Goal: Task Accomplishment & Management: Use online tool/utility

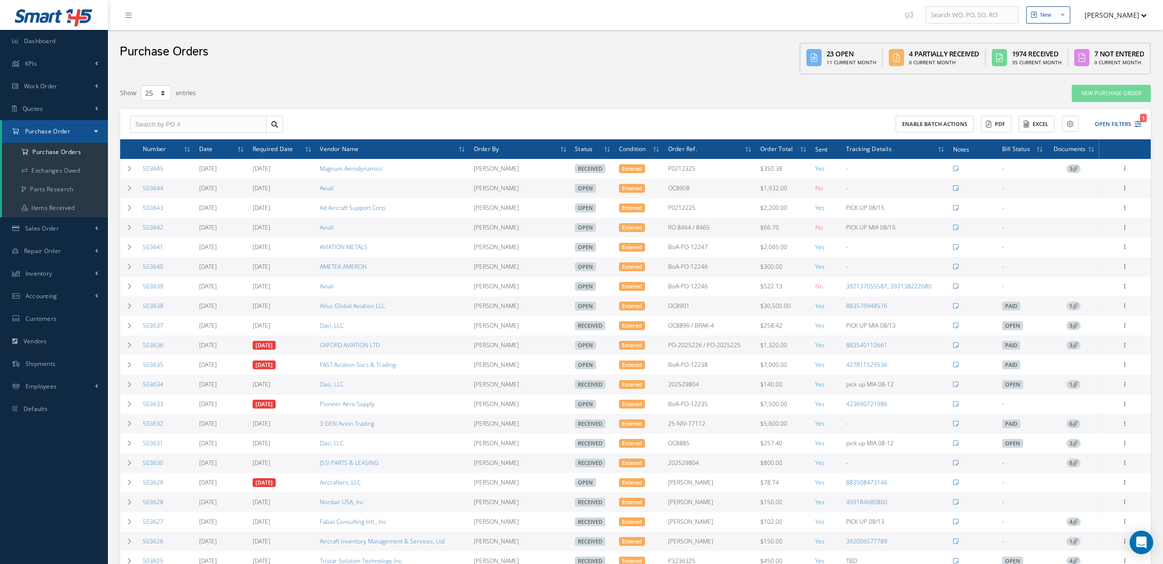
select select "25"
click at [1107, 123] on button "Open Filters 1" at bounding box center [1113, 124] width 55 height 16
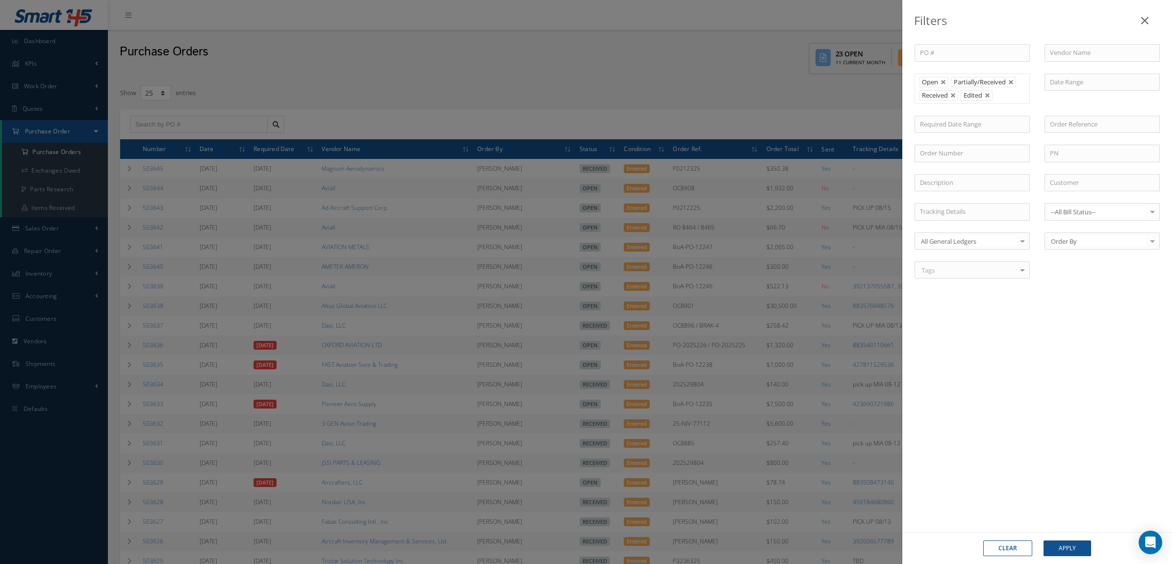
click at [568, 53] on div "Filters PO # Vendor Name Open Partially/Received Received Canceled Edited Open …" at bounding box center [586, 282] width 1172 height 564
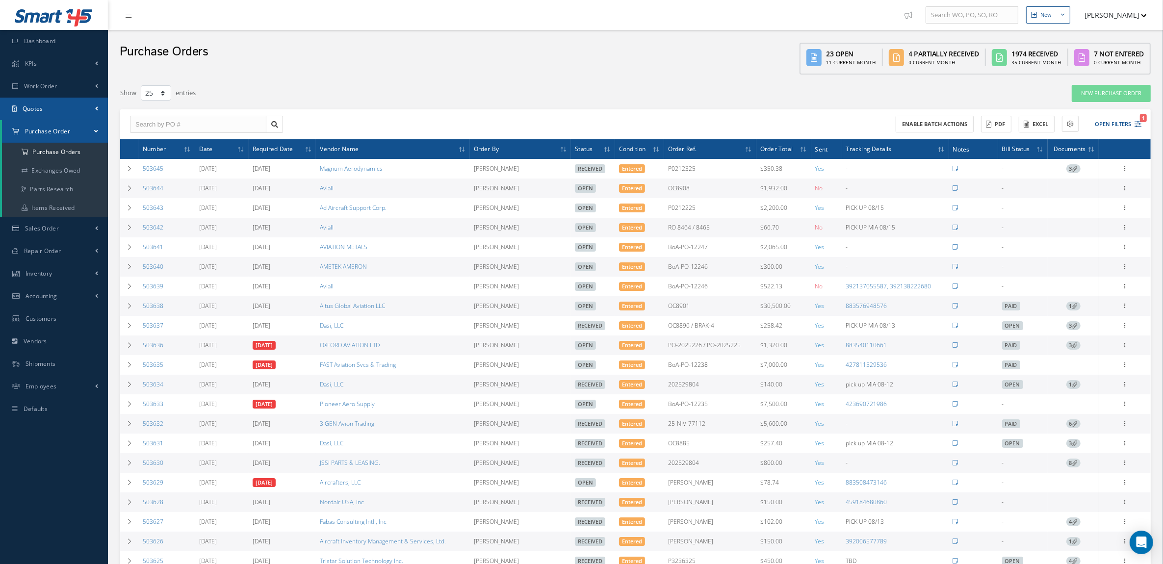
click at [36, 104] on span "Quotes" at bounding box center [33, 108] width 21 height 8
click at [45, 131] on link "Customers Quotes" at bounding box center [55, 129] width 106 height 19
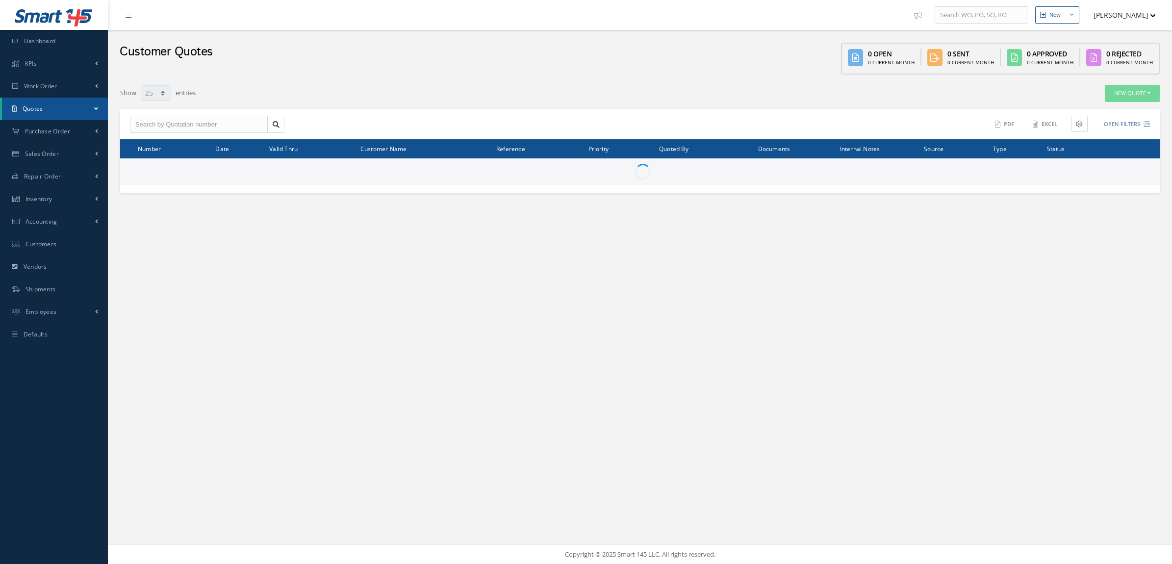
select select "25"
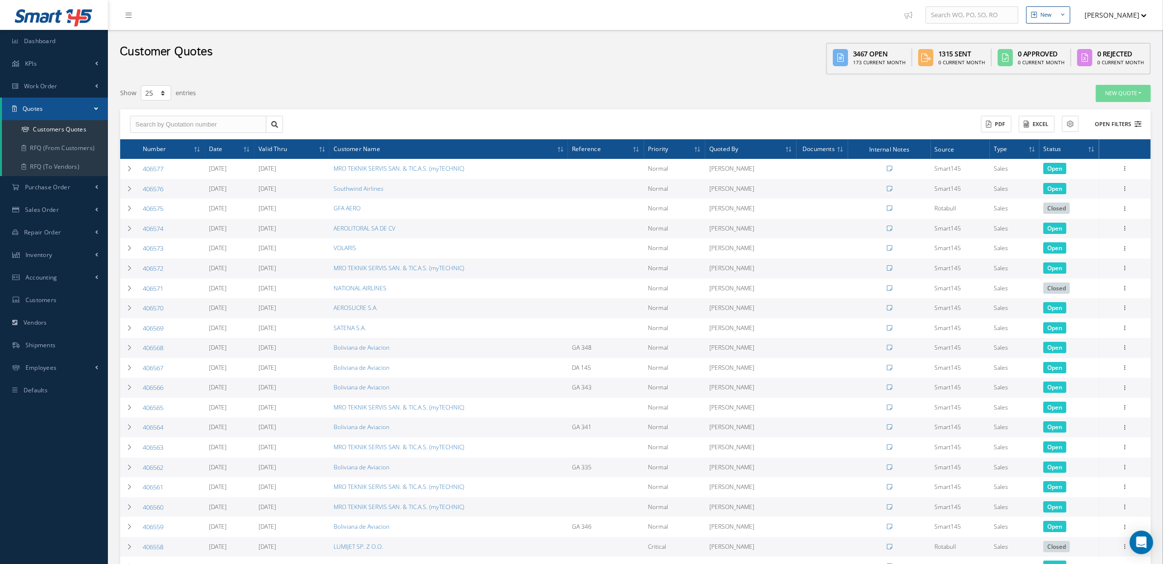
click at [1129, 116] on button "Open Filters" at bounding box center [1113, 124] width 55 height 16
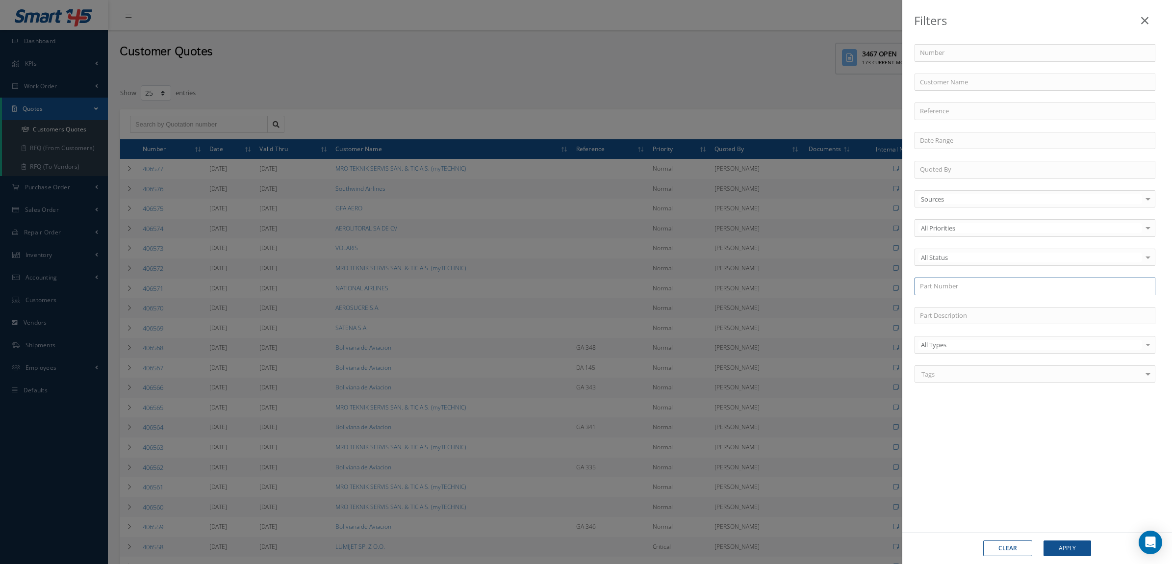
click at [957, 290] on input "text" at bounding box center [1035, 287] width 241 height 18
paste input "HL84-6"
type input "HL84-6"
click at [951, 306] on div "HL84-6" at bounding box center [1035, 304] width 230 height 10
click at [1060, 547] on button "Apply" at bounding box center [1068, 549] width 48 height 16
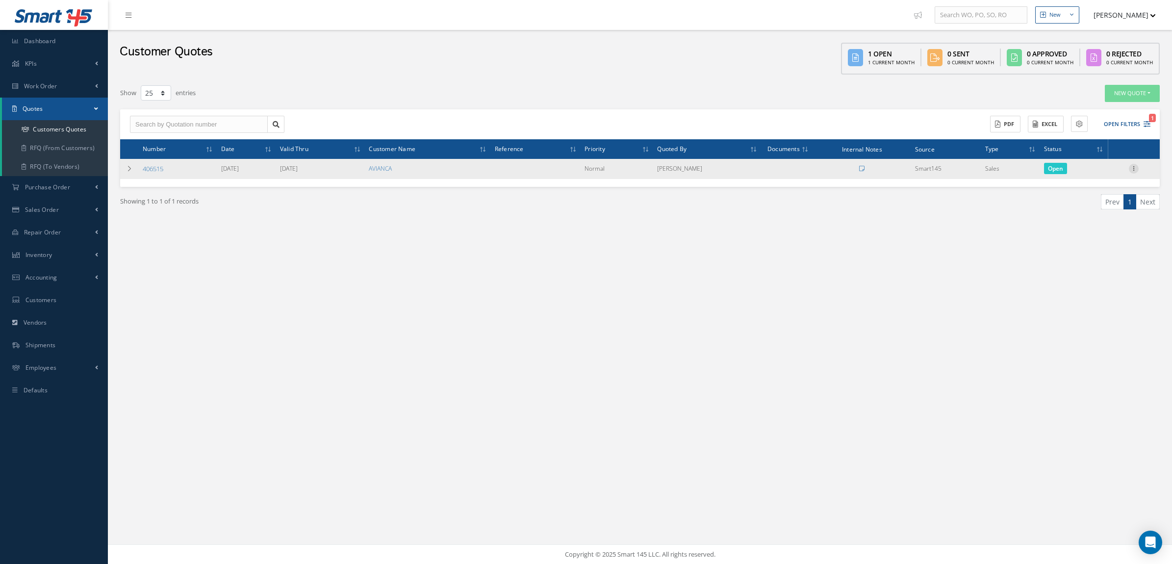
click at [1134, 172] on icon at bounding box center [1134, 168] width 10 height 8
click at [1107, 221] on link "Convert to Sales Order" at bounding box center [1089, 229] width 78 height 20
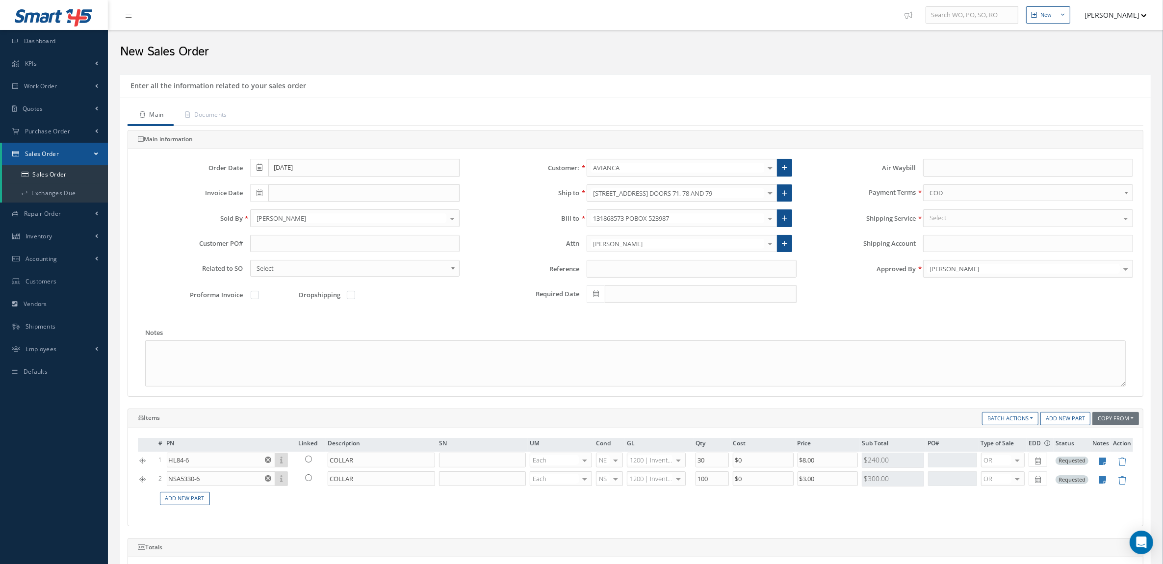
click at [286, 254] on div "Customer PO#" at bounding box center [298, 248] width 336 height 26
click at [282, 239] on input "text" at bounding box center [355, 244] width 210 height 18
paste input "P3303225V"
type input "P3303225V"
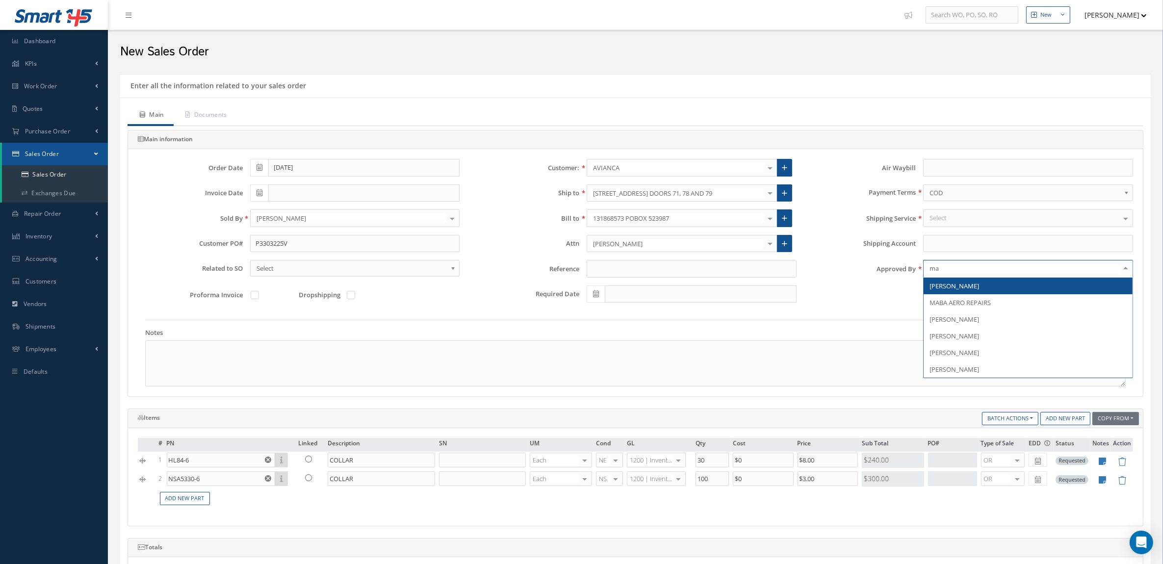
type input "mar"
click at [997, 289] on span "[PERSON_NAME]" at bounding box center [1028, 286] width 209 height 17
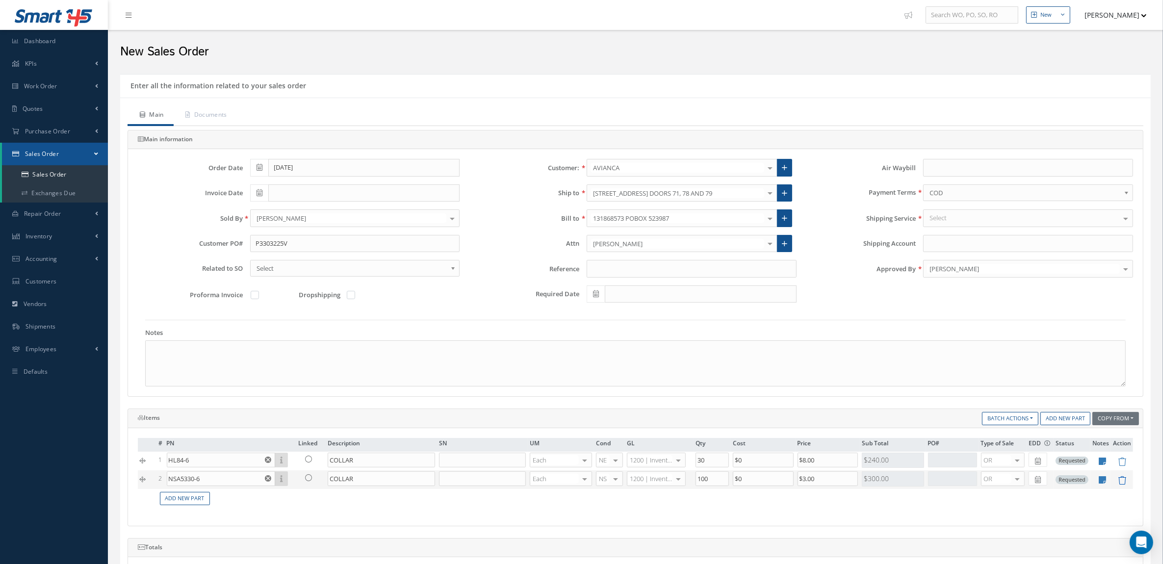
click at [1123, 481] on icon at bounding box center [1122, 480] width 8 height 8
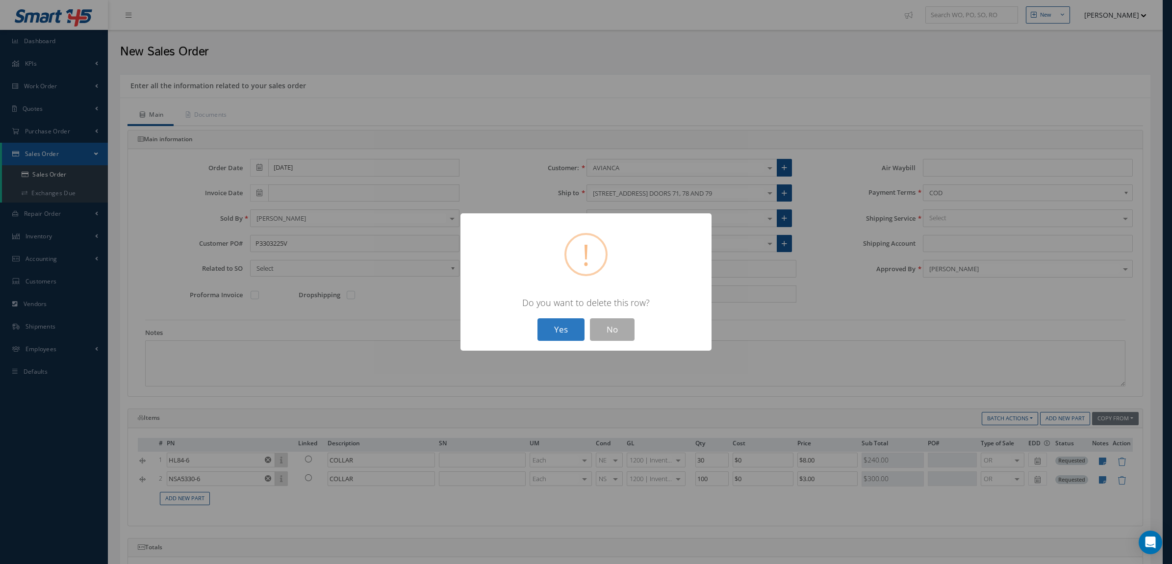
click at [572, 322] on button "Yes" at bounding box center [561, 329] width 47 height 23
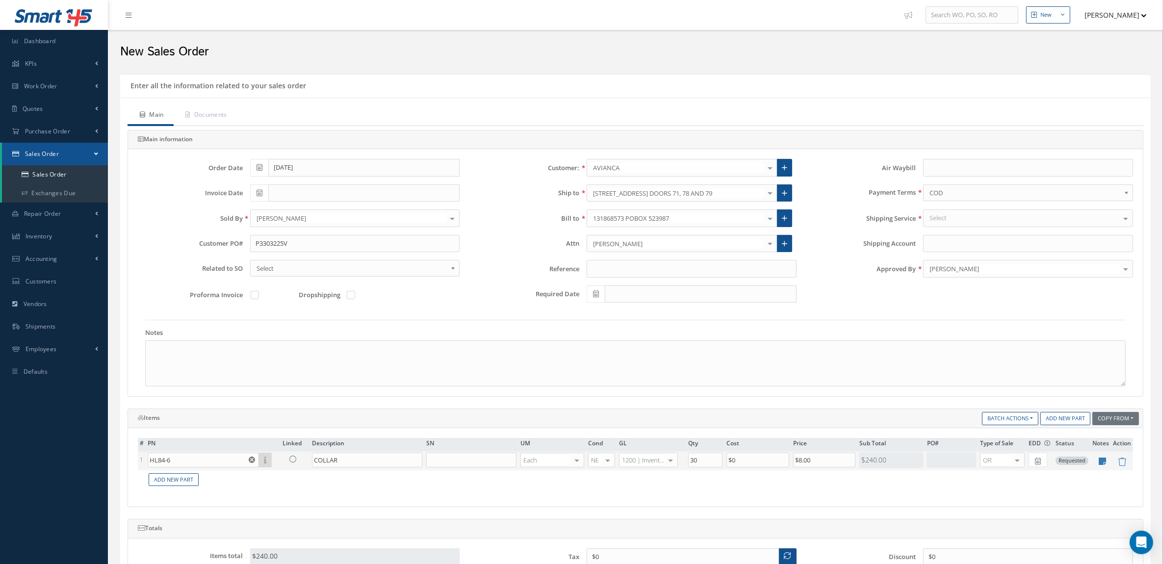
click at [1103, 468] on td at bounding box center [1100, 461] width 21 height 19
click at [1103, 465] on icon at bounding box center [1102, 461] width 7 height 8
type textarea "MFG COFC MOQ: 30"
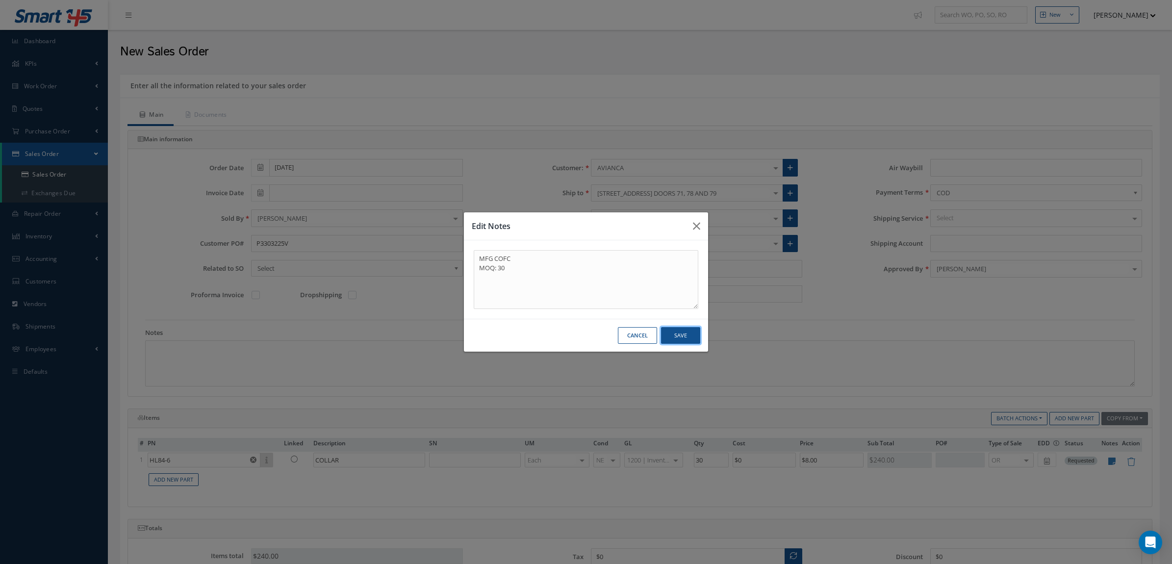
click at [690, 332] on button "Save" at bounding box center [680, 335] width 39 height 17
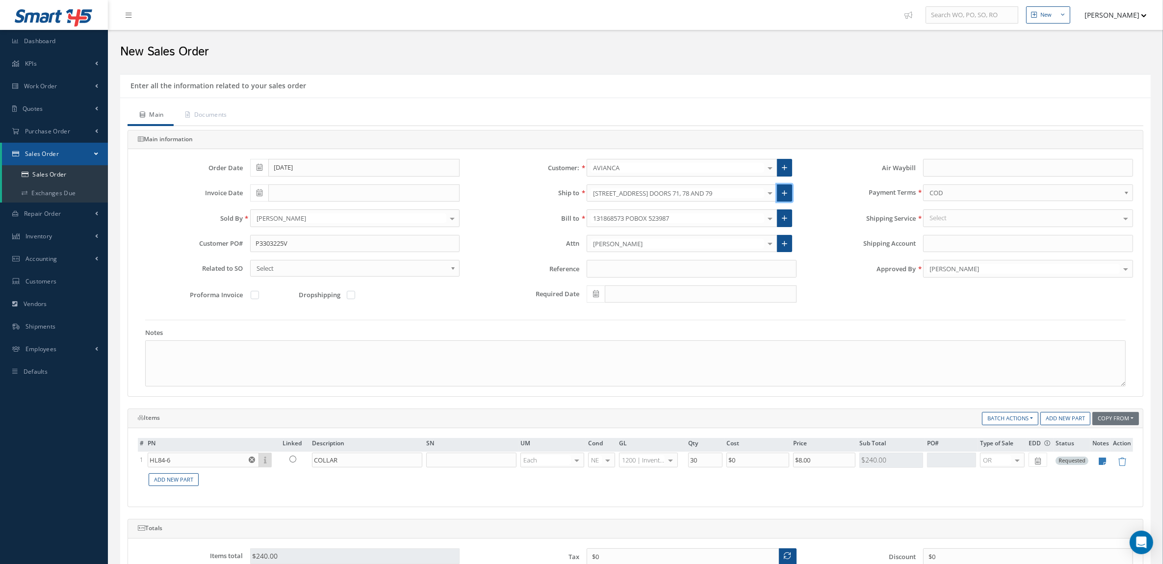
click at [783, 192] on icon at bounding box center [784, 193] width 5 height 7
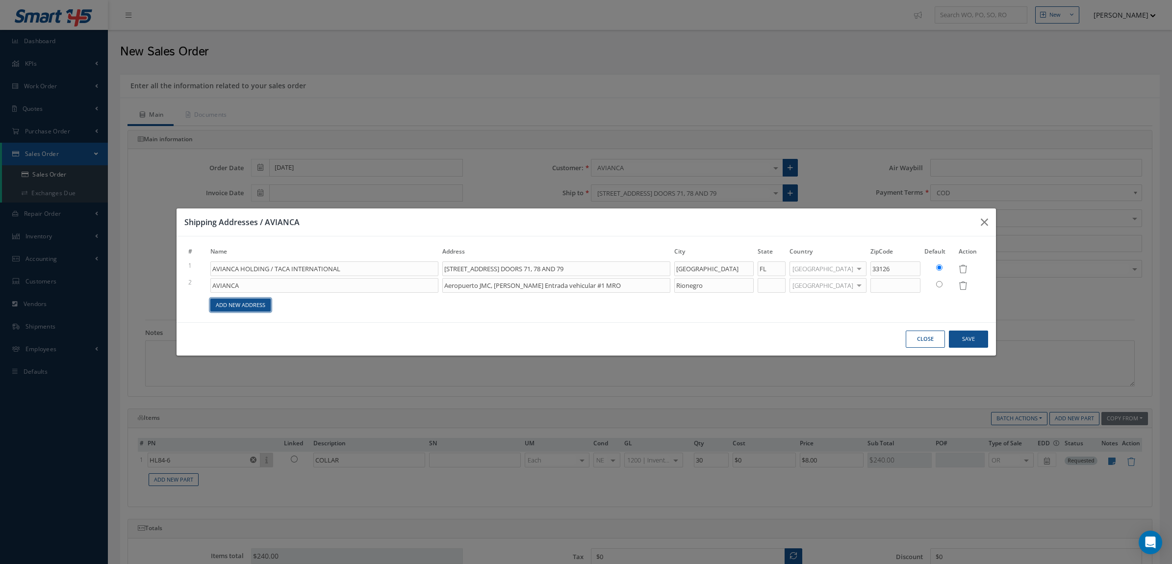
click at [243, 305] on link "Add New Address" at bounding box center [240, 305] width 60 height 13
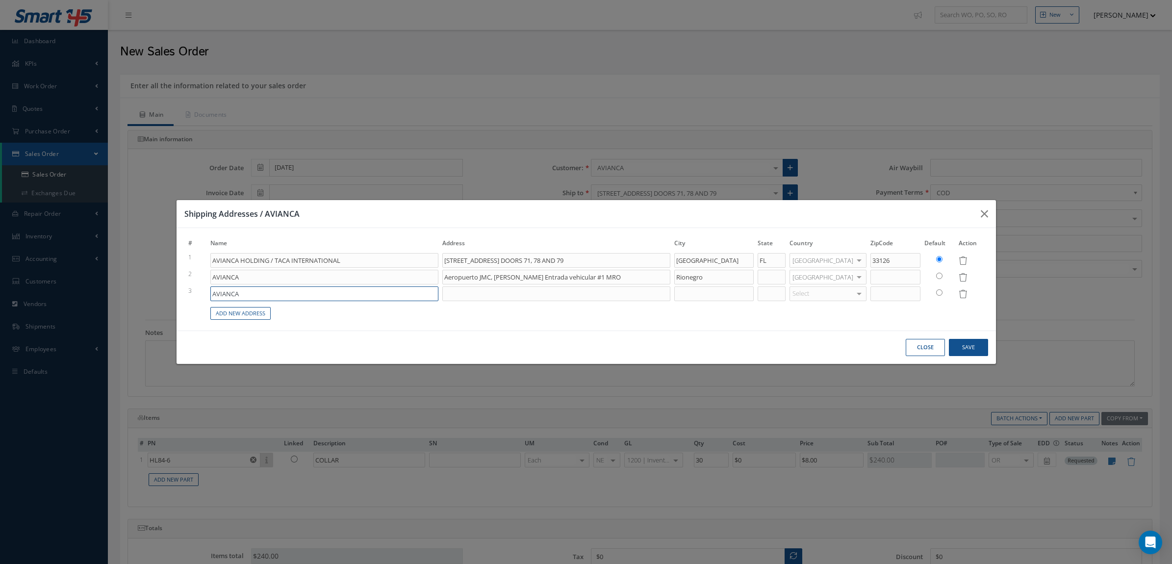
drag, startPoint x: 275, startPoint y: 293, endPoint x: 132, endPoint y: 293, distance: 142.3
click at [132, 293] on div "Shipping Addresses / AVIANCA # Name Address City State Country ZipCode Default …" at bounding box center [586, 282] width 1172 height 564
paste input "HOLDING EXPEDITORS INTERNATIONAL"
type input "AVIANCA HOLDING EXPEDITORS INTERNATIONAL"
click at [557, 301] on td at bounding box center [556, 293] width 232 height 17
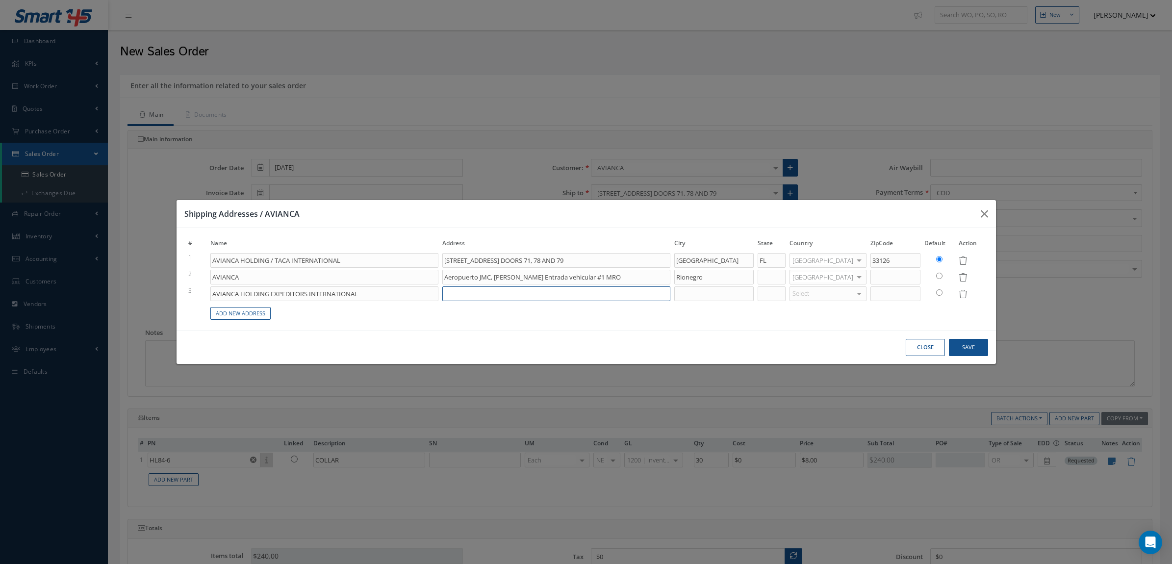
click at [552, 289] on input at bounding box center [556, 293] width 228 height 15
paste input "10205 N.W. 19TH ST. SUITE 107"
click at [577, 298] on input "10205 N.W. 19TH ST. SUITE 107" at bounding box center [556, 293] width 228 height 15
paste input "DOOR 49 AND 53"
type input "10205 N.W. 19TH ST. SUITE 107 DOOR 49 AND 53"
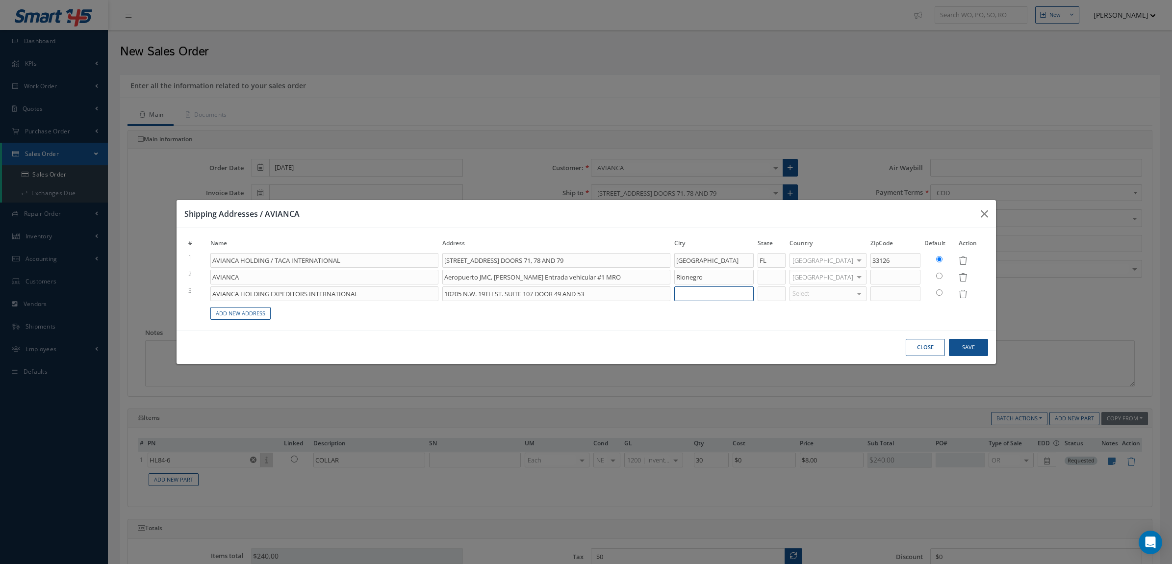
click at [721, 295] on input at bounding box center [713, 293] width 79 height 15
type input "m"
type input "MIAMI"
click at [780, 294] on input at bounding box center [772, 293] width 28 height 15
type input "FL"
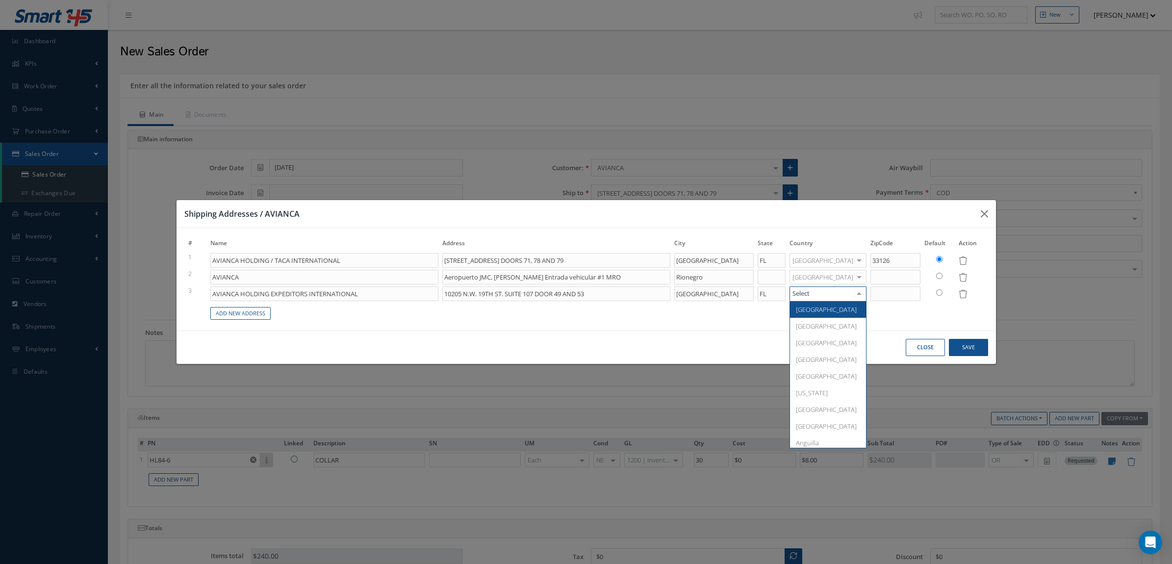
click at [829, 290] on div at bounding box center [828, 293] width 77 height 15
click at [835, 303] on span "[GEOGRAPHIC_DATA]" at bounding box center [829, 309] width 78 height 17
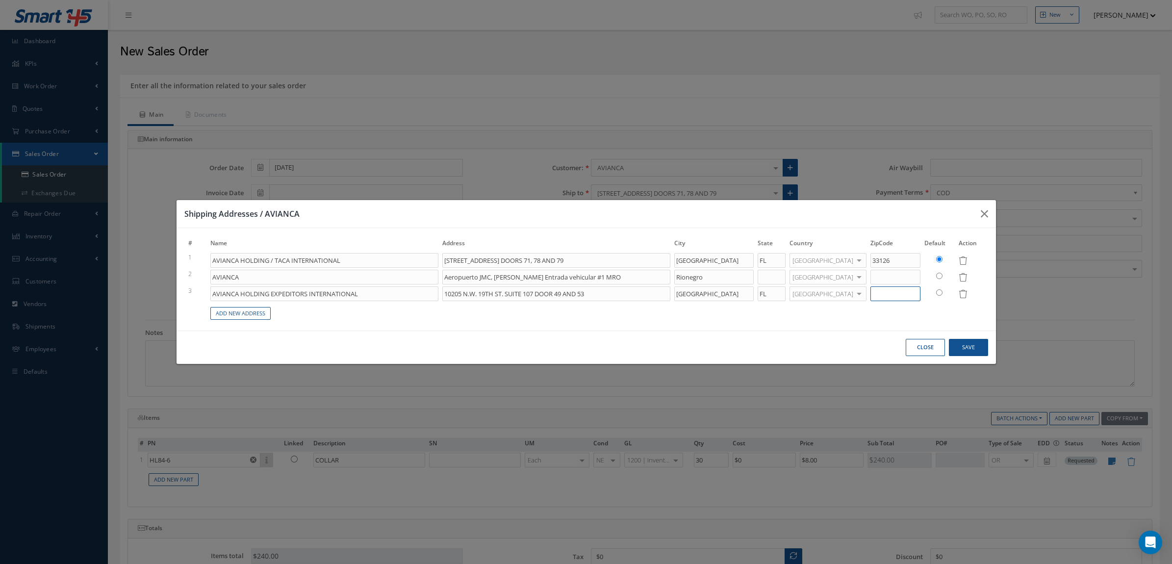
click at [883, 293] on input at bounding box center [896, 293] width 50 height 15
type input "33172"
click at [970, 343] on button "Save" at bounding box center [968, 347] width 39 height 17
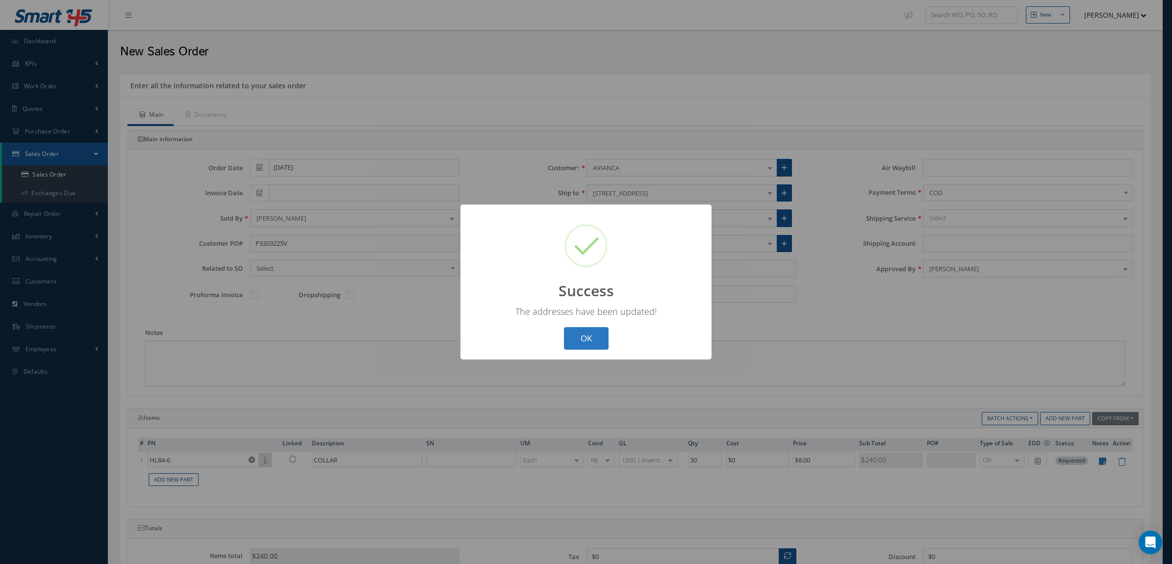
click at [595, 330] on button "OK" at bounding box center [586, 338] width 45 height 23
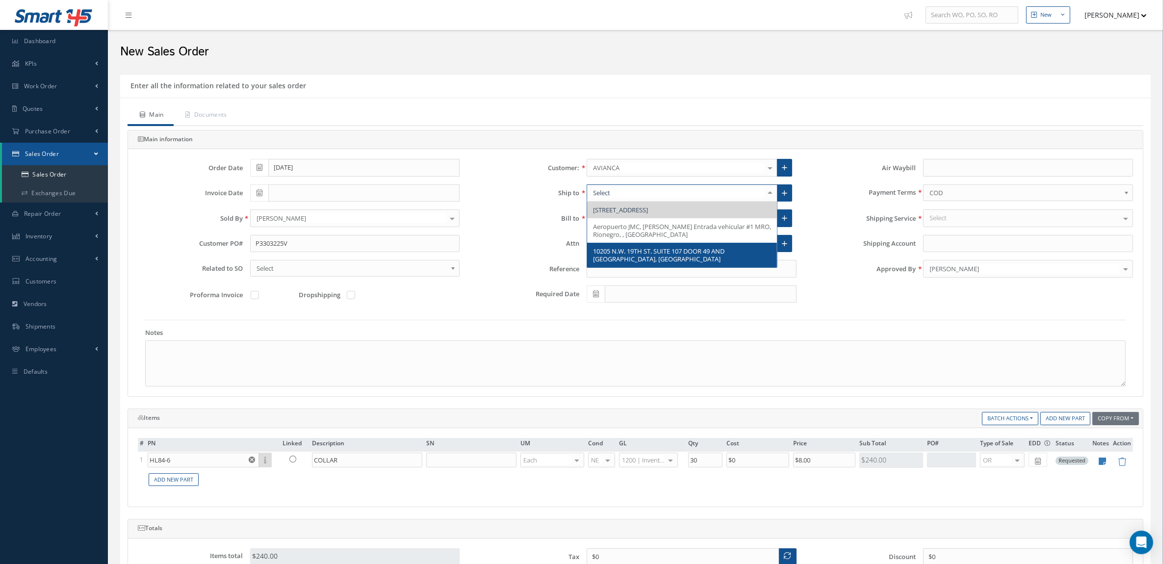
click at [670, 263] on span "10205 N.W. 19TH ST. SUITE 107 DOOR 49 AND 53, MIAMI, FL 33172, United States" at bounding box center [658, 255] width 131 height 17
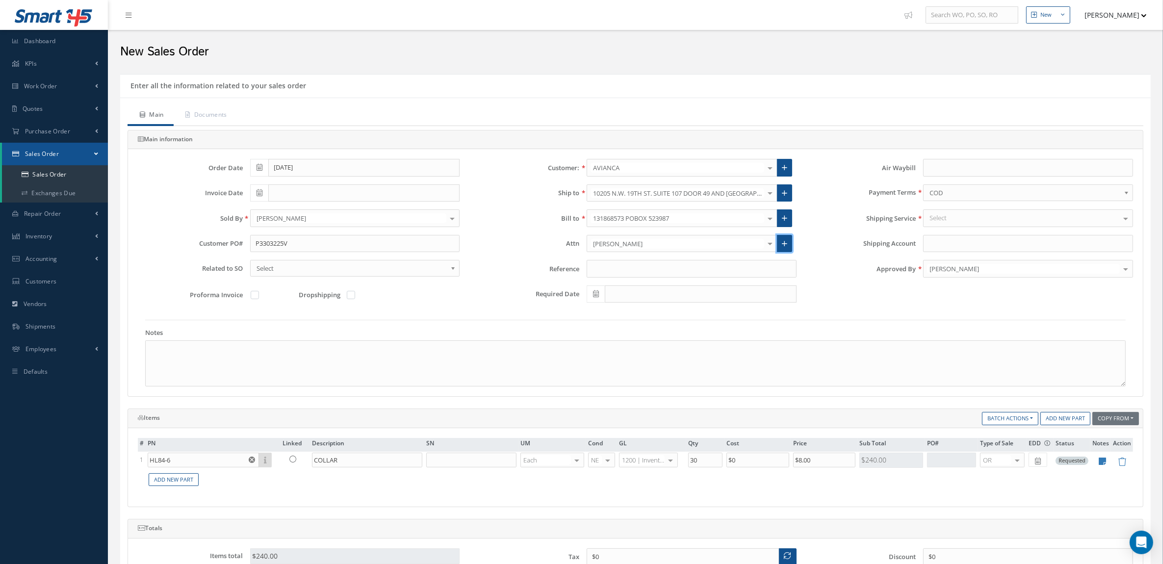
drag, startPoint x: 783, startPoint y: 248, endPoint x: 778, endPoint y: 247, distance: 5.0
click at [783, 247] on icon at bounding box center [784, 243] width 5 height 7
radio input "true"
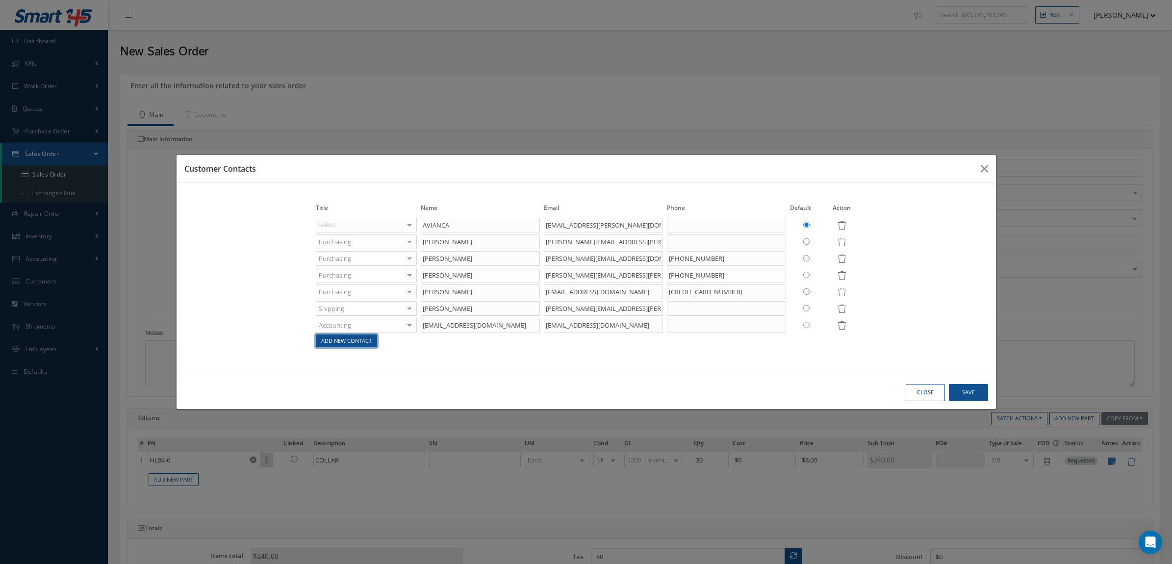
click at [318, 345] on link "Add New Contact" at bounding box center [346, 341] width 61 height 13
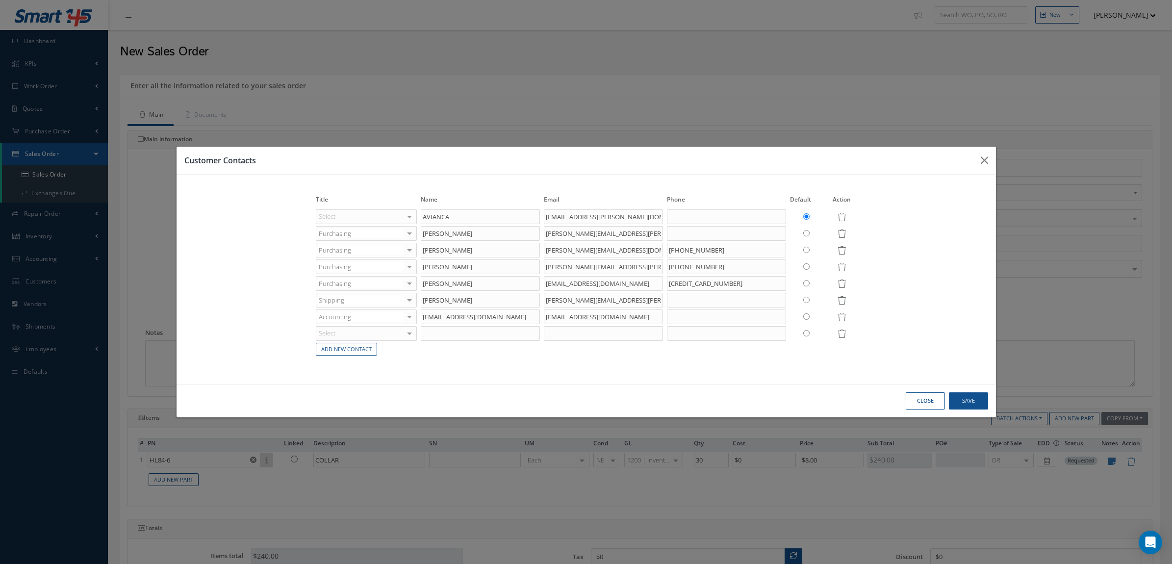
click at [366, 224] on div "Select" at bounding box center [366, 216] width 101 height 15
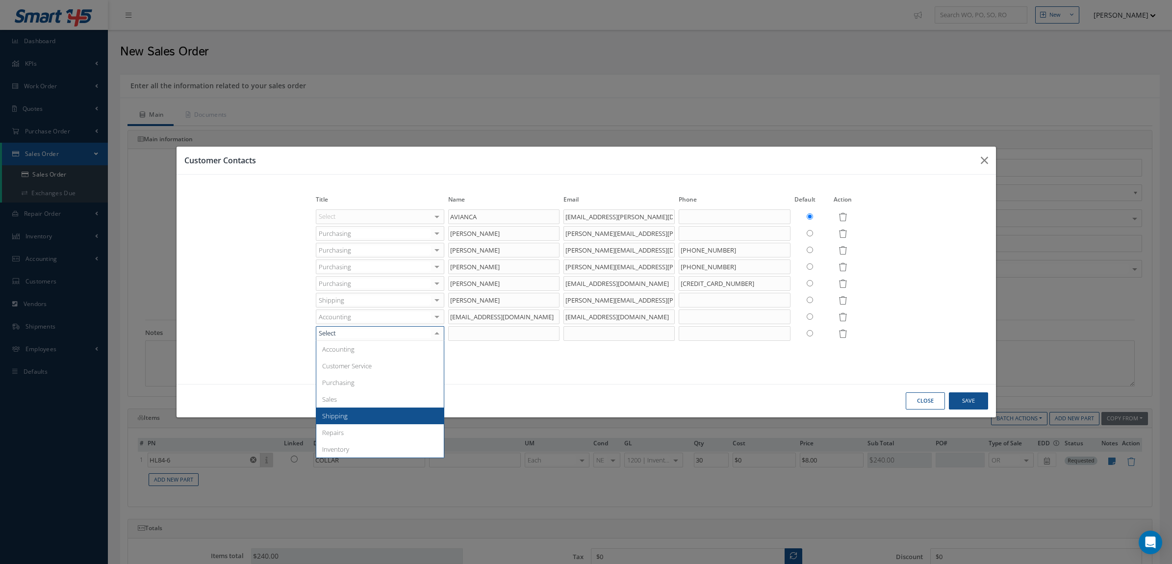
click at [373, 418] on span "Shipping" at bounding box center [380, 416] width 128 height 17
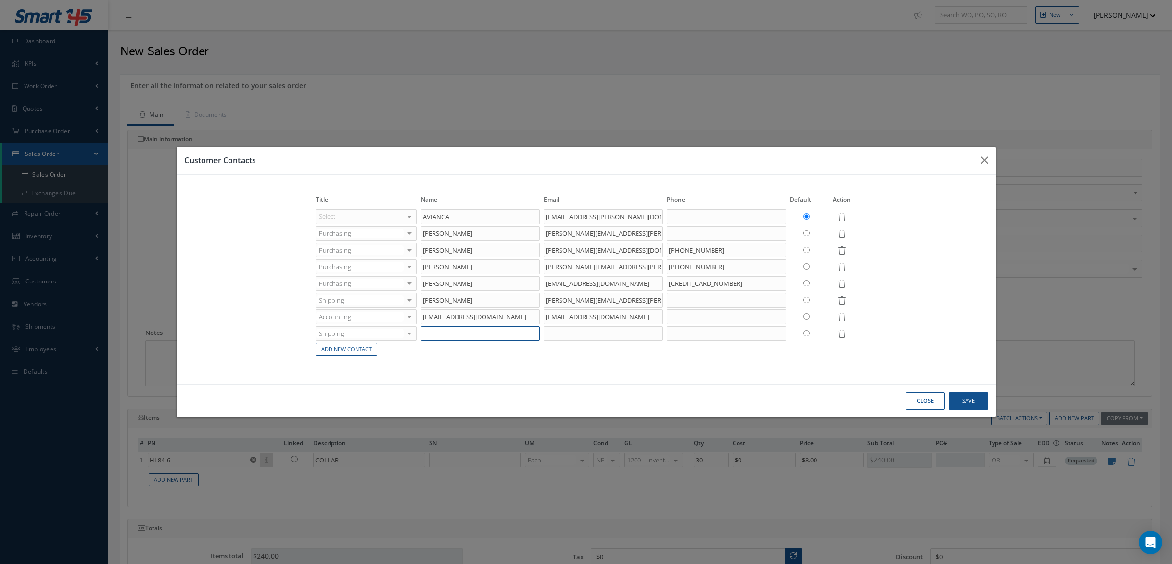
drag, startPoint x: 471, startPoint y: 329, endPoint x: 616, endPoint y: 325, distance: 145.2
click at [471, 329] on input "text" at bounding box center [480, 333] width 119 height 15
click at [616, 326] on input "text" at bounding box center [603, 333] width 119 height 15
paste input "CONTACT: JEISON.BASTIDAS@EXPEDITORS.COM"
drag, startPoint x: 550, startPoint y: 332, endPoint x: 473, endPoint y: 324, distance: 77.4
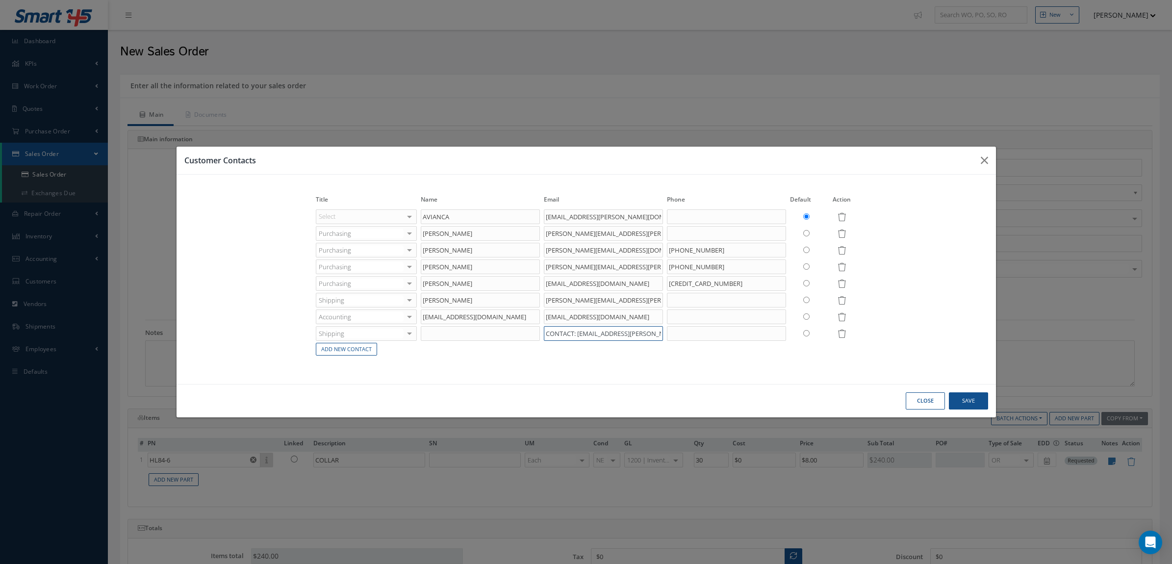
click at [473, 324] on tbody "Select Accounting Customer Service Purchasing Sales Shipping Repairs Inventory …" at bounding box center [586, 282] width 544 height 149
drag, startPoint x: 597, startPoint y: 329, endPoint x: 525, endPoint y: 329, distance: 72.1
click at [525, 329] on tr "Shipping Accounting Customer Service Purchasing Sales Shipping Repairs Inventor…" at bounding box center [586, 333] width 544 height 17
type input "JEISON.BASTIDAS@EXPEDITORS.COM"
click at [477, 339] on input "text" at bounding box center [480, 333] width 119 height 15
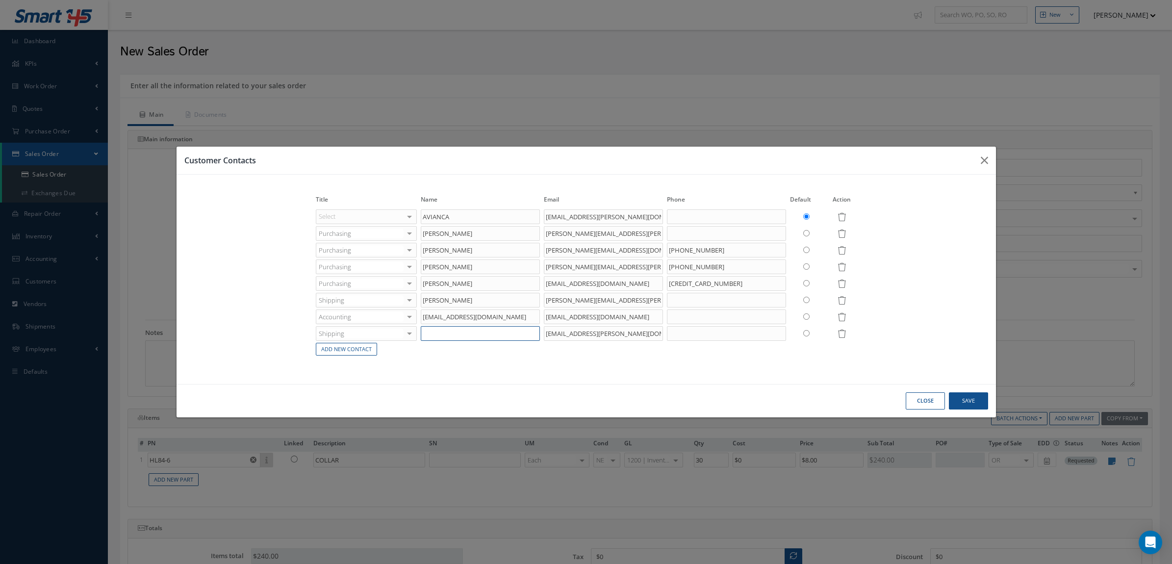
paste input "JEISON.BASTIDAS"
click at [447, 334] on input "JEISON.BASTIDAS" at bounding box center [480, 333] width 119 height 15
type input "JEISON BASTIDAS"
click at [960, 401] on button "Save" at bounding box center [968, 400] width 39 height 17
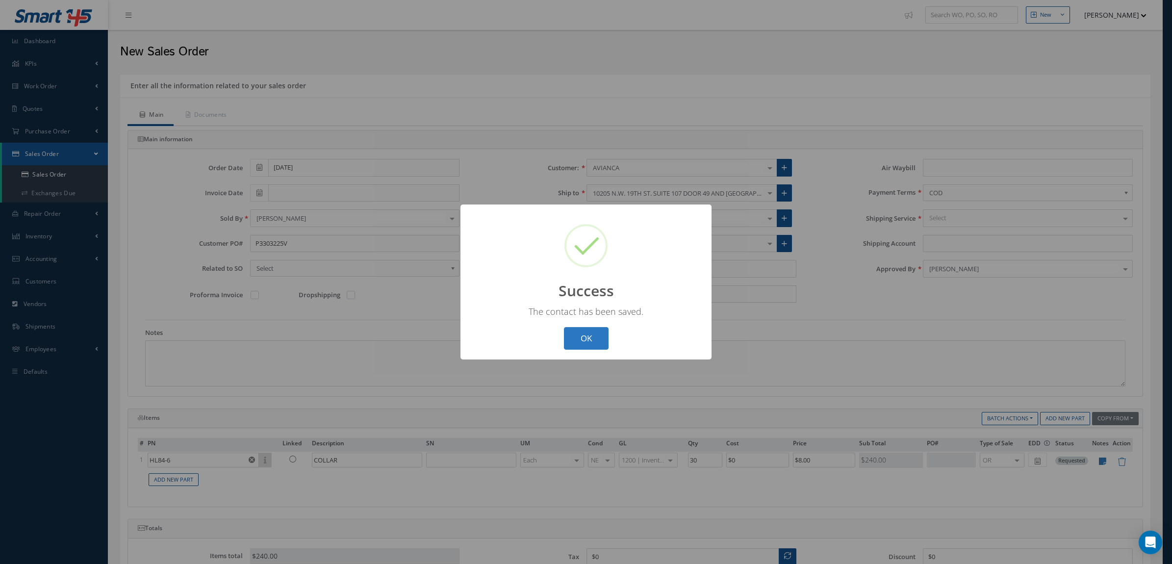
click at [595, 333] on button "OK" at bounding box center [586, 338] width 45 height 23
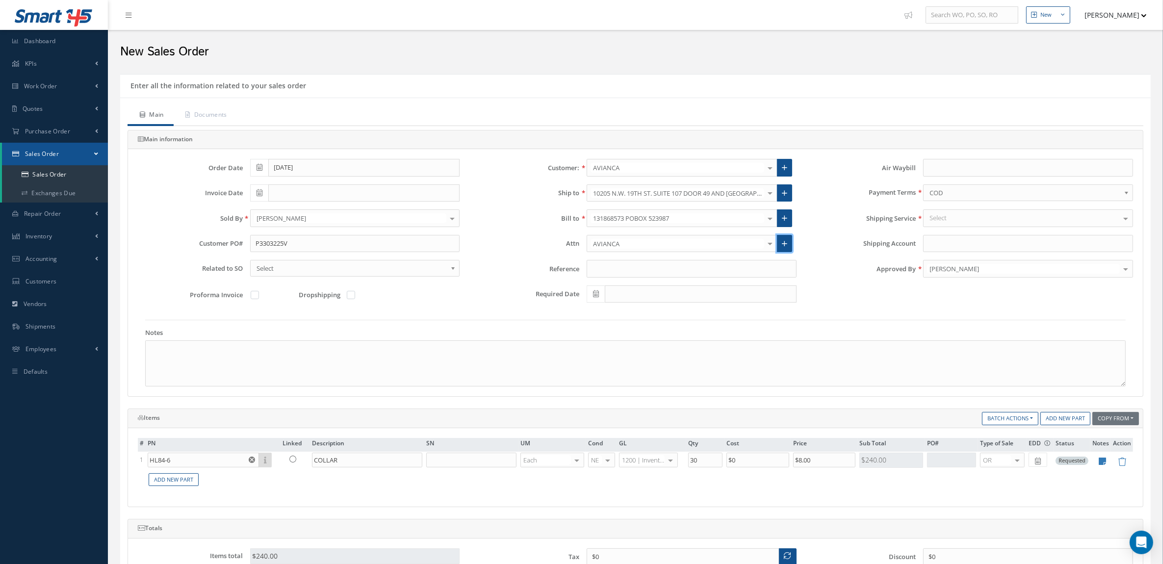
click at [785, 237] on link at bounding box center [784, 244] width 15 height 18
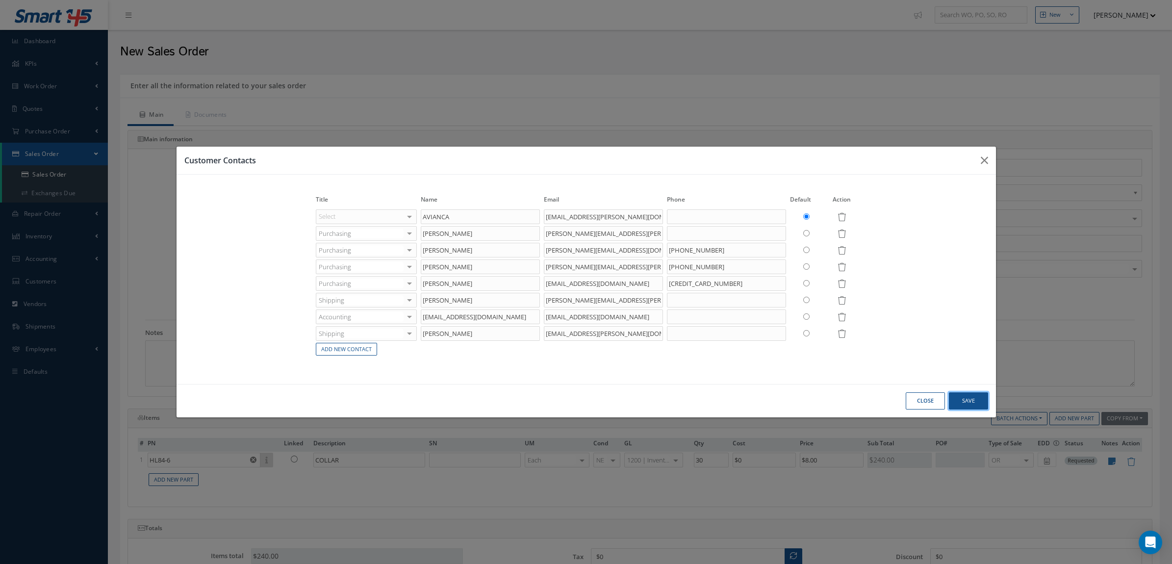
click at [960, 395] on button "Save" at bounding box center [968, 400] width 39 height 17
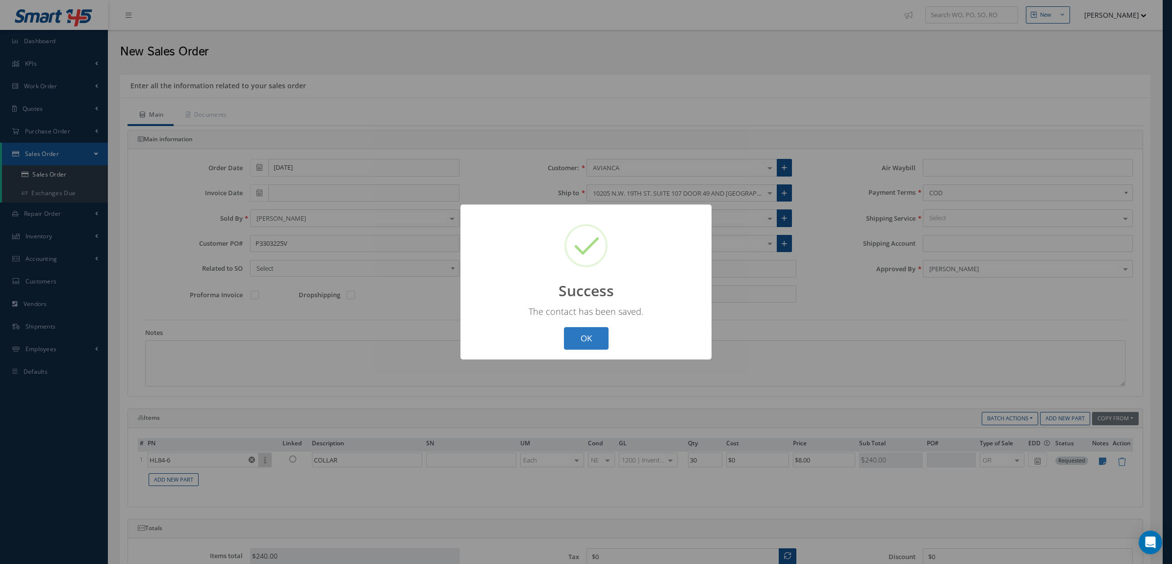
click at [579, 343] on button "OK" at bounding box center [586, 338] width 45 height 23
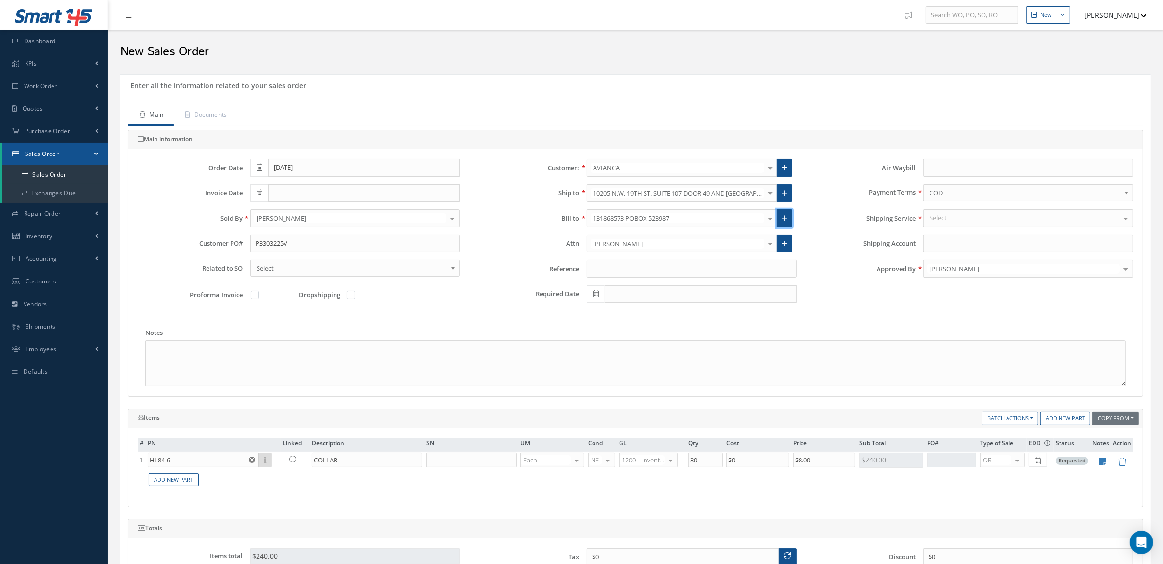
click at [783, 218] on icon at bounding box center [784, 218] width 5 height 7
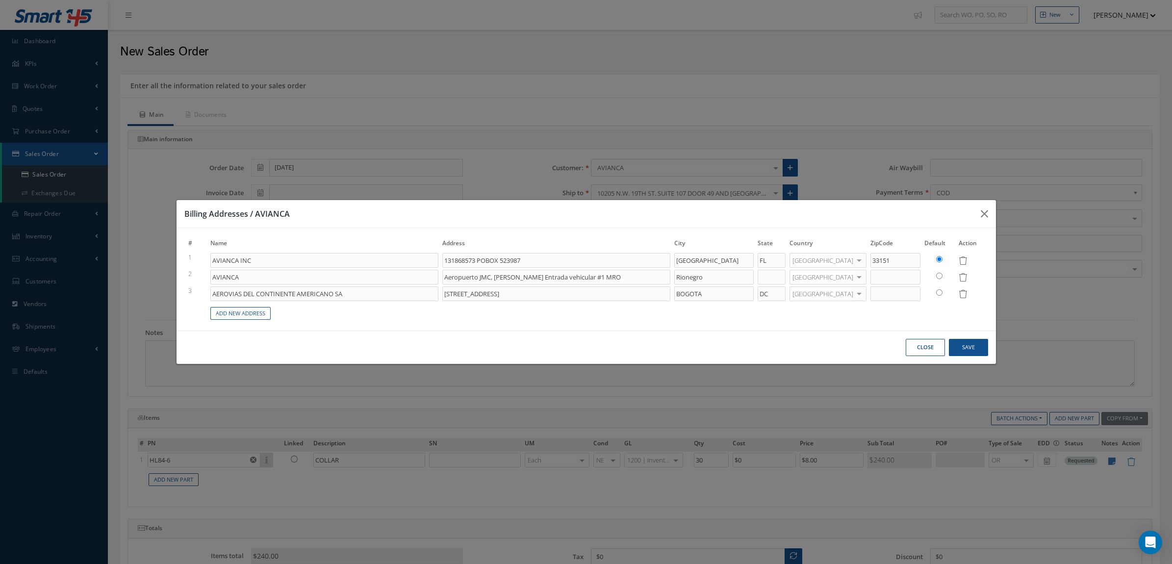
drag, startPoint x: 929, startPoint y: 339, endPoint x: 916, endPoint y: 321, distance: 21.9
click at [929, 339] on button "Close" at bounding box center [925, 347] width 39 height 17
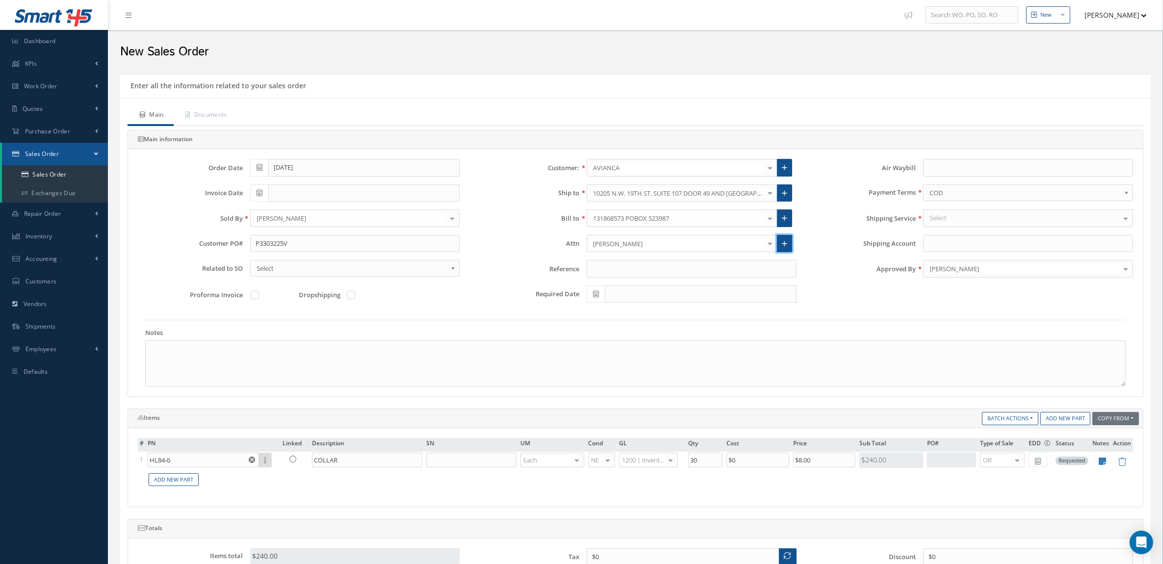
click at [777, 242] on link at bounding box center [784, 244] width 15 height 18
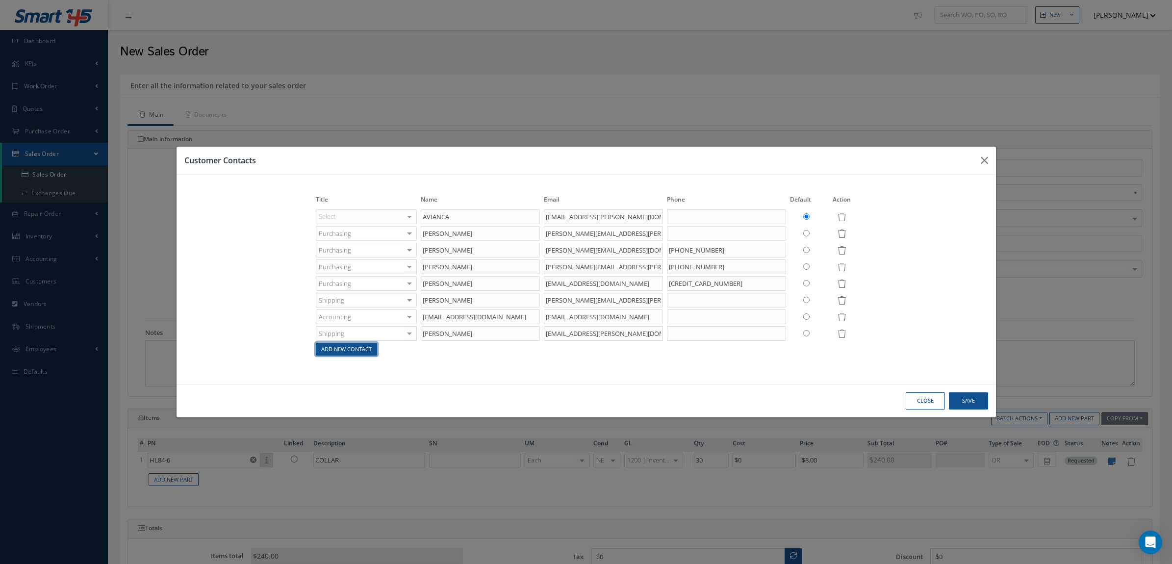
click at [326, 352] on link "Add New Contact" at bounding box center [346, 349] width 61 height 13
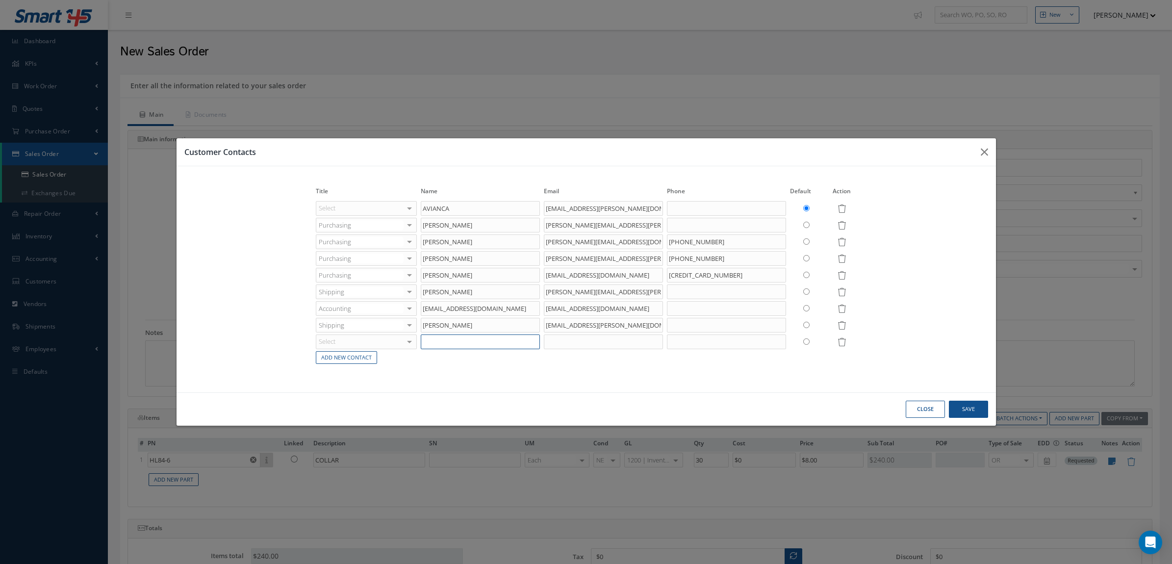
click at [446, 342] on input "text" at bounding box center [480, 342] width 119 height 15
paste input "GARCIA GUTIERREZ, ANDRES"
type input "GARCIA GUTIERREZ, ANDRES"
click at [341, 216] on div "Select" at bounding box center [366, 208] width 101 height 15
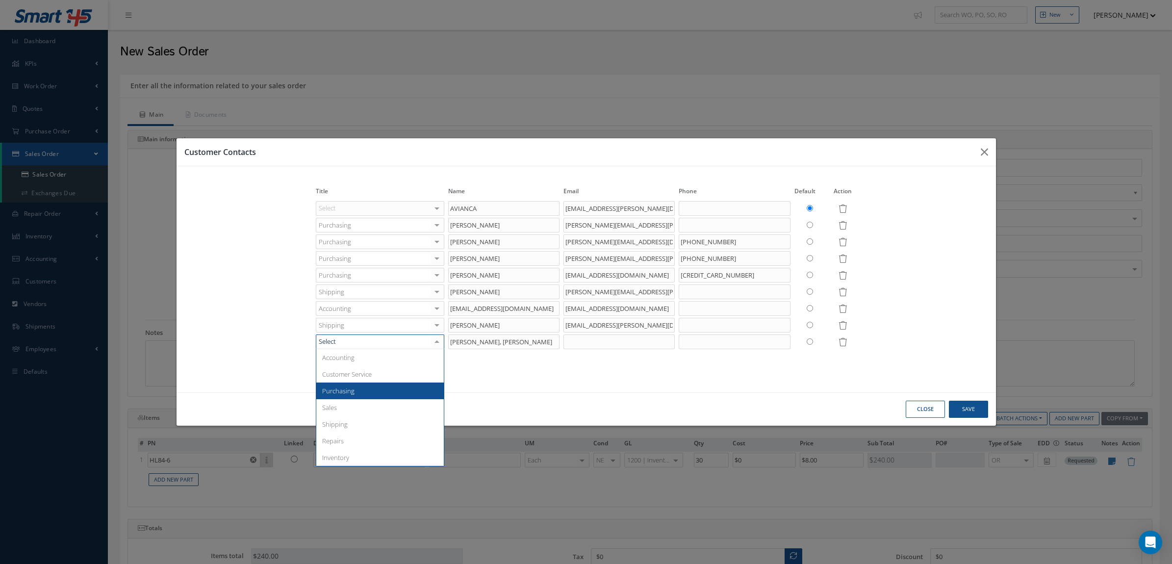
click at [360, 386] on span "Purchasing" at bounding box center [380, 391] width 128 height 17
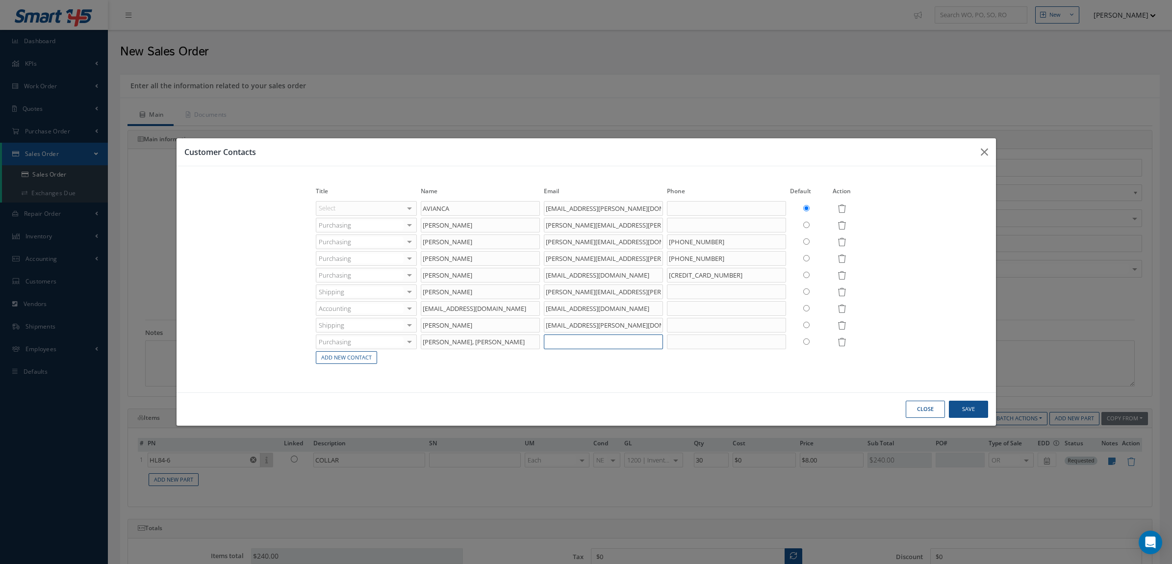
click at [580, 342] on input "text" at bounding box center [603, 342] width 119 height 15
paste input "andres.garcia1@avianca.com"
type input "andres.garcia1@avianca.com"
click at [960, 405] on button "Save" at bounding box center [968, 409] width 39 height 17
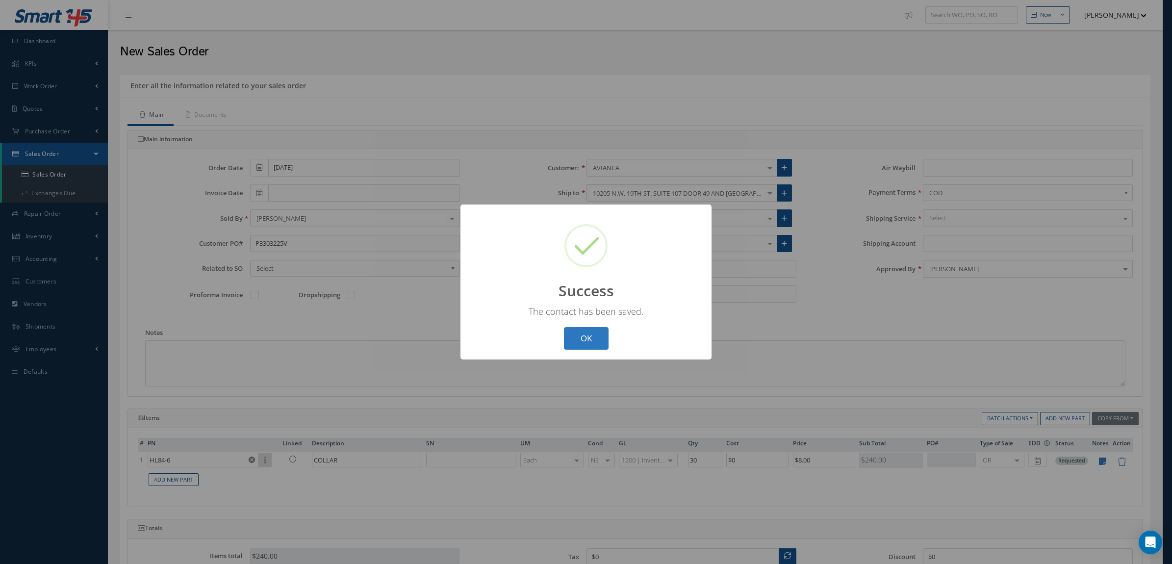
click at [601, 330] on button "OK" at bounding box center [586, 338] width 45 height 23
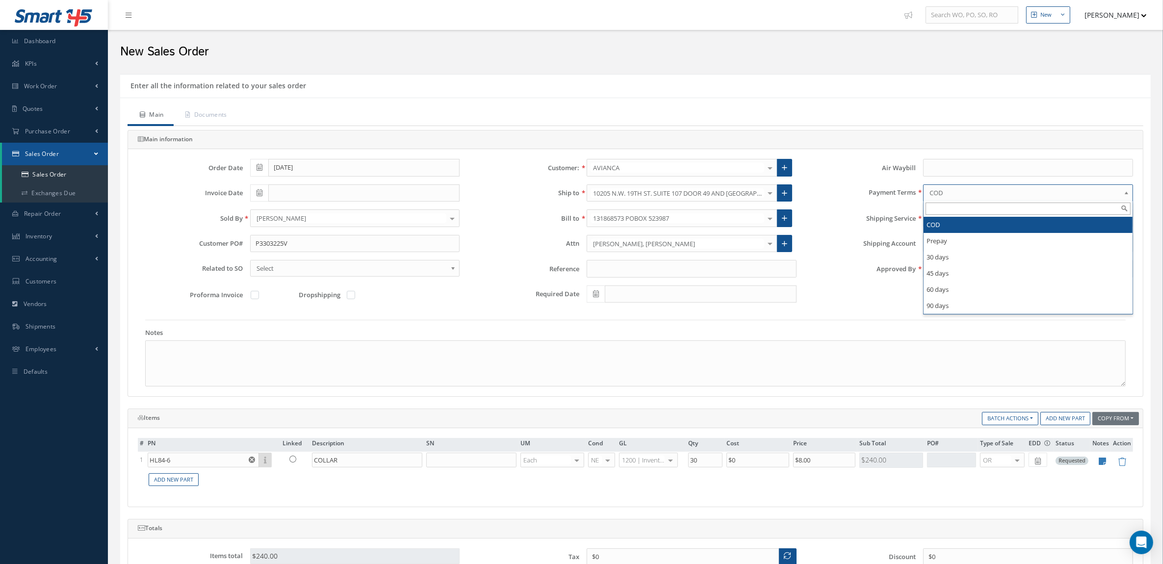
click at [950, 198] on span "COD" at bounding box center [1025, 193] width 191 height 12
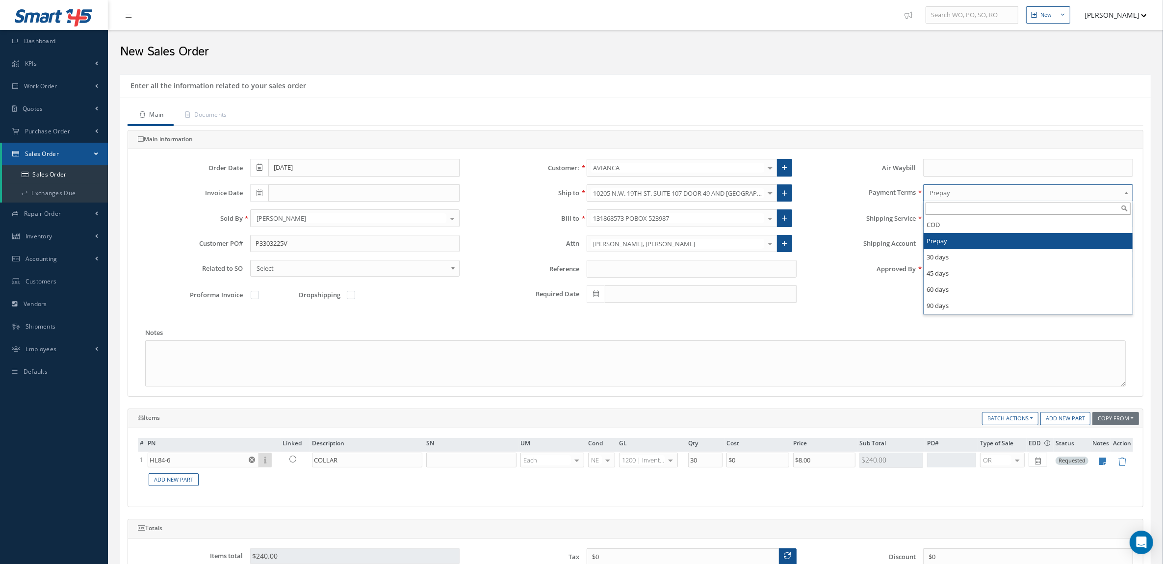
click at [948, 197] on span "Prepay" at bounding box center [1025, 193] width 191 height 12
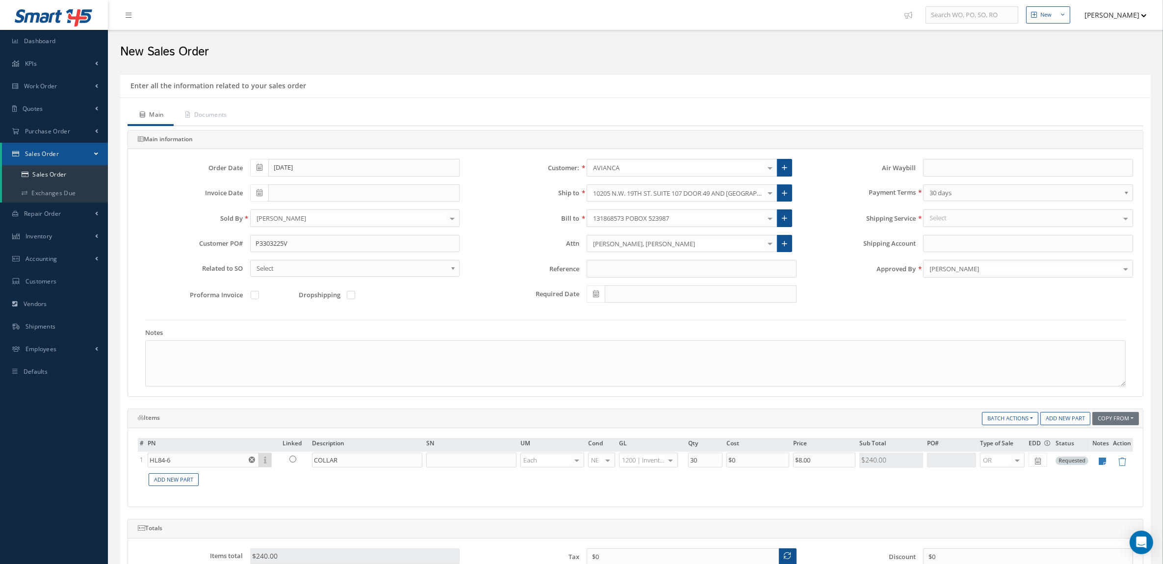
click at [951, 221] on div "Select" at bounding box center [1028, 218] width 210 height 18
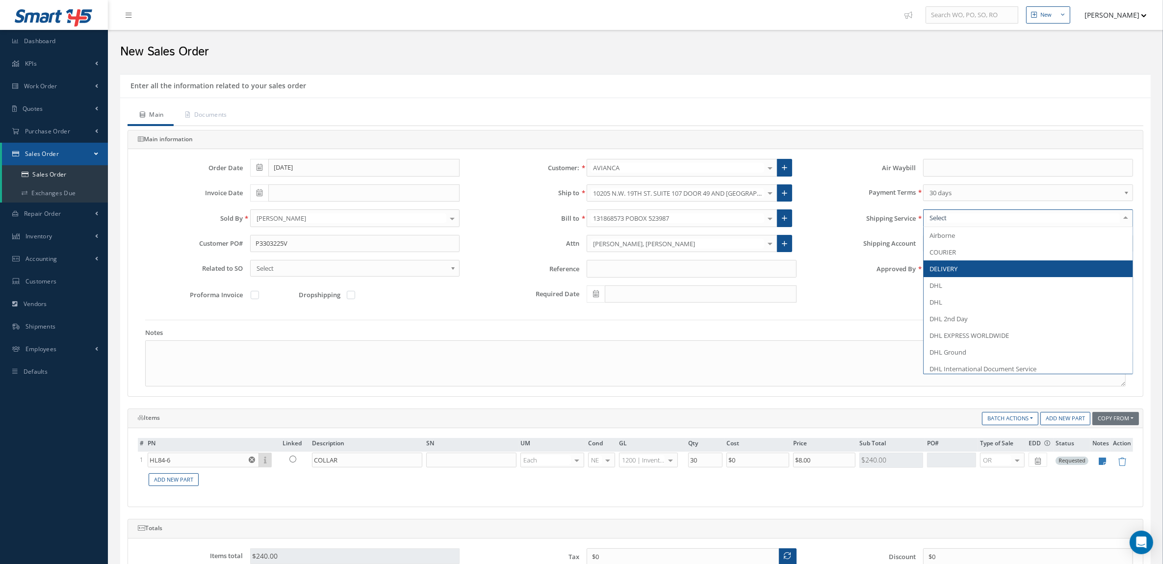
click at [959, 265] on span "DELIVERY" at bounding box center [1028, 268] width 209 height 17
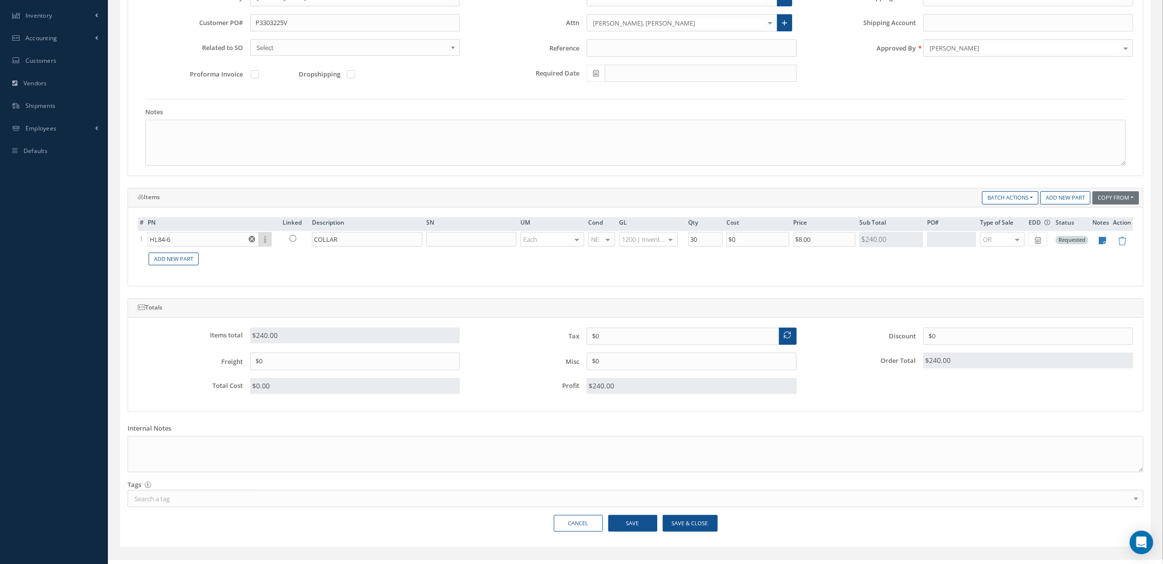
scroll to position [239, 0]
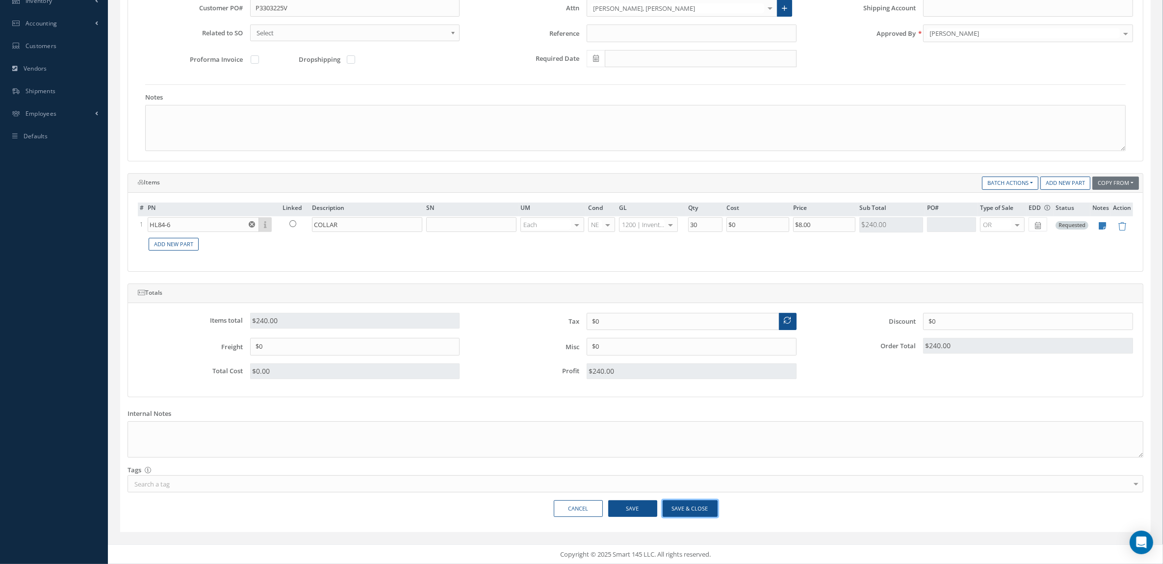
click at [694, 500] on button "Save & Close" at bounding box center [690, 508] width 55 height 17
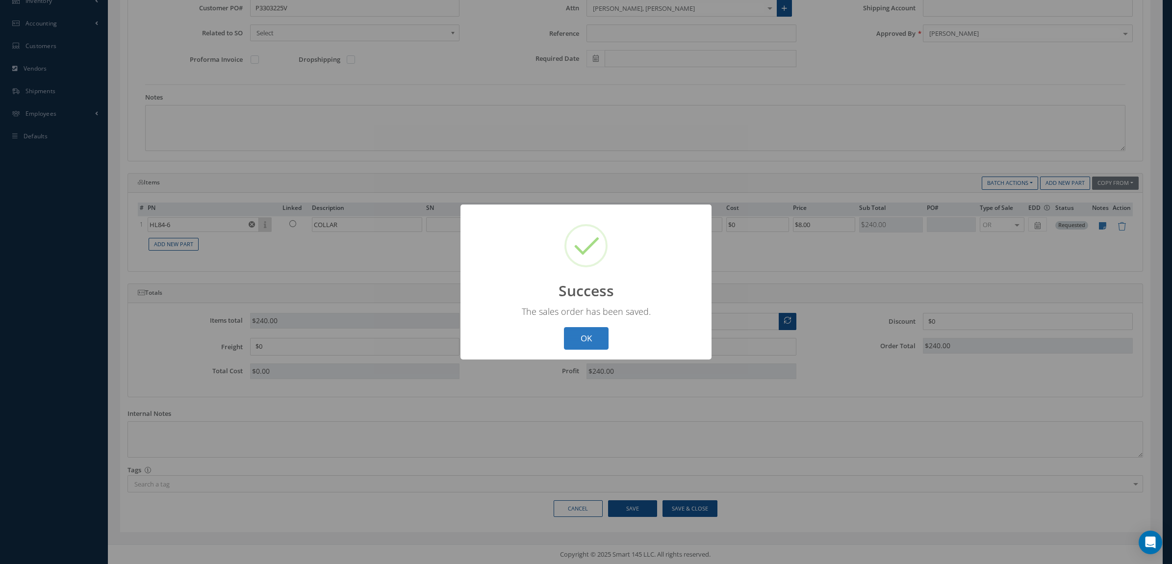
click at [589, 339] on button "OK" at bounding box center [586, 338] width 45 height 23
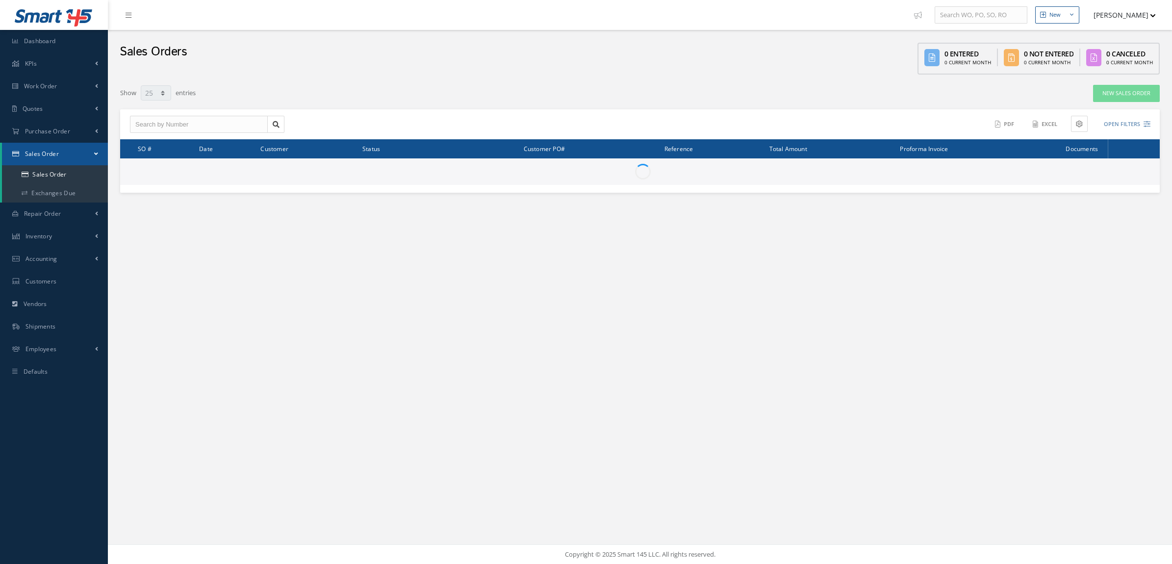
select select "25"
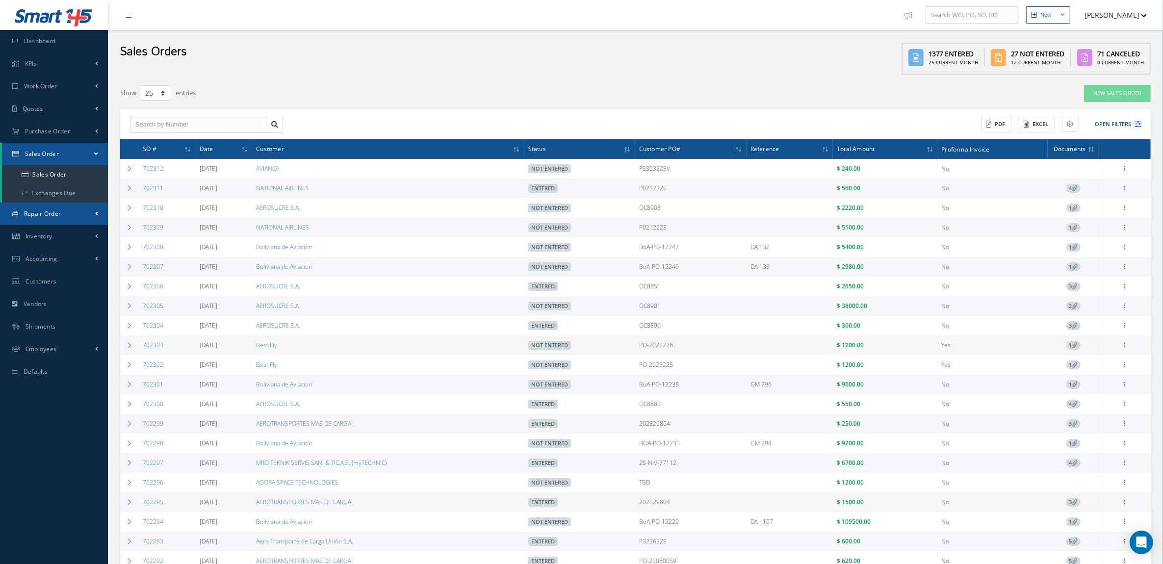
click at [59, 214] on span "Repair Order" at bounding box center [42, 213] width 37 height 8
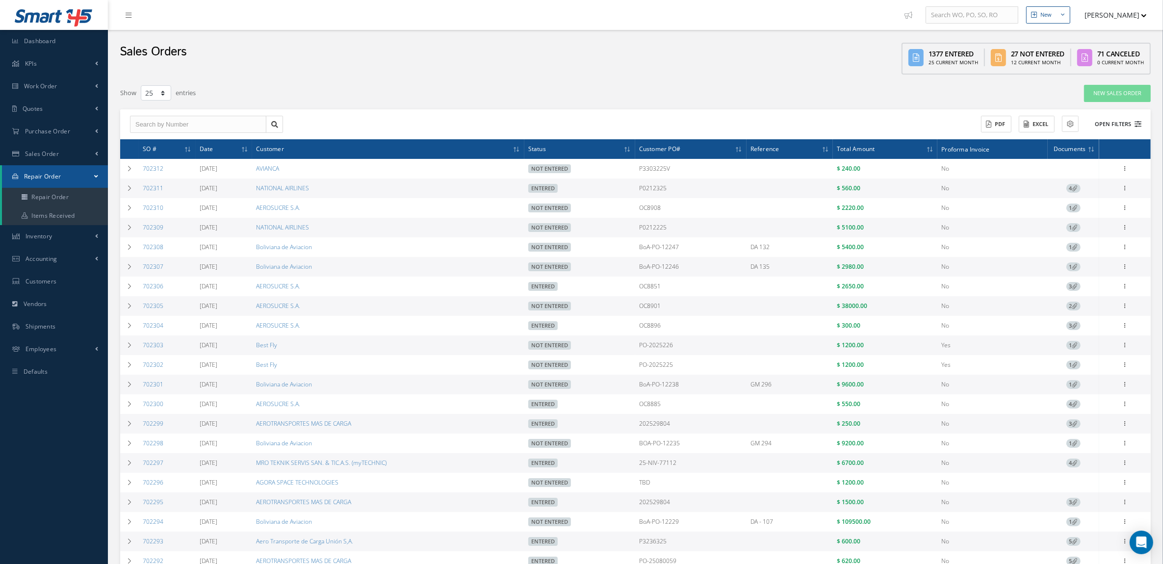
click at [1117, 126] on button "Open Filters" at bounding box center [1113, 124] width 55 height 16
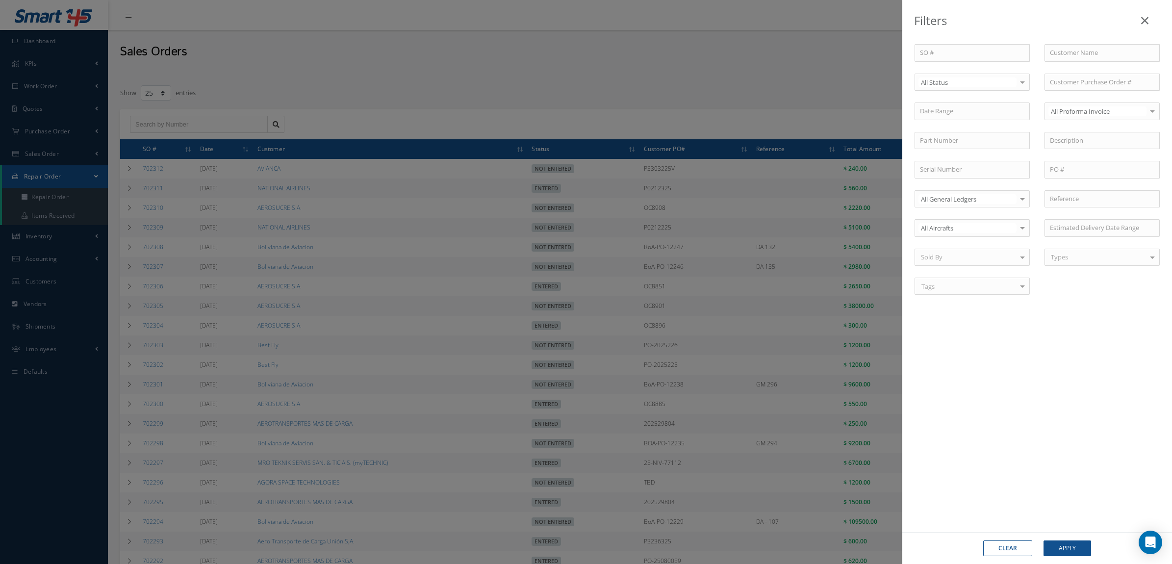
click at [310, 45] on div "Filters SO # Customer Name Select All Status All Status Entered Not Entered Par…" at bounding box center [586, 282] width 1172 height 564
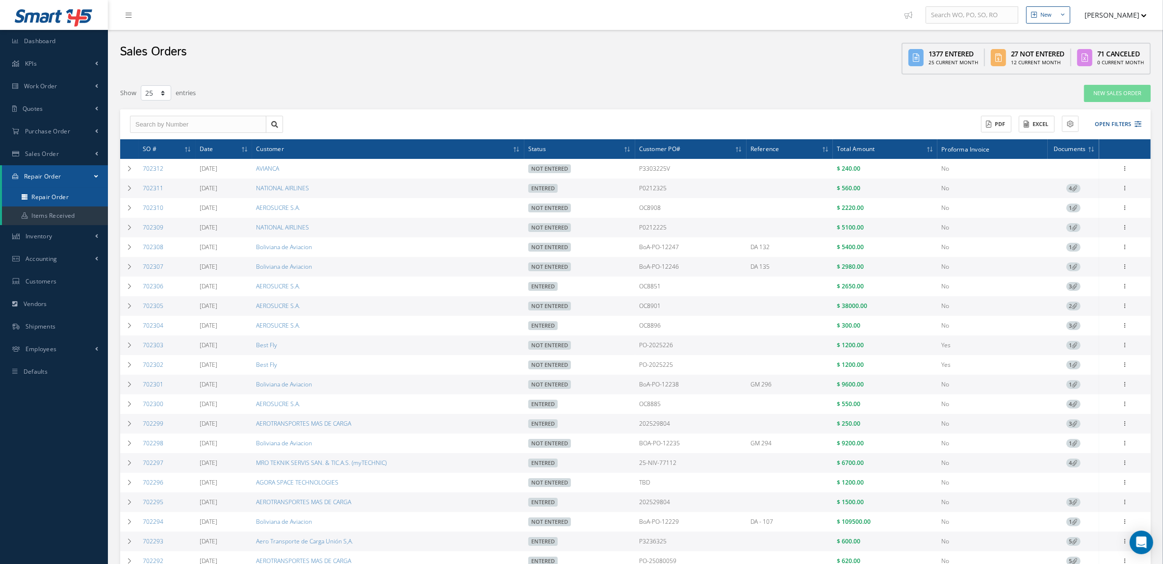
click at [60, 190] on link "Repair Order" at bounding box center [55, 197] width 106 height 19
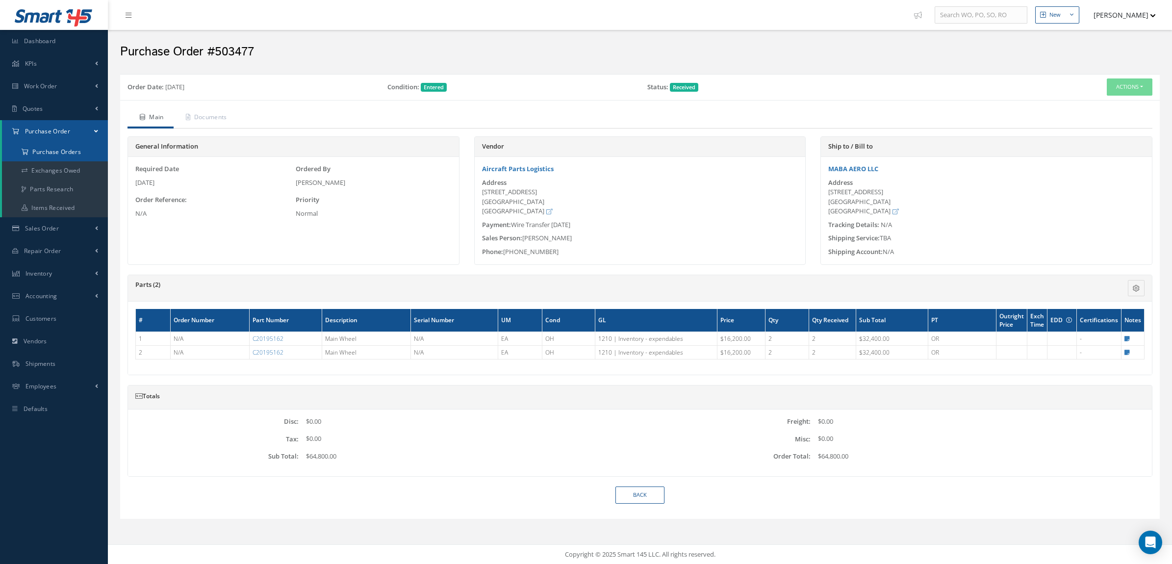
click at [43, 156] on a=1&status_id=2&status_id=3&status_id=5&collapsedFilters"] "Purchase Orders" at bounding box center [55, 152] width 106 height 19
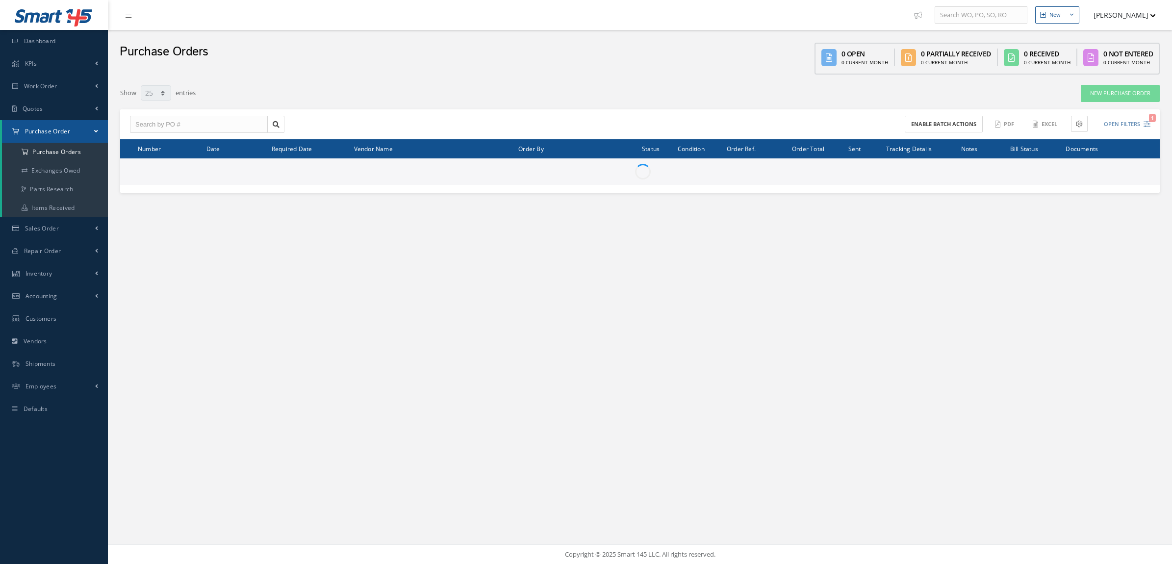
select select "25"
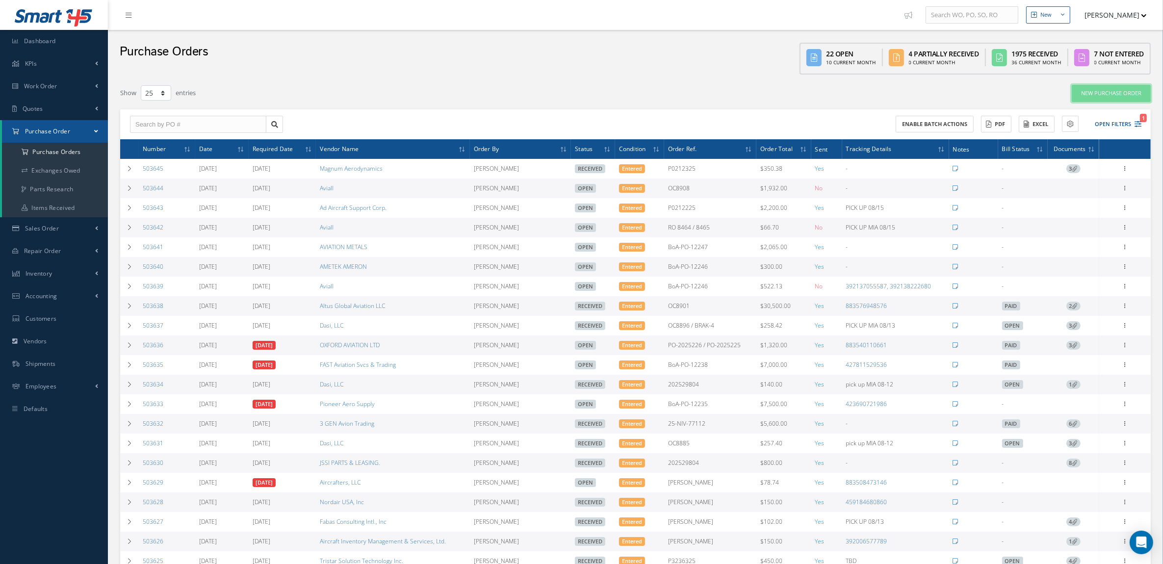
click at [1104, 94] on link "New Purchase Order" at bounding box center [1111, 93] width 79 height 17
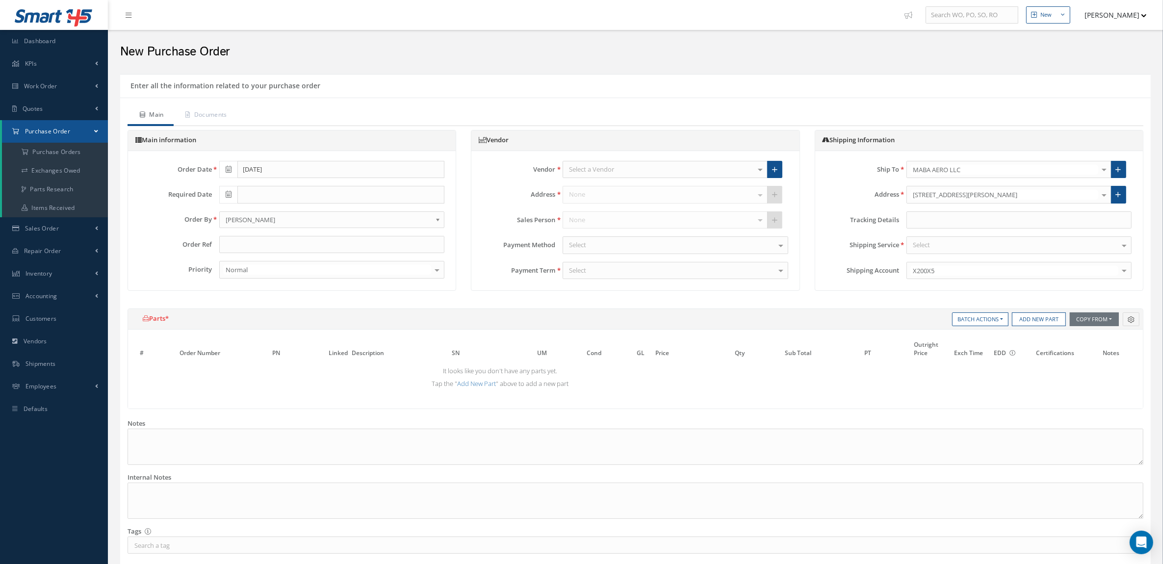
click at [638, 170] on div "Select a Vendor" at bounding box center [665, 170] width 205 height 18
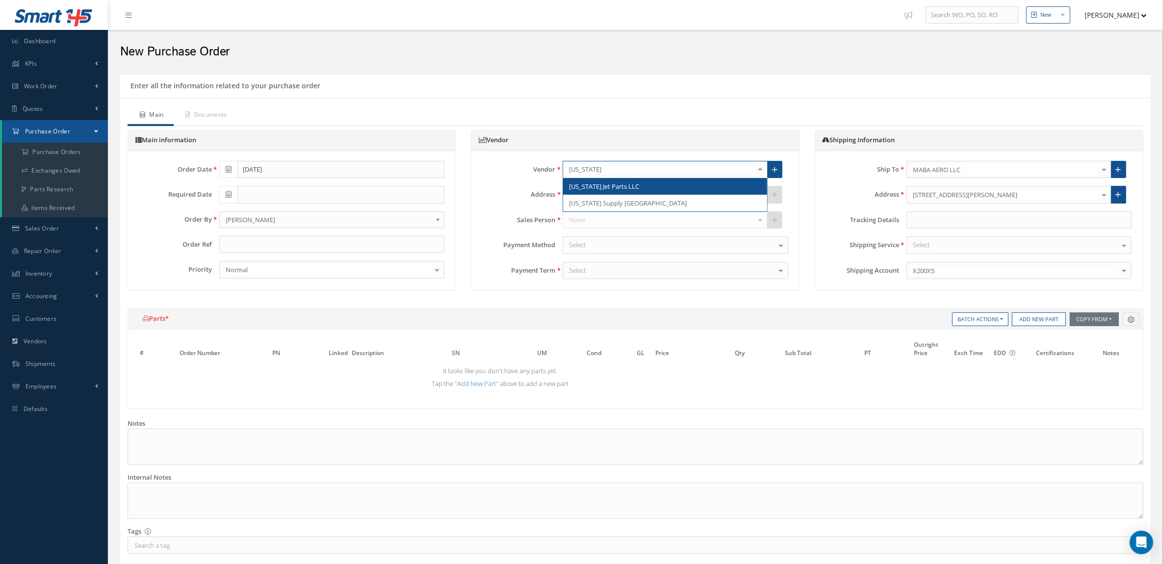
type input "FLORIDA"
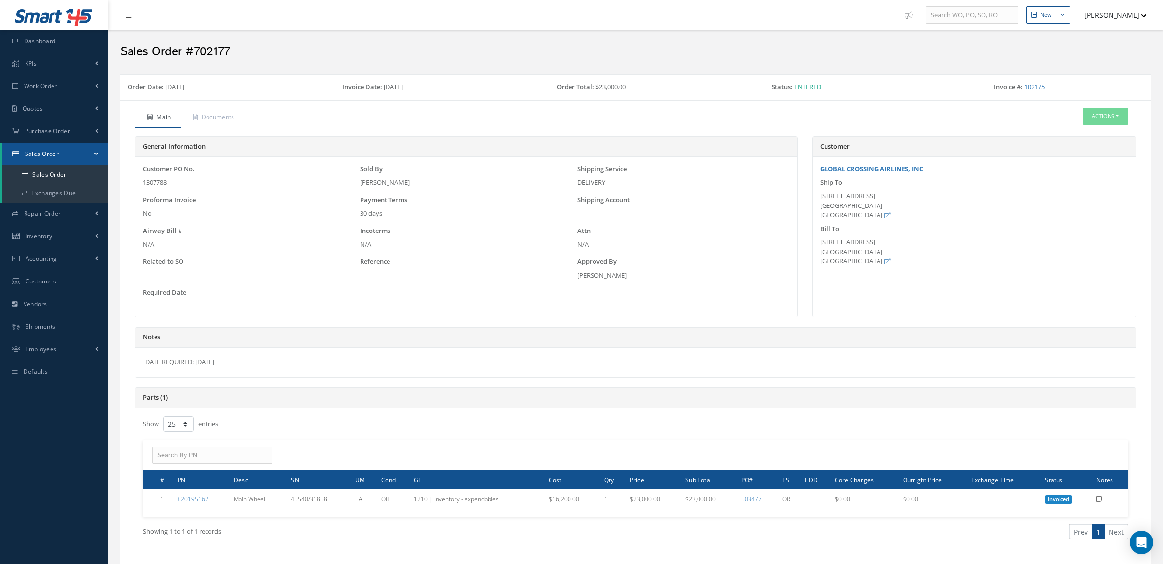
select select "25"
click at [43, 173] on link "Sales Order" at bounding box center [55, 174] width 106 height 19
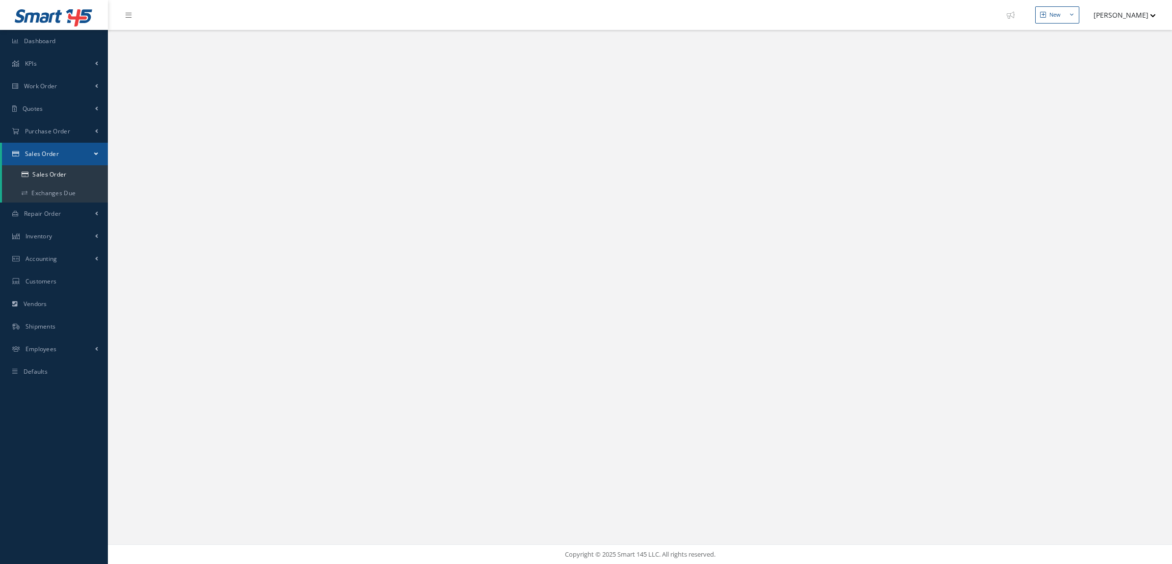
select select "25"
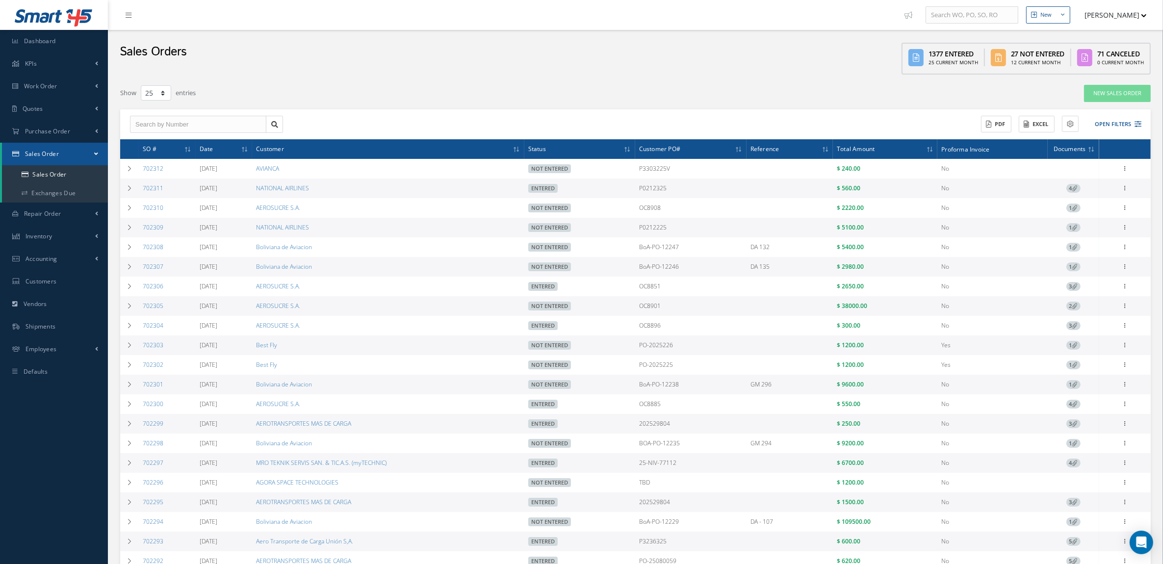
drag, startPoint x: 1117, startPoint y: 124, endPoint x: 1108, endPoint y: 120, distance: 9.9
click at [1117, 123] on button "Open Filters" at bounding box center [1113, 124] width 55 height 16
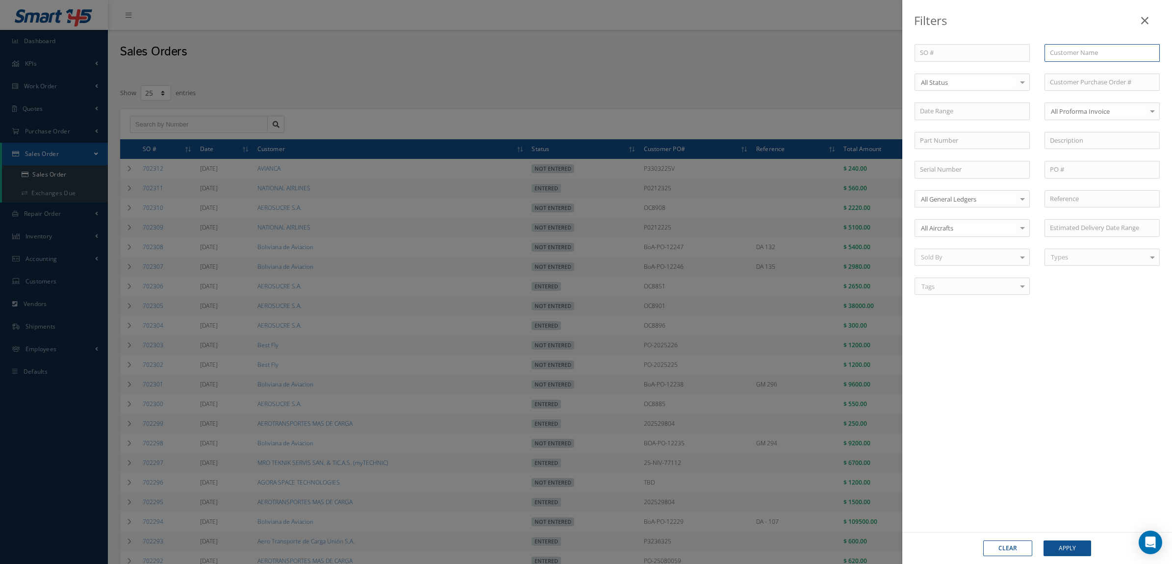
click at [1055, 55] on input "text" at bounding box center [1102, 53] width 115 height 18
click at [1075, 68] on span "[PERSON_NAME] AVIATION LLC" at bounding box center [1096, 70] width 92 height 9
type input "[PERSON_NAME] AVIATION LLC"
click at [1070, 552] on button "Apply" at bounding box center [1068, 549] width 48 height 16
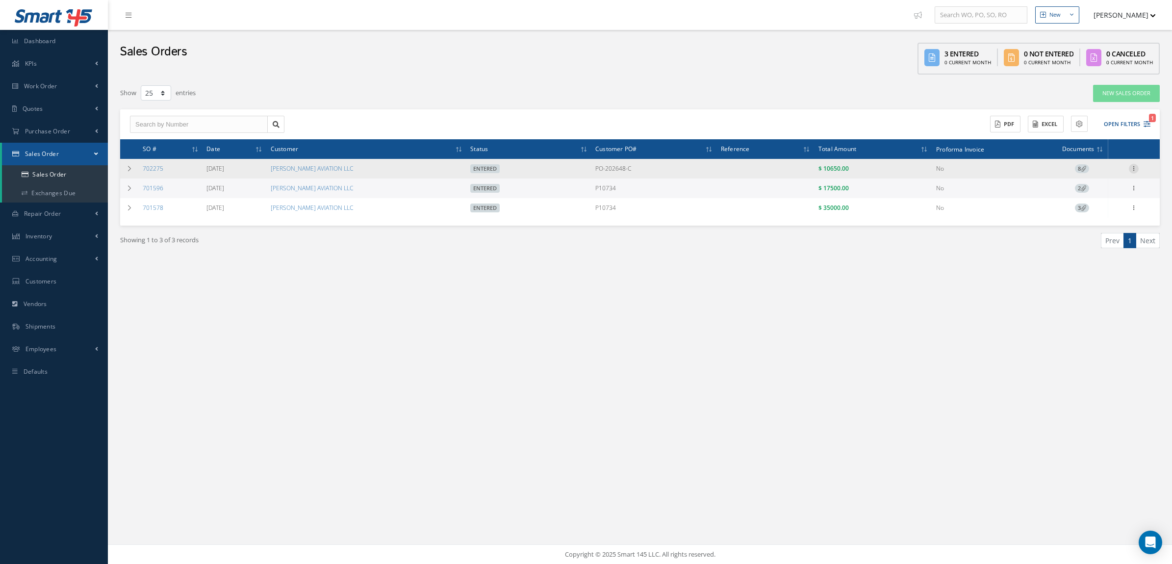
click at [1137, 165] on icon at bounding box center [1134, 168] width 10 height 8
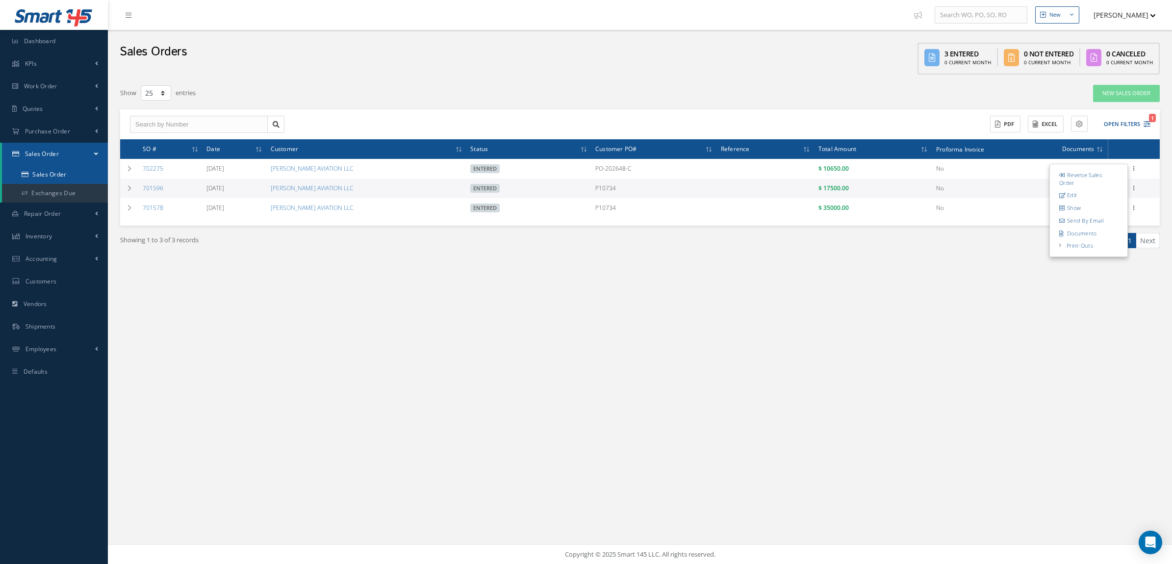
click at [30, 167] on link "Sales Order" at bounding box center [55, 174] width 106 height 19
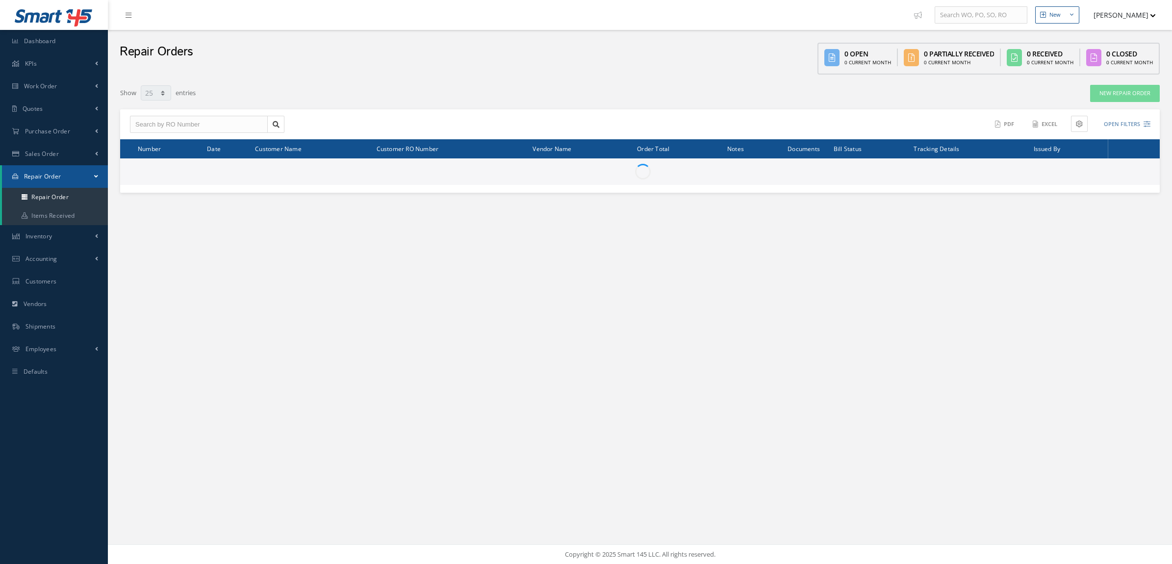
select select "25"
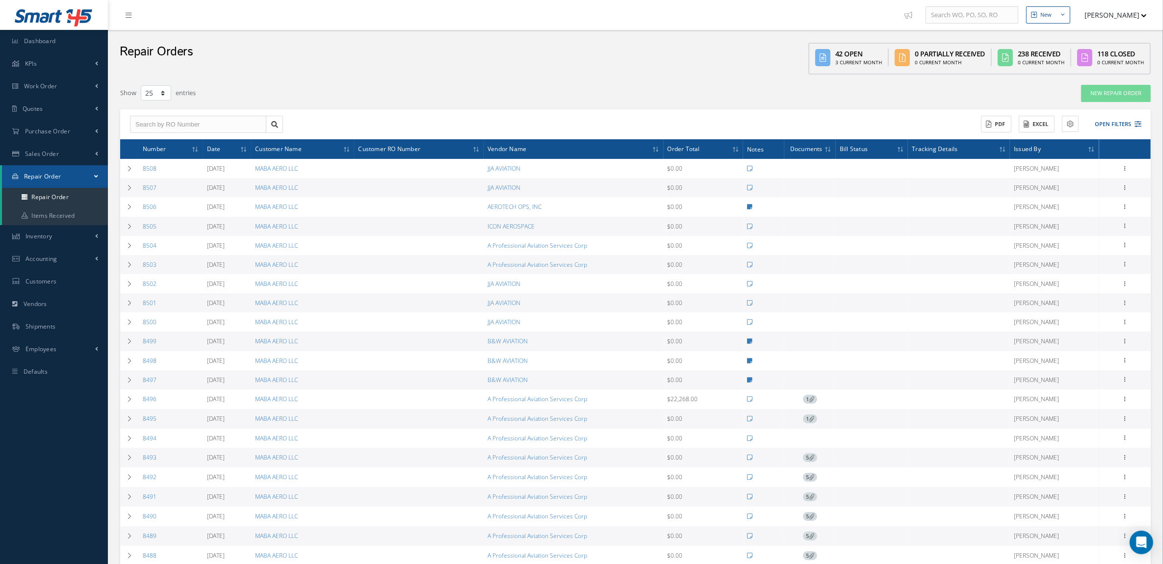
click at [1113, 102] on div "Filters RO Number Customer RO Number Customer Name Vendor Name Open Vendor Quot…" at bounding box center [635, 391] width 1031 height 615
click at [1112, 94] on link "New Repair Order" at bounding box center [1116, 93] width 70 height 17
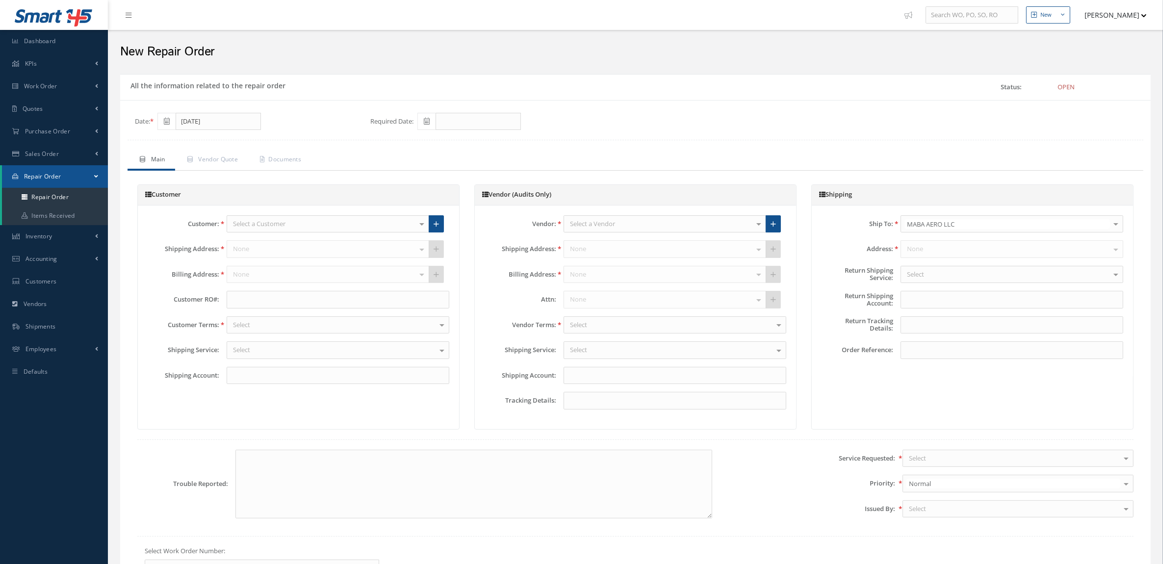
type input "X200X5"
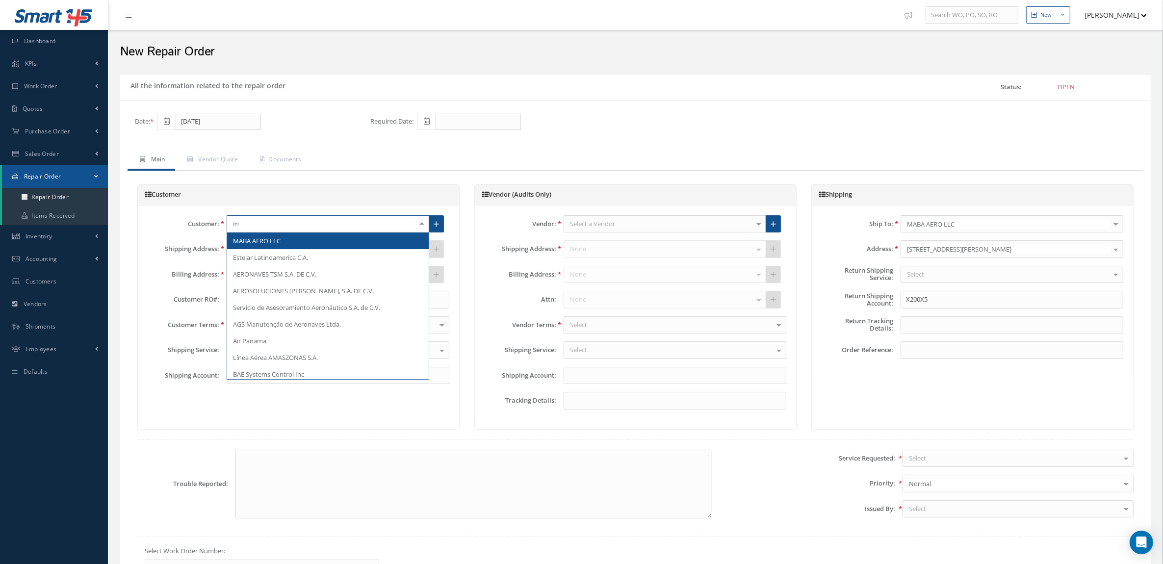
type input "ma"
click at [288, 241] on span "MABA AERO LLC" at bounding box center [328, 241] width 202 height 17
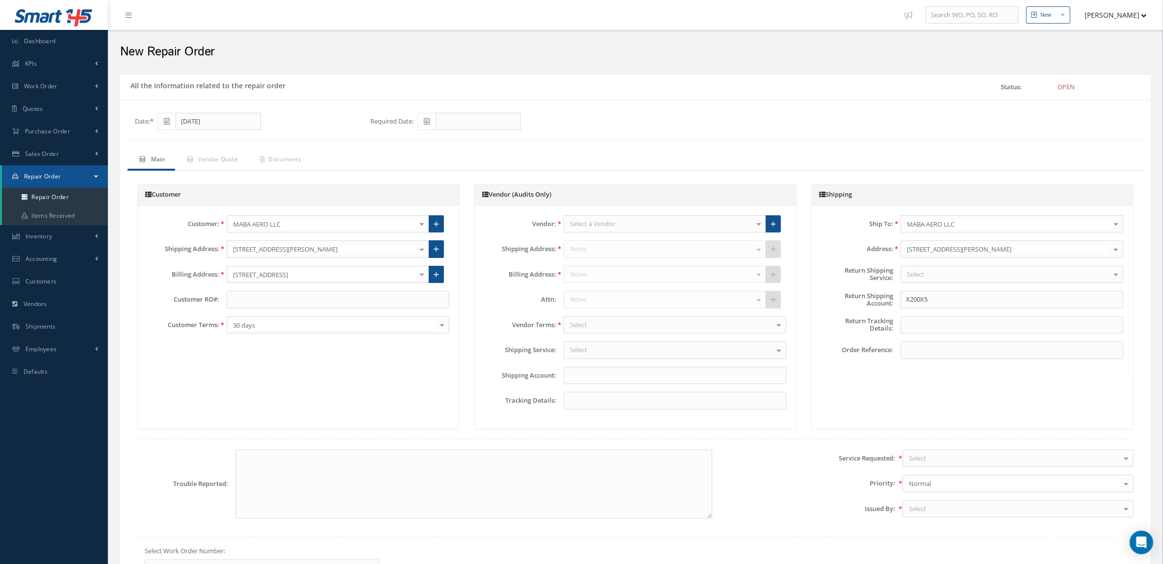
click at [660, 233] on div "Select a Vendor 111Repair 1st Class Air Services 3 GEN Avion Trading 3Chem 53 N…" at bounding box center [665, 224] width 203 height 18
type input "a pr"
click at [662, 242] on span "A Professional Aviation Services Corp" at bounding box center [623, 240] width 107 height 9
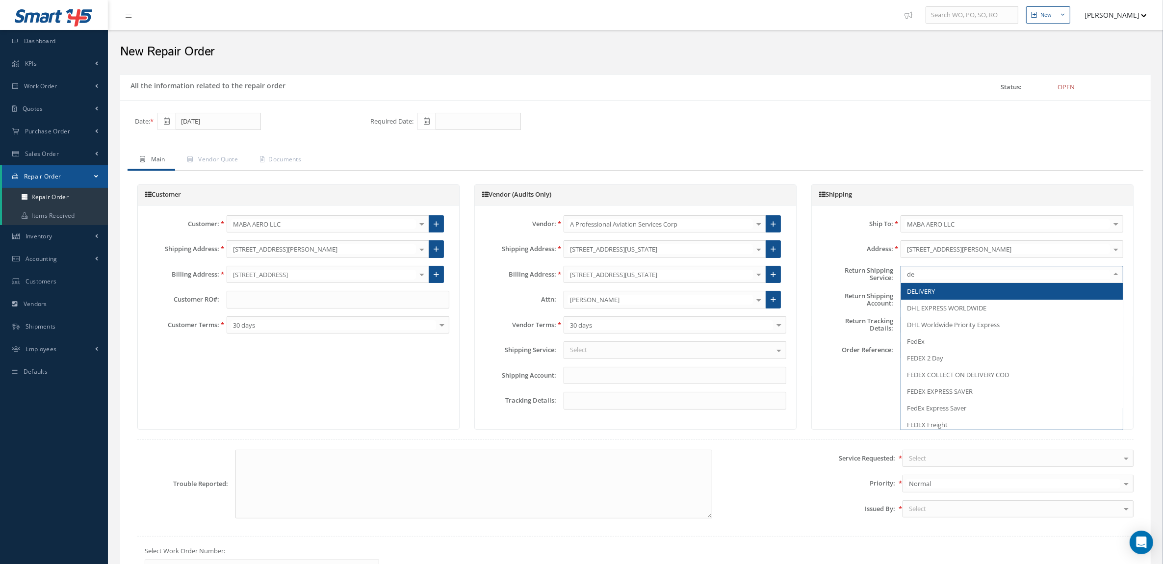
type input "del"
click at [924, 292] on span "DELIVERY" at bounding box center [921, 291] width 28 height 9
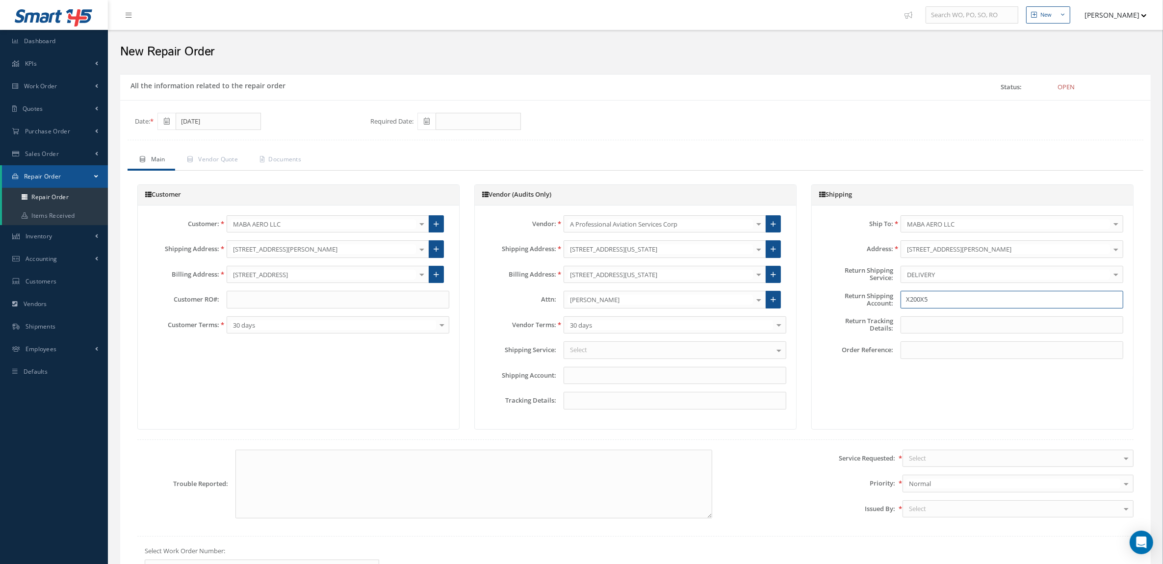
drag, startPoint x: 938, startPoint y: 303, endPoint x: 780, endPoint y: 308, distance: 158.0
click at [780, 308] on div "Customer Customer: MABA AERO LLC MABA AERO LLC 21 AIR ABR AVIATION LEASING, LLC…" at bounding box center [635, 306] width 1011 height 245
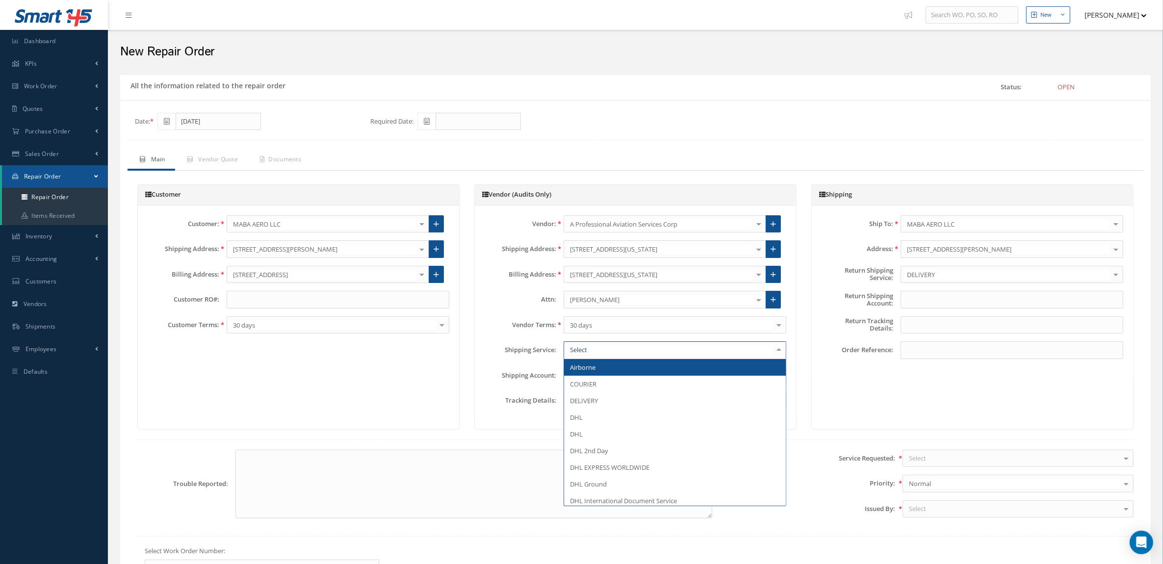
click at [623, 350] on div at bounding box center [675, 350] width 223 height 18
type input "pi"
click at [621, 364] on span "PICK UP" at bounding box center [675, 367] width 222 height 17
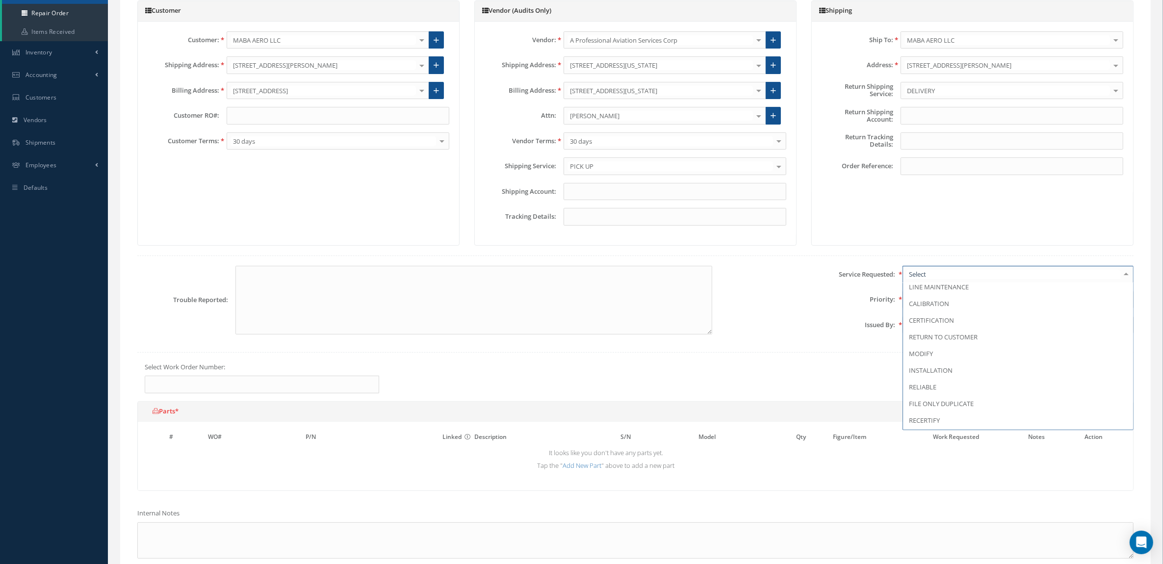
scroll to position [123, 0]
click at [943, 304] on span "CERTIFICATION" at bounding box center [931, 302] width 45 height 9
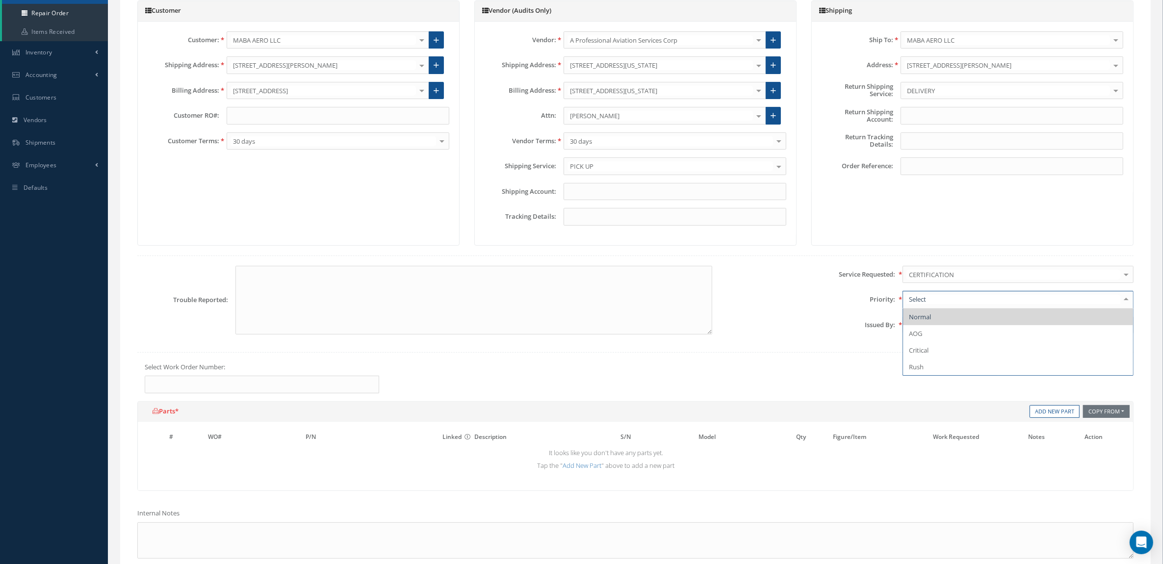
click at [935, 314] on span "Normal" at bounding box center [1018, 317] width 230 height 17
click at [935, 314] on div "Service Requested: CERTIFICATION WARRANTY REPAIR REPAIR OVERHAUL BENCH CHECK IN…" at bounding box center [930, 304] width 421 height 77
click at [938, 349] on span "Critical" at bounding box center [1018, 350] width 230 height 17
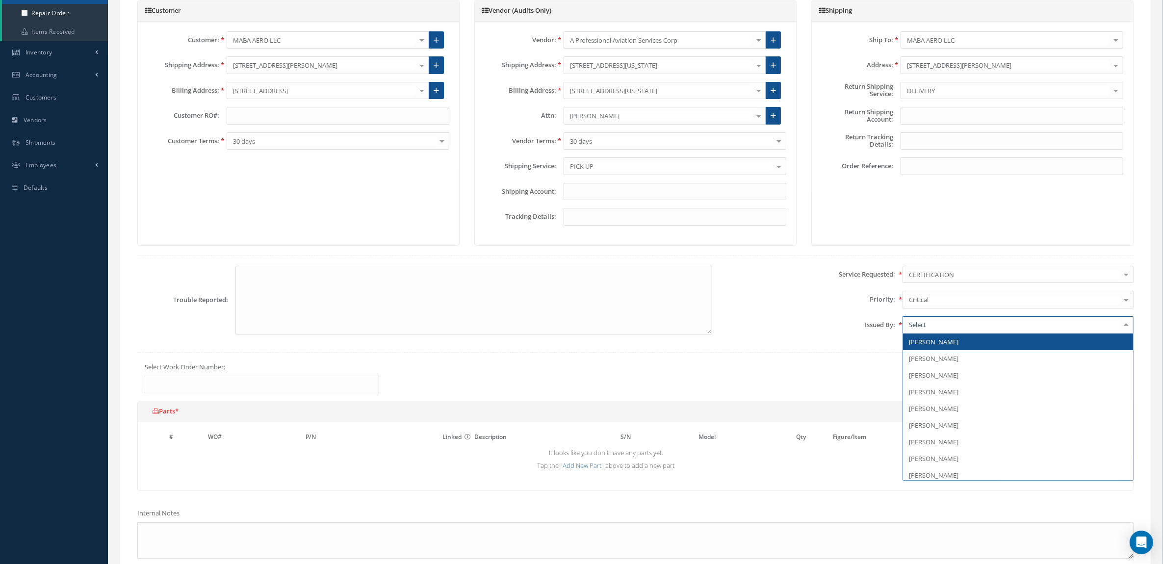
click at [937, 330] on div at bounding box center [1018, 325] width 231 height 18
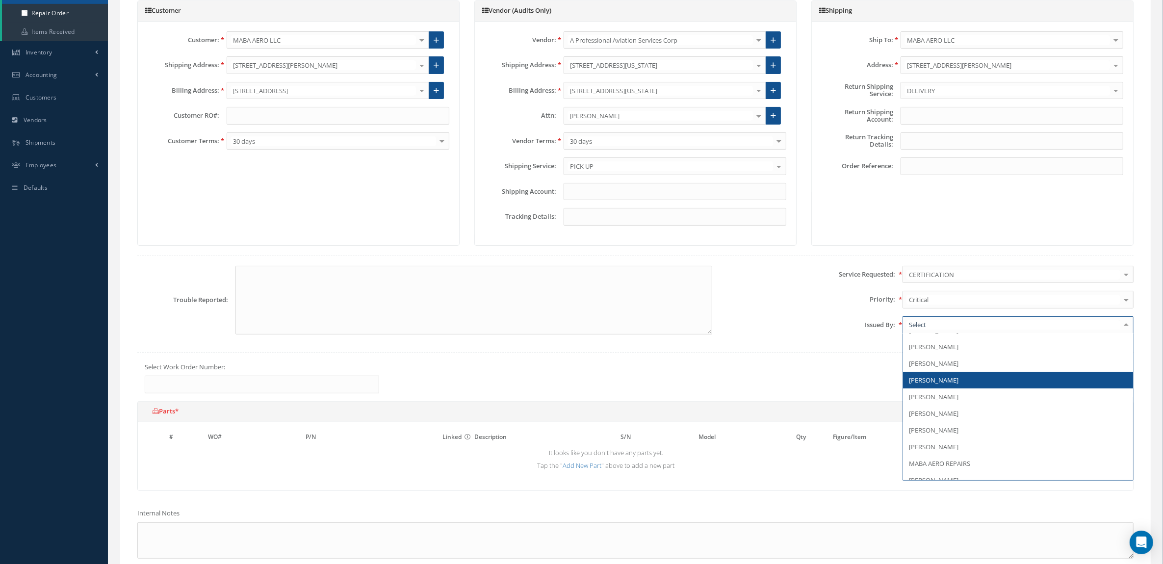
scroll to position [153, 0]
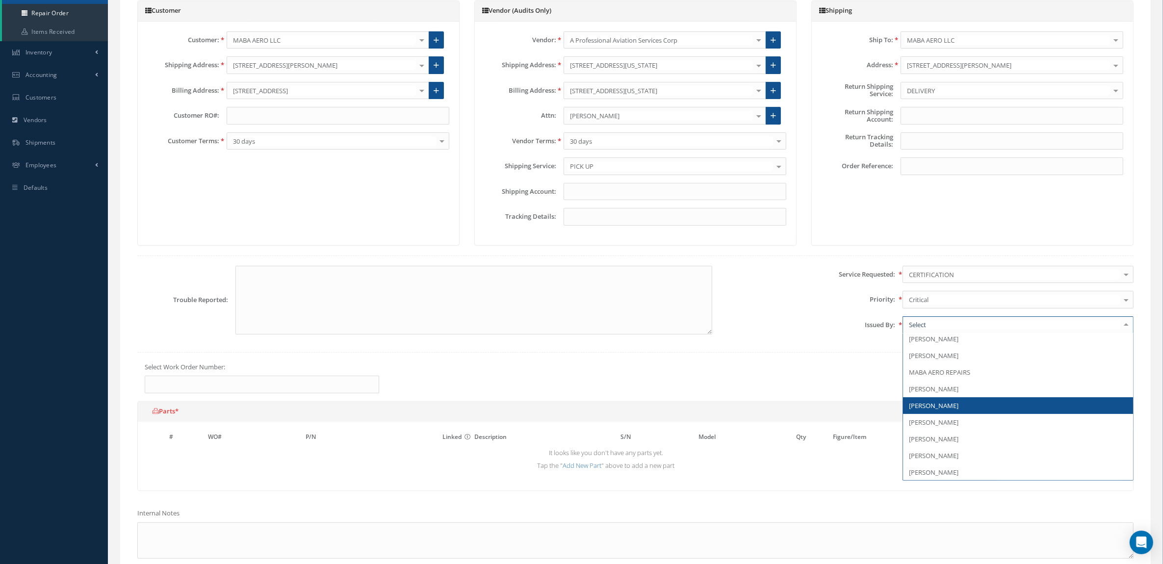
click at [950, 414] on span "[PERSON_NAME]" at bounding box center [1018, 405] width 230 height 17
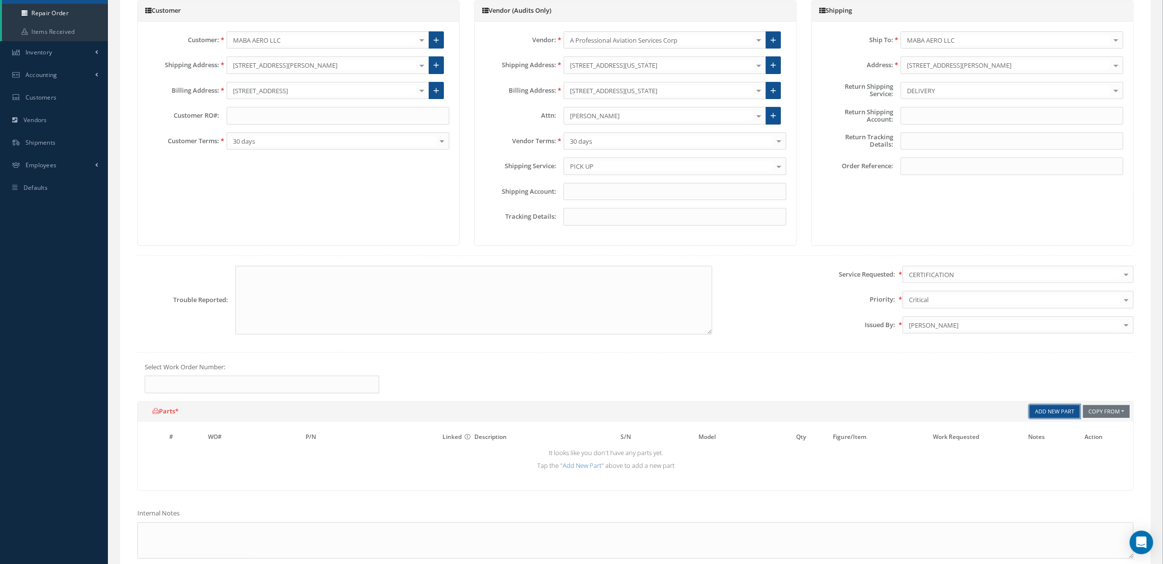
click at [1038, 411] on link "Add New Part" at bounding box center [1055, 411] width 50 height 13
click at [356, 458] on input "text" at bounding box center [350, 453] width 89 height 15
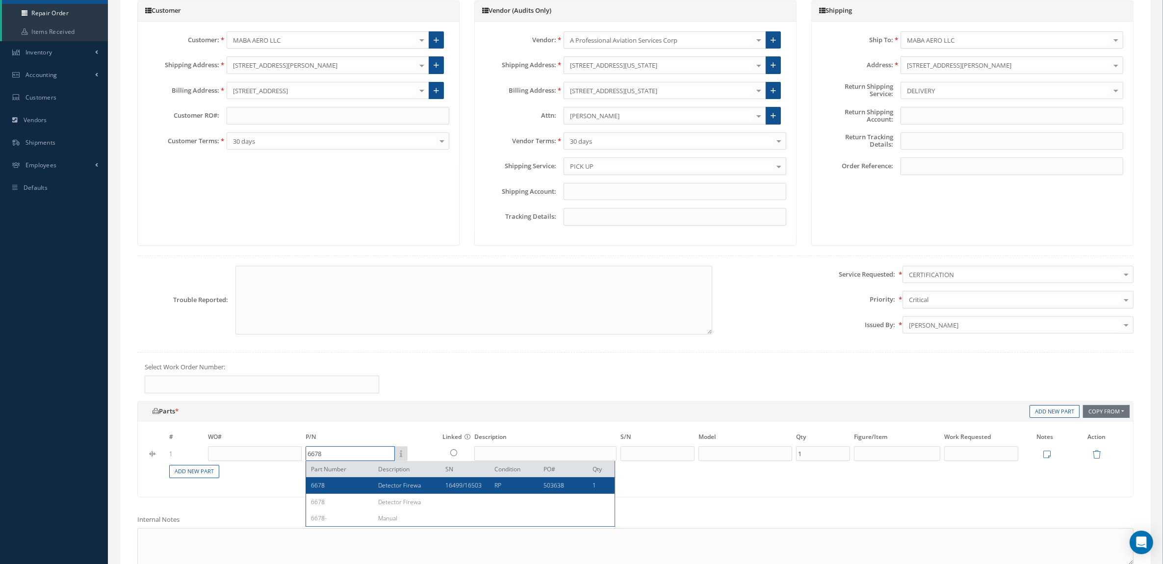
type input "6678"
click at [365, 489] on div "6678" at bounding box center [341, 485] width 60 height 8
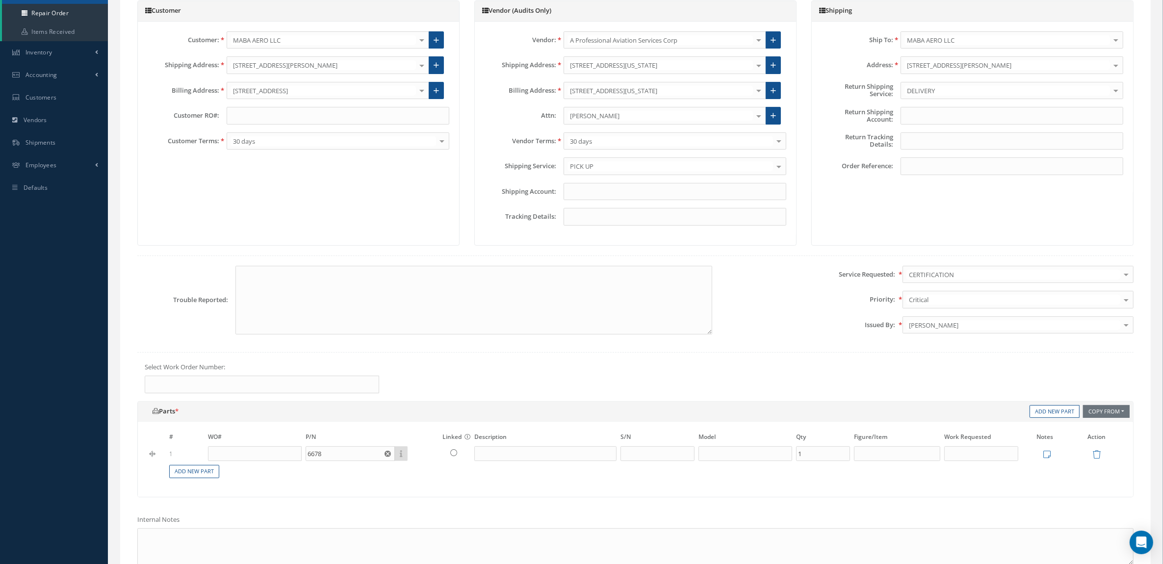
type input "Detector Firewa"
type input "16499/16503"
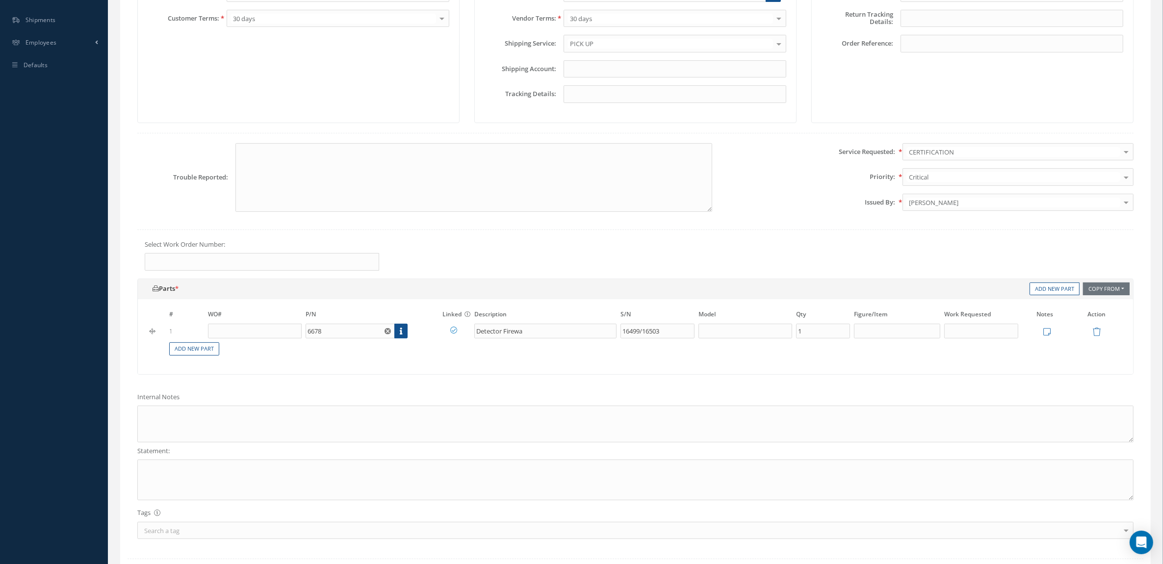
scroll to position [368, 0]
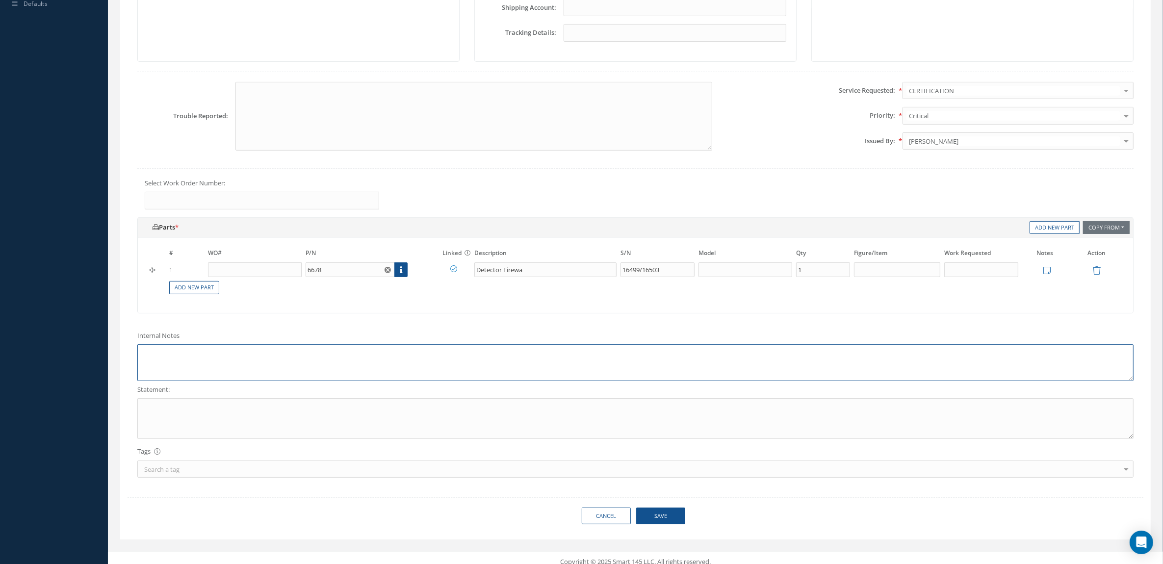
click at [216, 359] on textarea at bounding box center [635, 362] width 996 height 37
paste textarea "AD WORTHINESS DUAL RELEASE CERTIFICATE"
type textarea "AD WORTHINESS DUAL RELEASE CERTIFICATE"
click at [216, 405] on textarea at bounding box center [635, 418] width 996 height 41
paste textarea "AD WORTHINESS DUAL RELEASE CERTIFICATE"
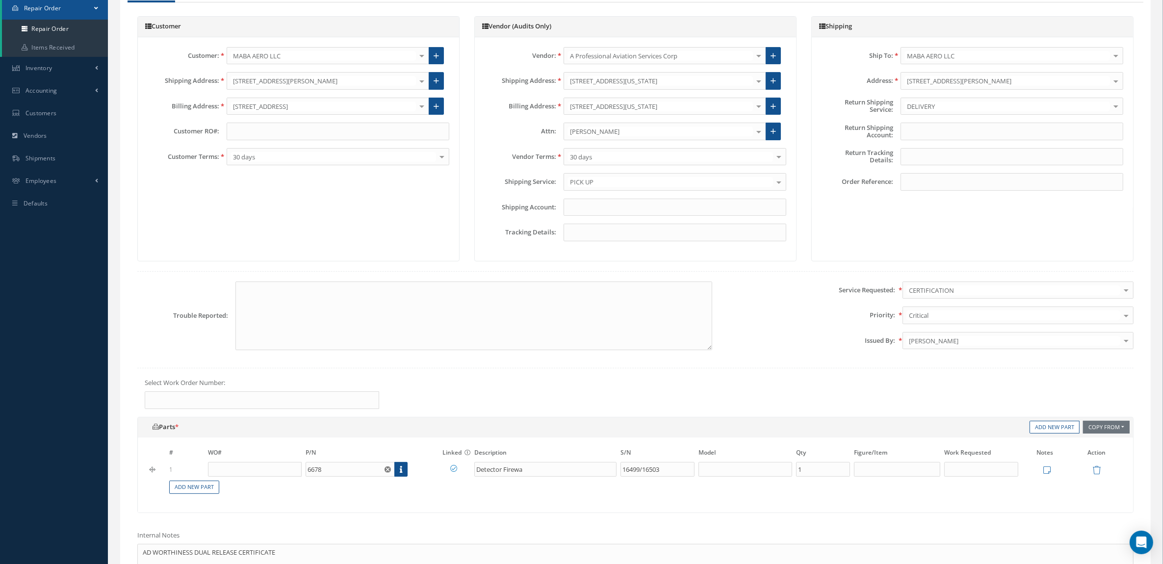
scroll to position [307, 0]
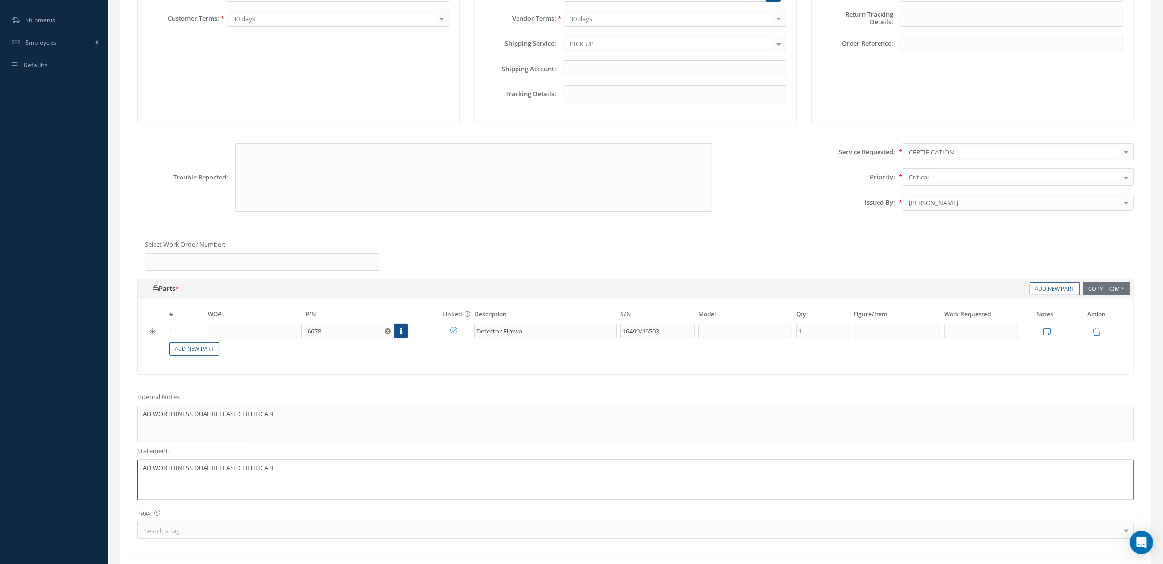
type textarea "AD WORTHINESS DUAL RELEASE CERTIFICATE"
click at [1002, 335] on input "text" at bounding box center [981, 331] width 74 height 15
drag, startPoint x: 1002, startPoint y: 332, endPoint x: 693, endPoint y: 331, distance: 308.5
click at [693, 331] on tr "1 6678 Part Number Description SN Condition PO# Qty Detector Firewa 16499/16503…" at bounding box center [636, 331] width 976 height 17
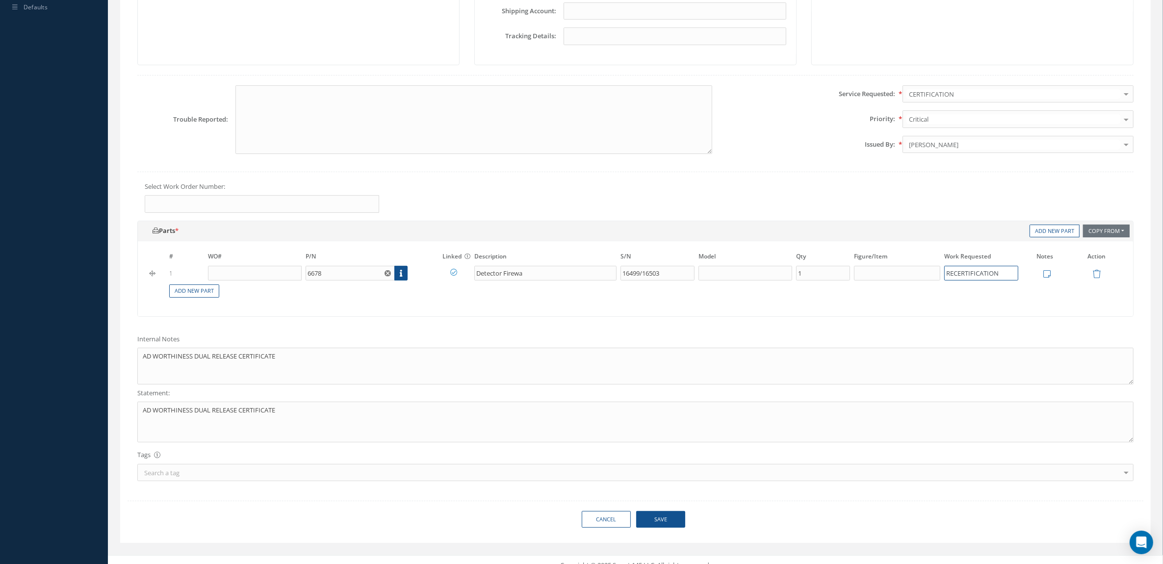
scroll to position [380, 0]
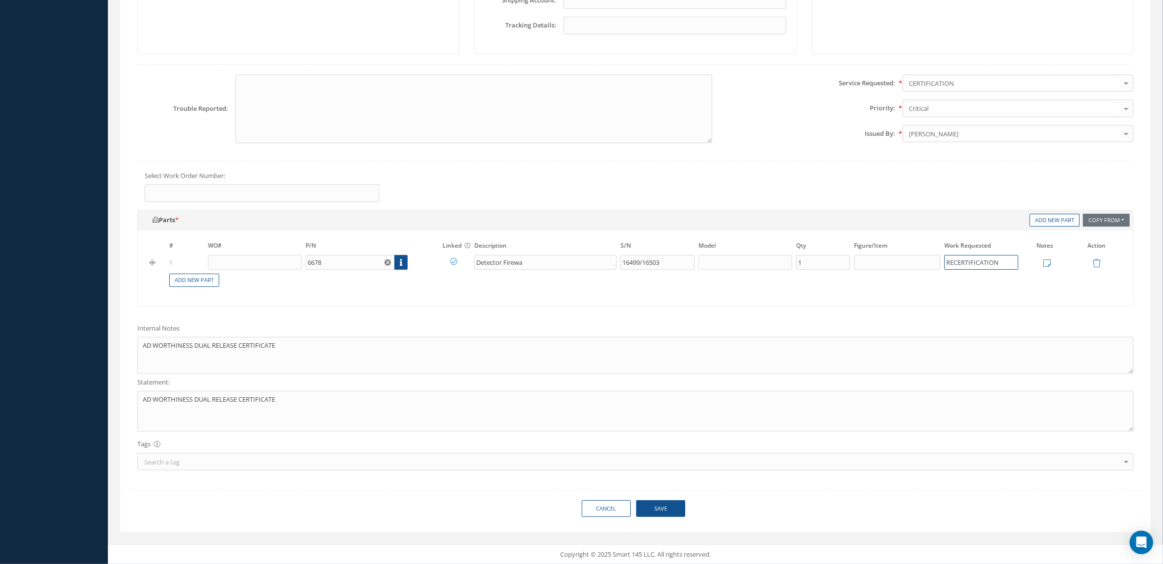
type input "RECERTIFICATION"
click at [652, 507] on button "Save" at bounding box center [660, 508] width 49 height 17
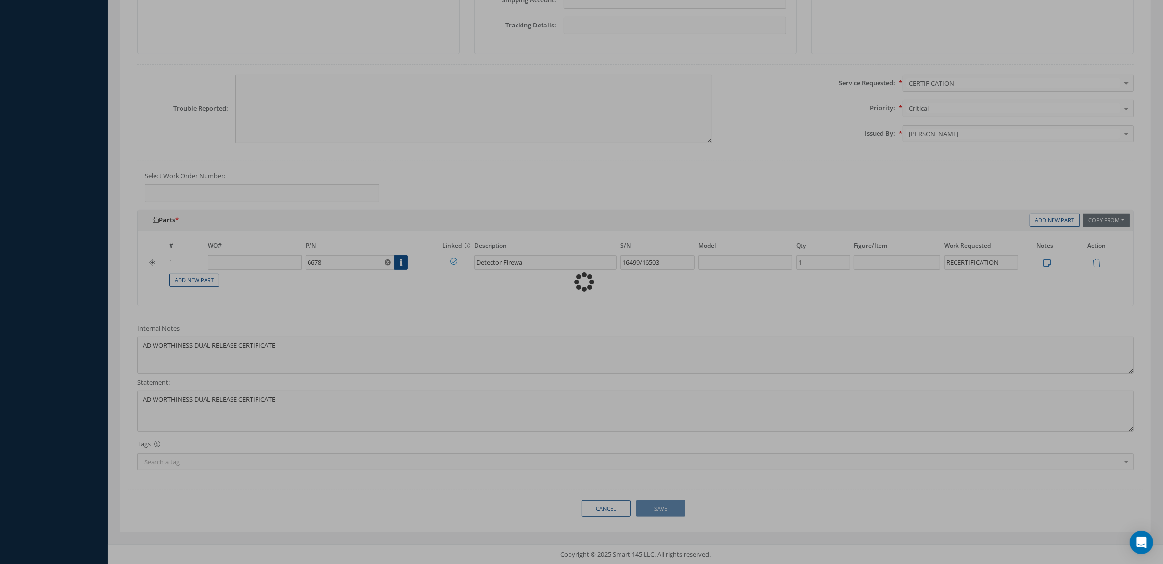
type textarea "AD WORTHINESS DUAL RELEASE CERTIFICATE -- Mariana Valdivia 08/15/2025 11:36AM"
type input "0"
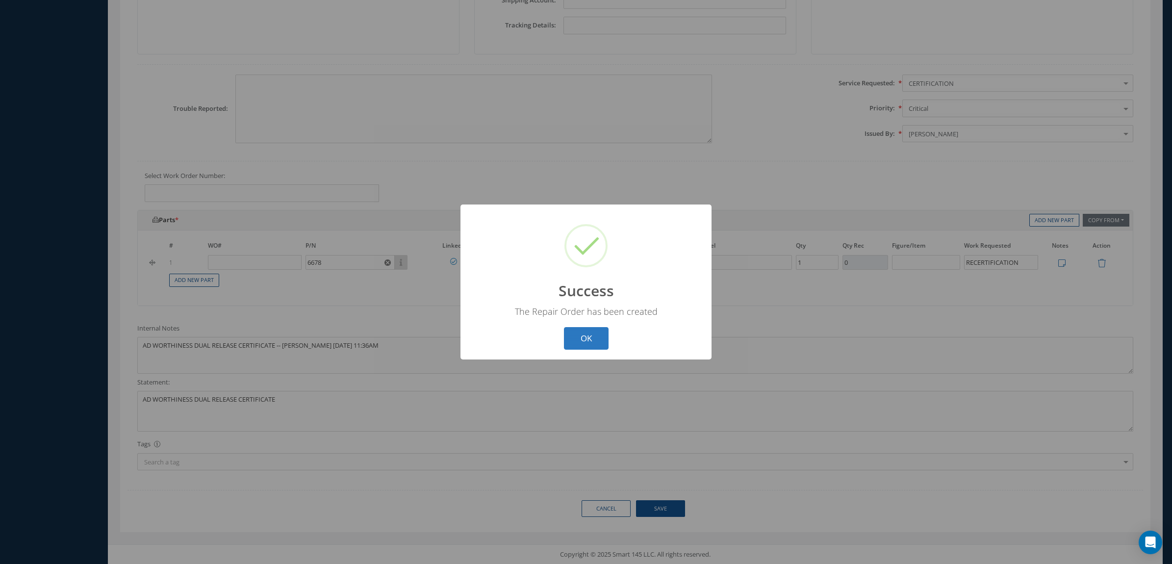
click at [582, 341] on button "OK" at bounding box center [586, 338] width 45 height 23
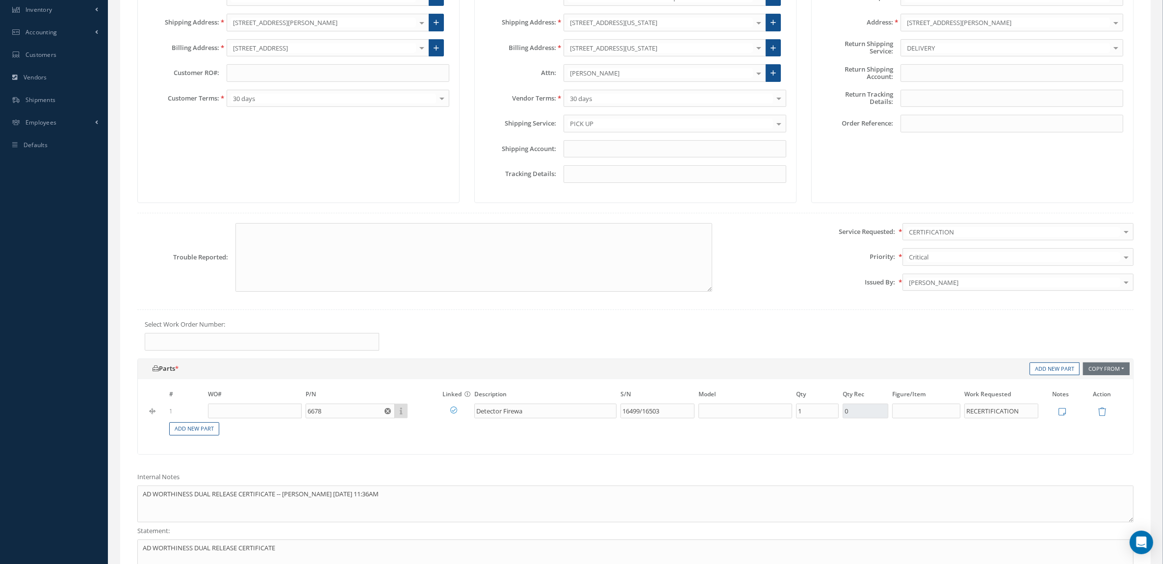
scroll to position [12, 0]
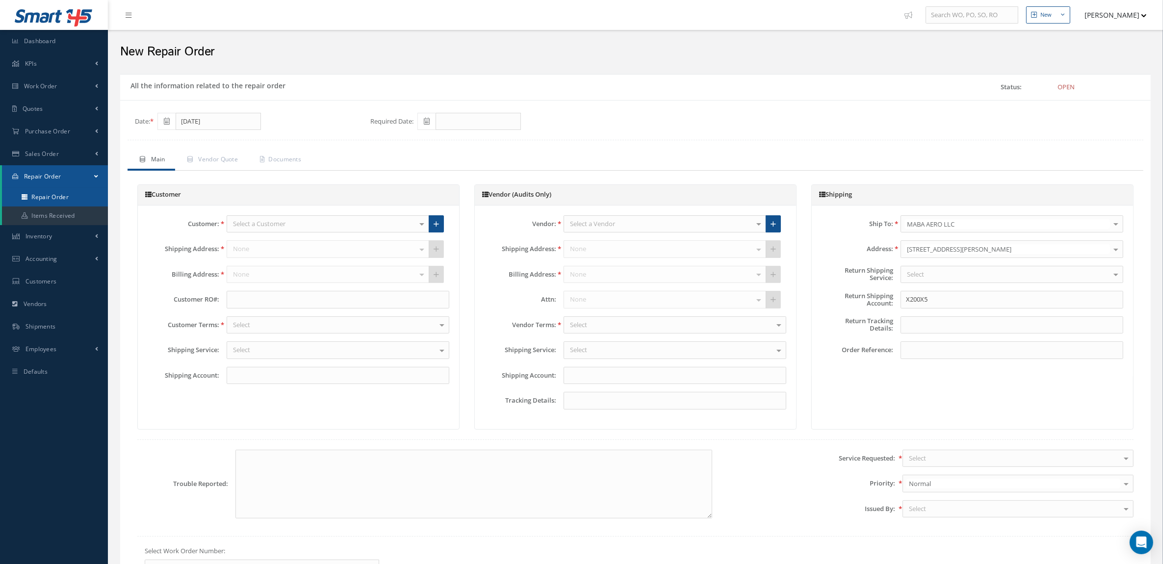
click at [59, 198] on link "Repair Order" at bounding box center [55, 197] width 106 height 19
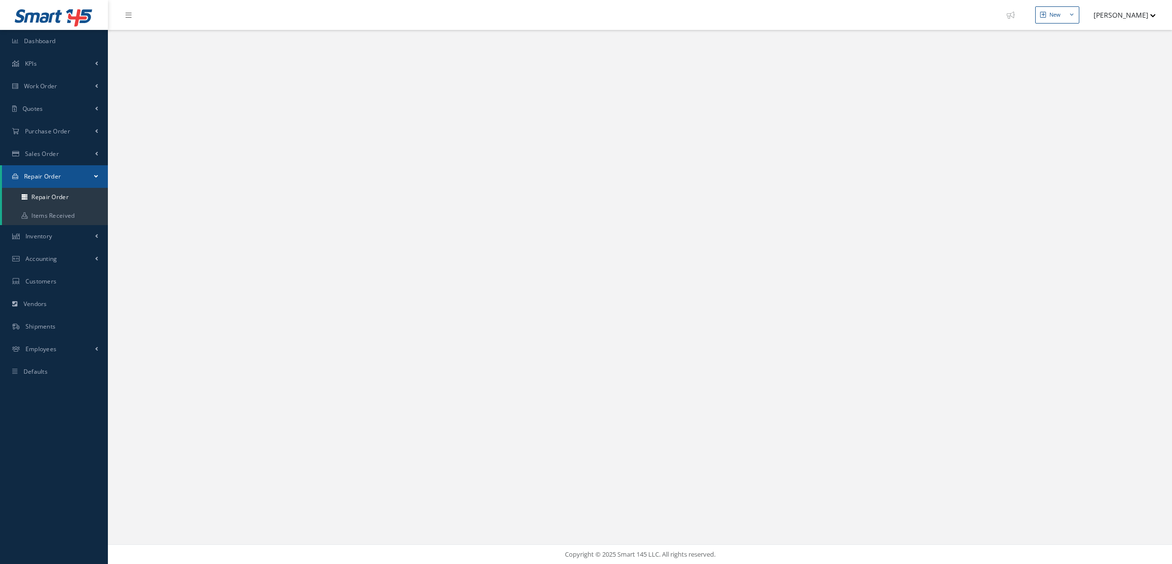
select select "25"
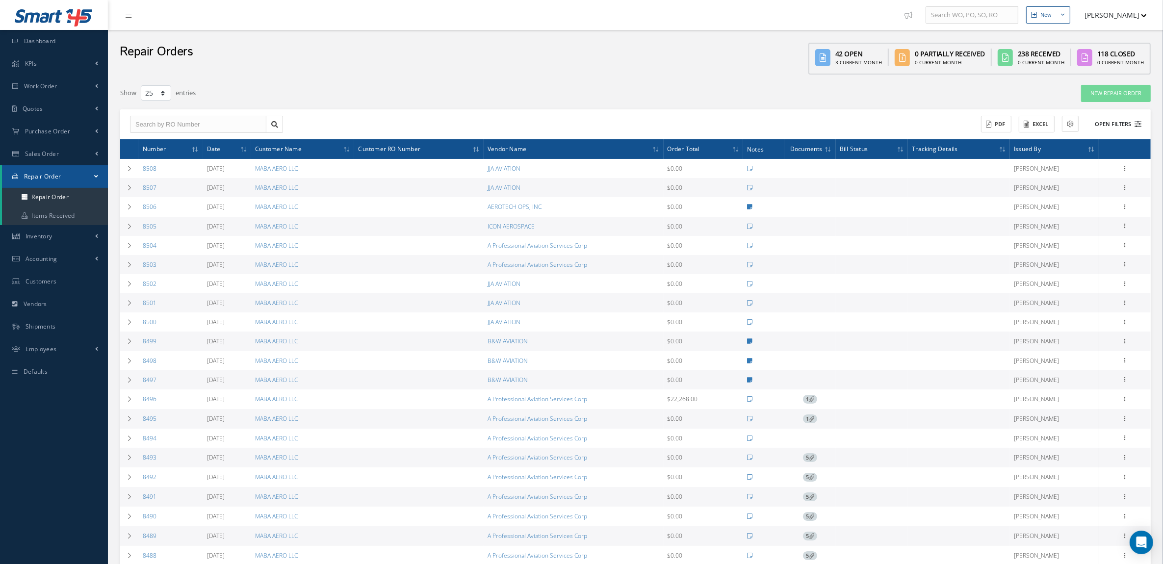
click at [1119, 128] on button "Open Filters" at bounding box center [1113, 124] width 55 height 16
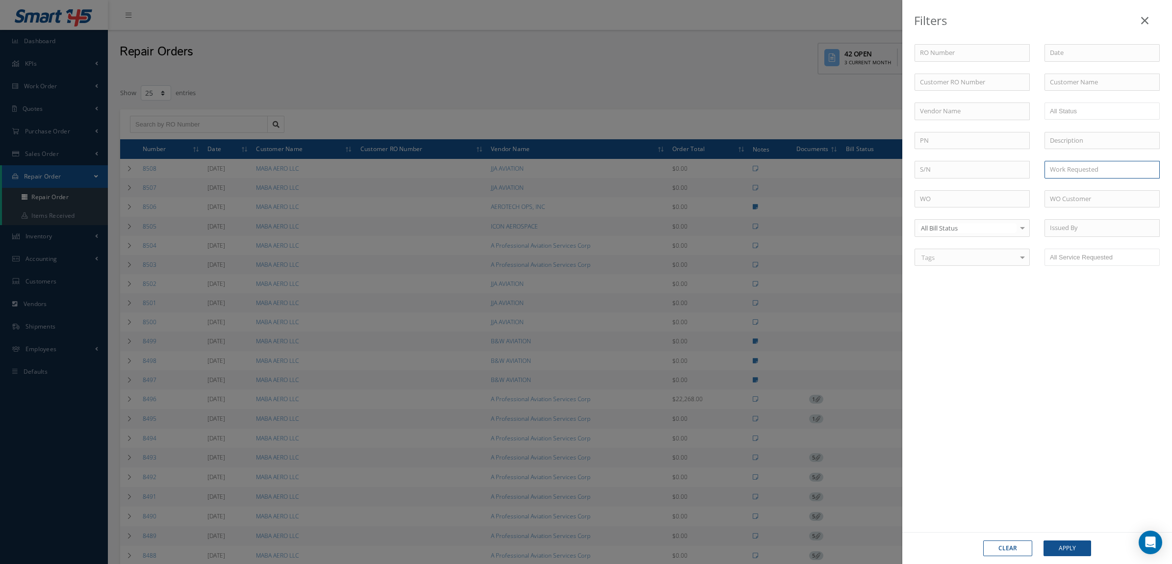
click at [1073, 168] on input "text" at bounding box center [1102, 170] width 115 height 18
drag, startPoint x: 1073, startPoint y: 168, endPoint x: 1043, endPoint y: 170, distance: 30.0
click at [1043, 170] on div "Work Requested [PERSON_NAME] No Match Found" at bounding box center [1102, 170] width 130 height 18
click at [1044, 541] on button "Apply" at bounding box center [1068, 549] width 48 height 16
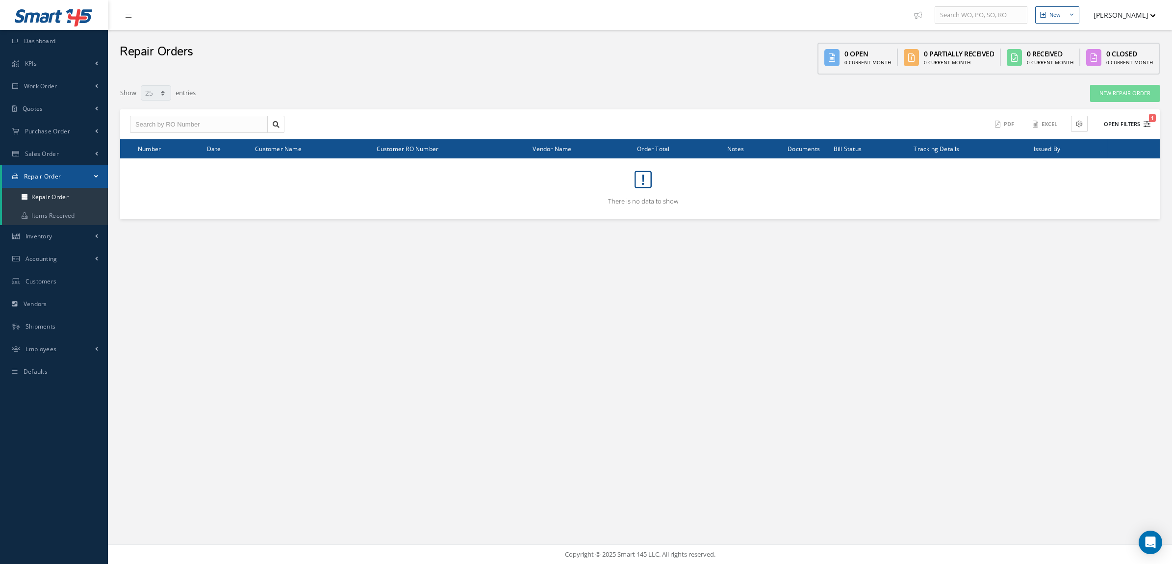
click at [1129, 123] on button "Open Filters 1" at bounding box center [1122, 124] width 55 height 16
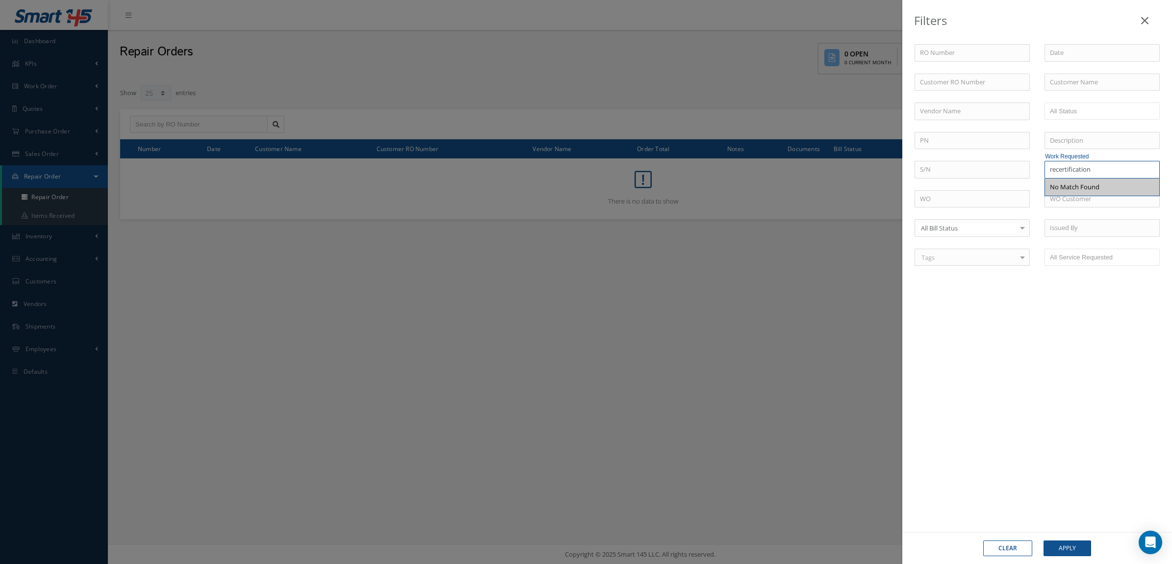
drag, startPoint x: 1096, startPoint y: 170, endPoint x: 998, endPoint y: 183, distance: 99.0
click at [998, 183] on div "RO Number Customer RO Number Customer Name Vendor Name Open Vendor Quoted Custo…" at bounding box center [1037, 160] width 260 height 233
type input "cert"
drag, startPoint x: 1084, startPoint y: 168, endPoint x: 991, endPoint y: 169, distance: 93.2
click at [991, 169] on div "RO Number Customer RO Number Customer Name Vendor Name Open Vendor Quoted Custo…" at bounding box center [1037, 160] width 260 height 233
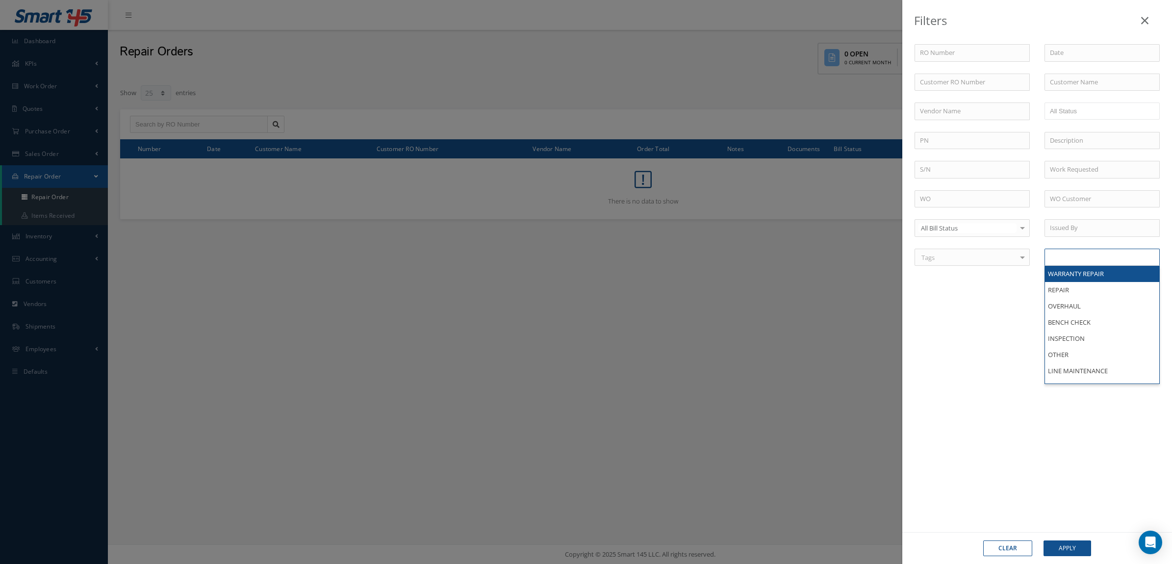
click at [1087, 256] on input "text" at bounding box center [1087, 257] width 75 height 12
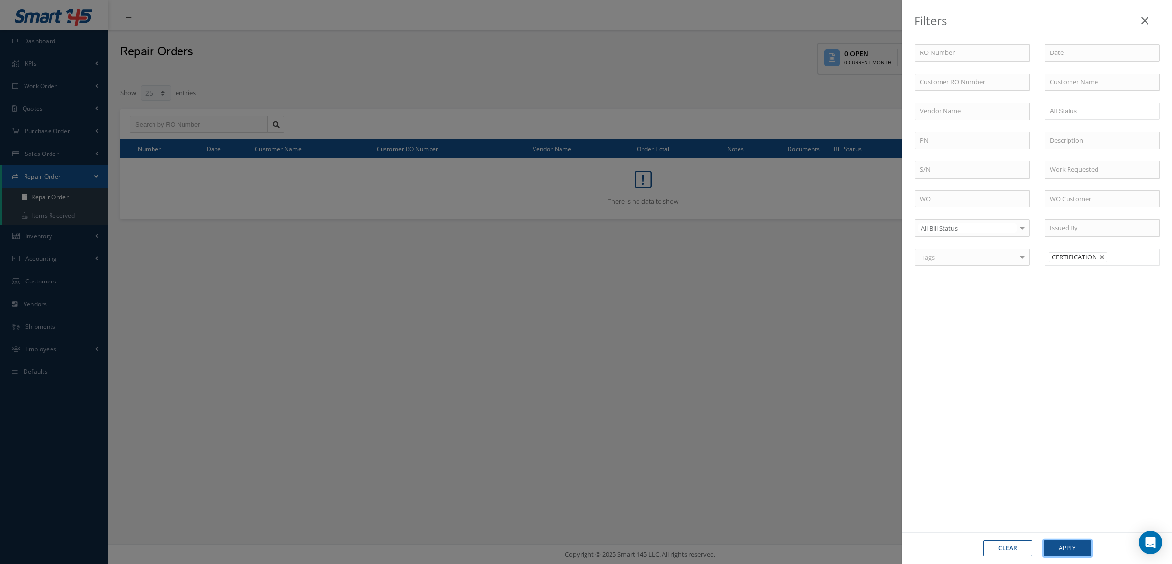
click at [1078, 553] on button "Apply" at bounding box center [1068, 549] width 48 height 16
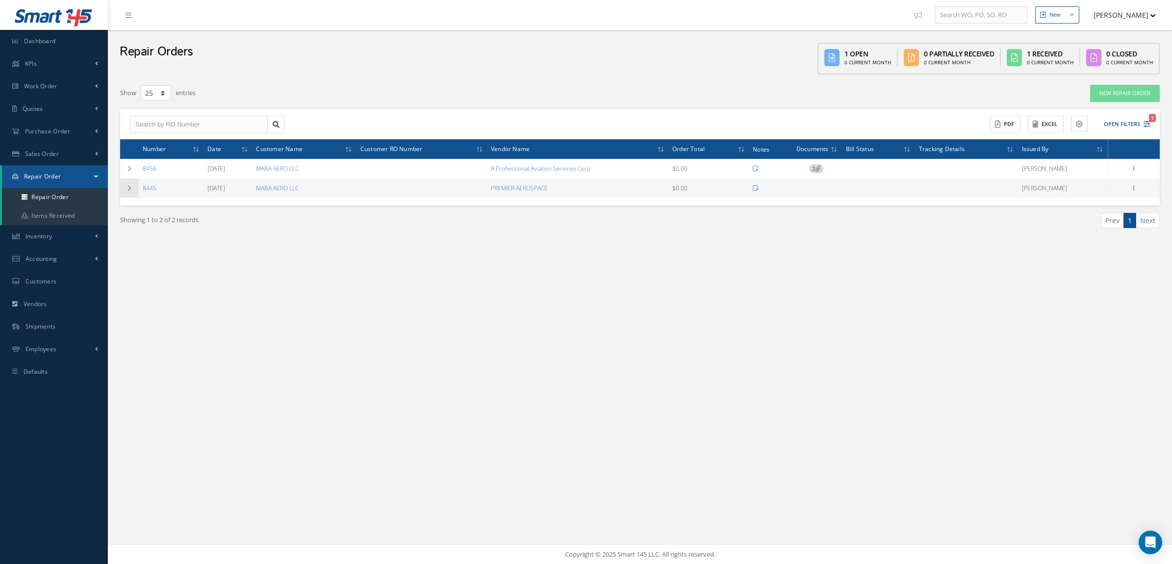
click at [131, 195] on td at bounding box center [129, 188] width 19 height 19
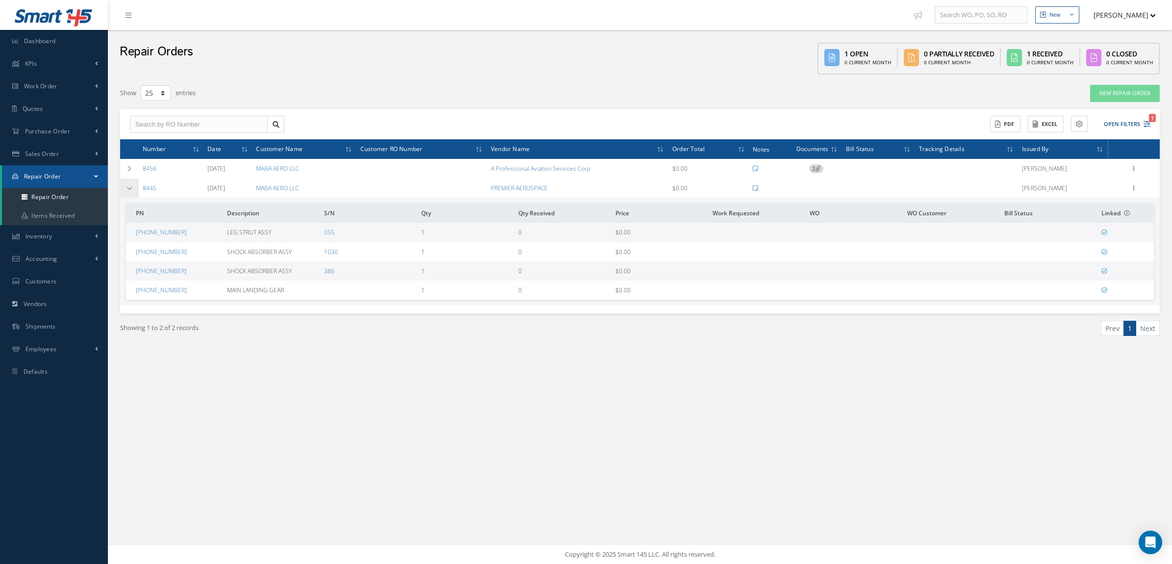
click at [131, 195] on td at bounding box center [129, 188] width 19 height 19
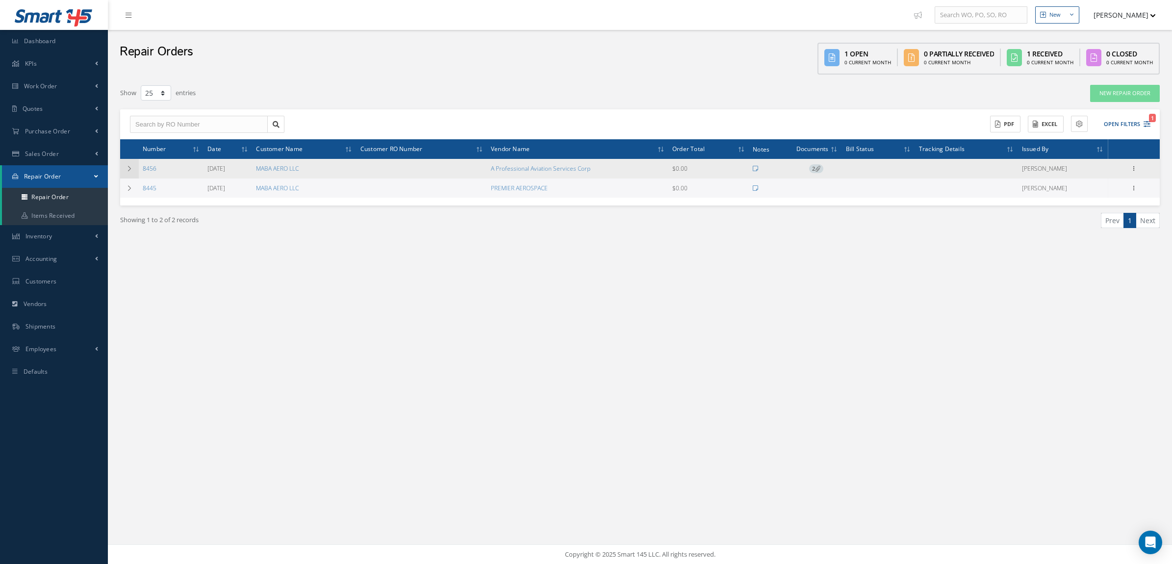
click at [128, 171] on icon at bounding box center [129, 169] width 7 height 6
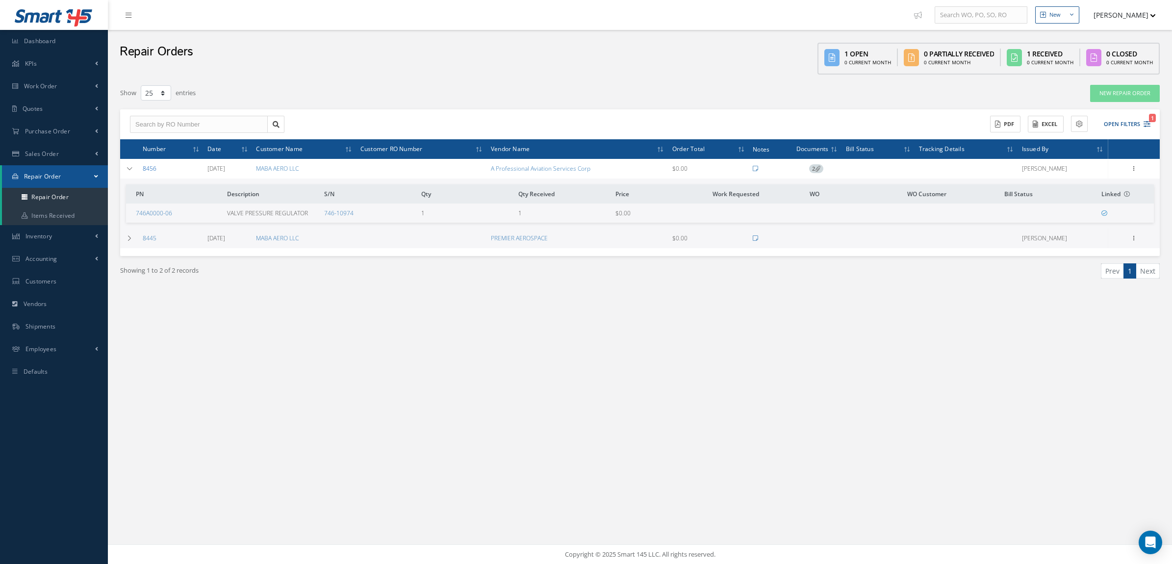
click at [144, 170] on link "8456" at bounding box center [150, 168] width 14 height 8
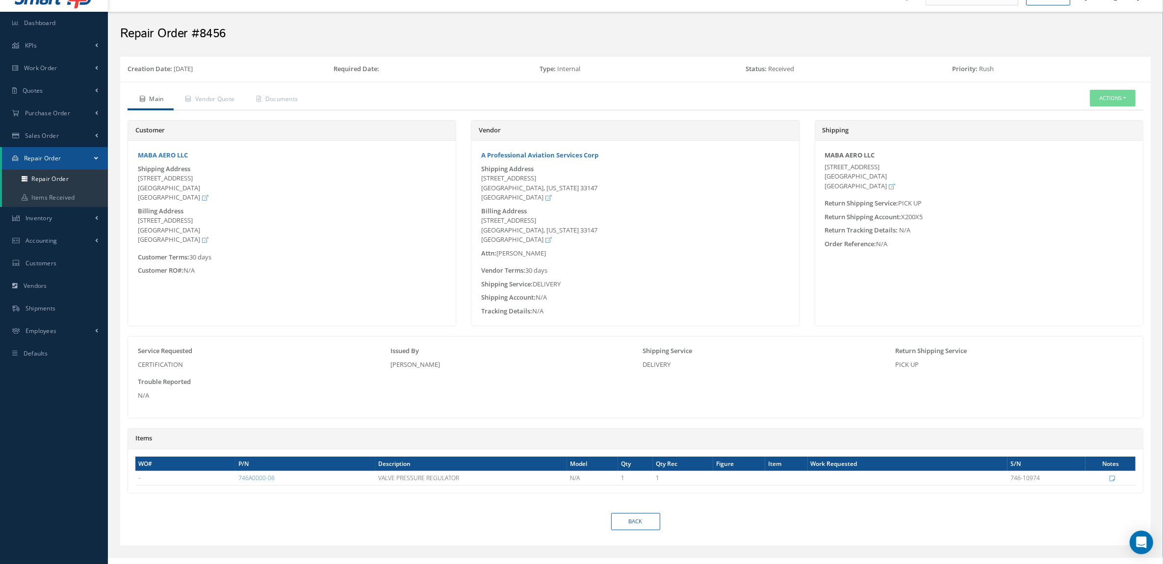
scroll to position [33, 0]
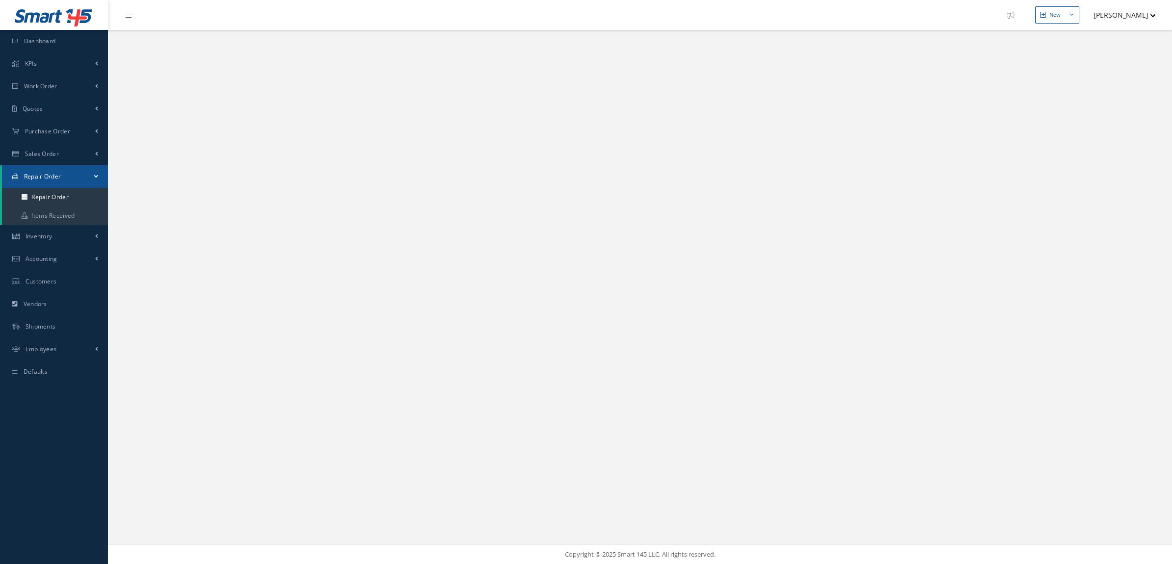
select select "25"
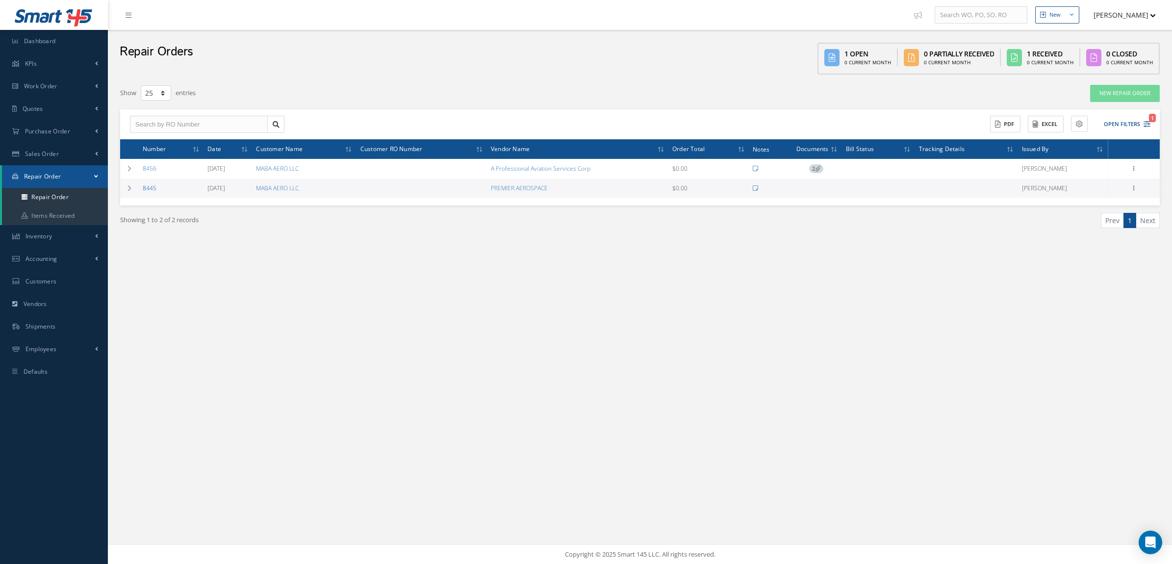
click at [150, 193] on td "8445" at bounding box center [171, 188] width 65 height 19
click at [148, 190] on link "8445" at bounding box center [150, 188] width 14 height 8
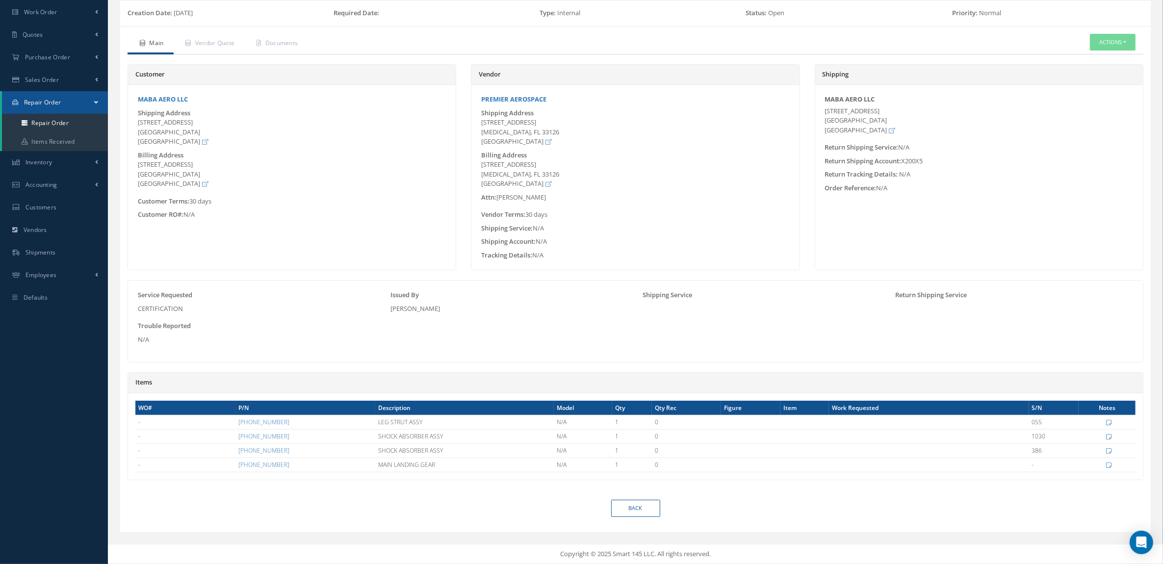
scroll to position [77, 0]
click at [60, 115] on link "Repair Order" at bounding box center [55, 123] width 106 height 19
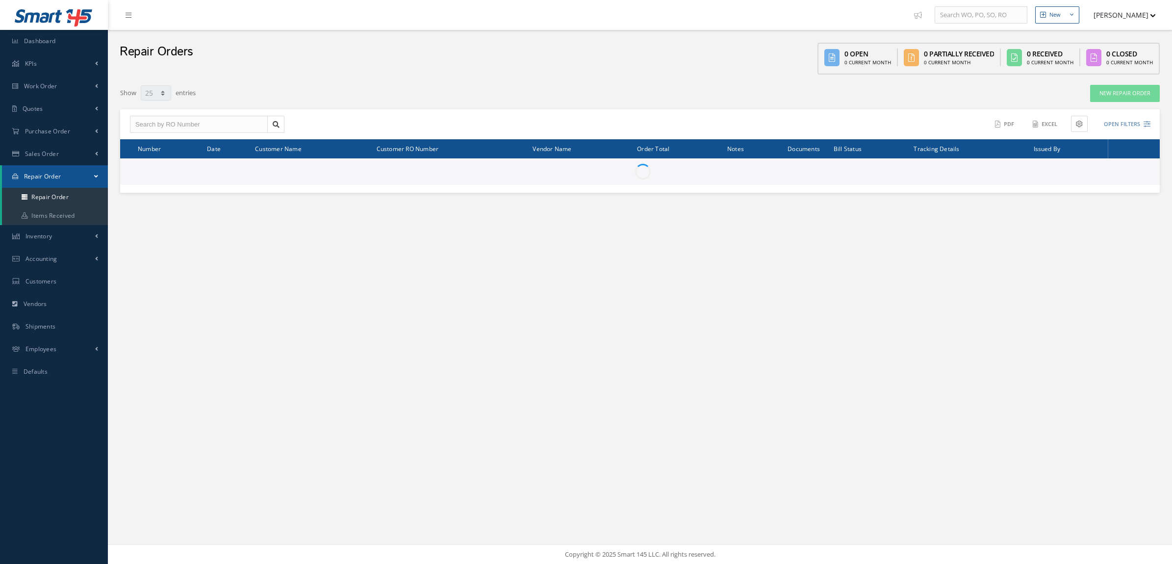
select select "25"
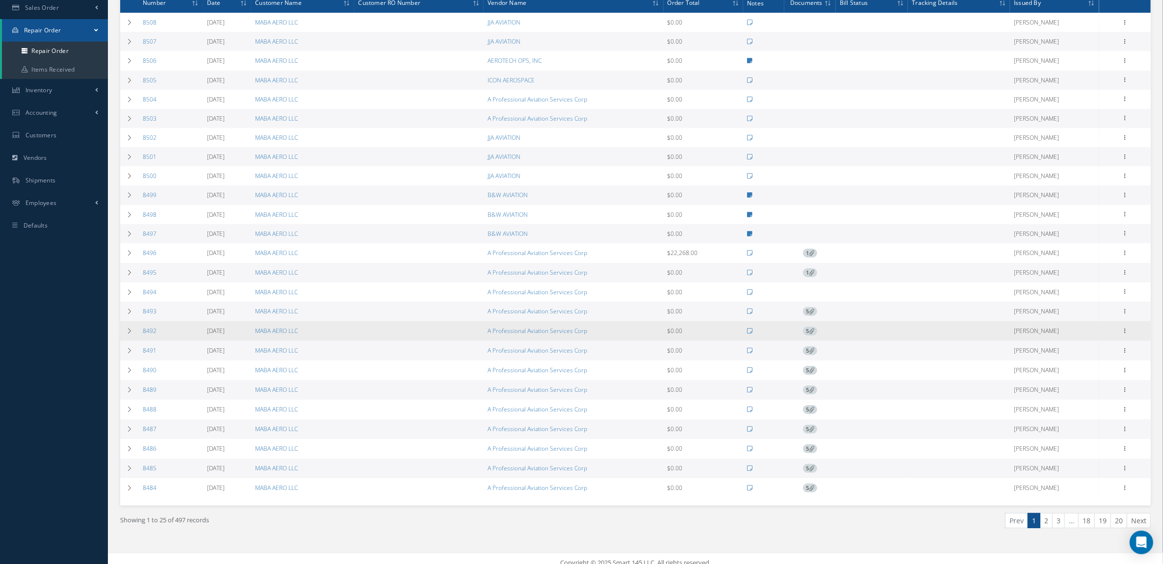
scroll to position [159, 0]
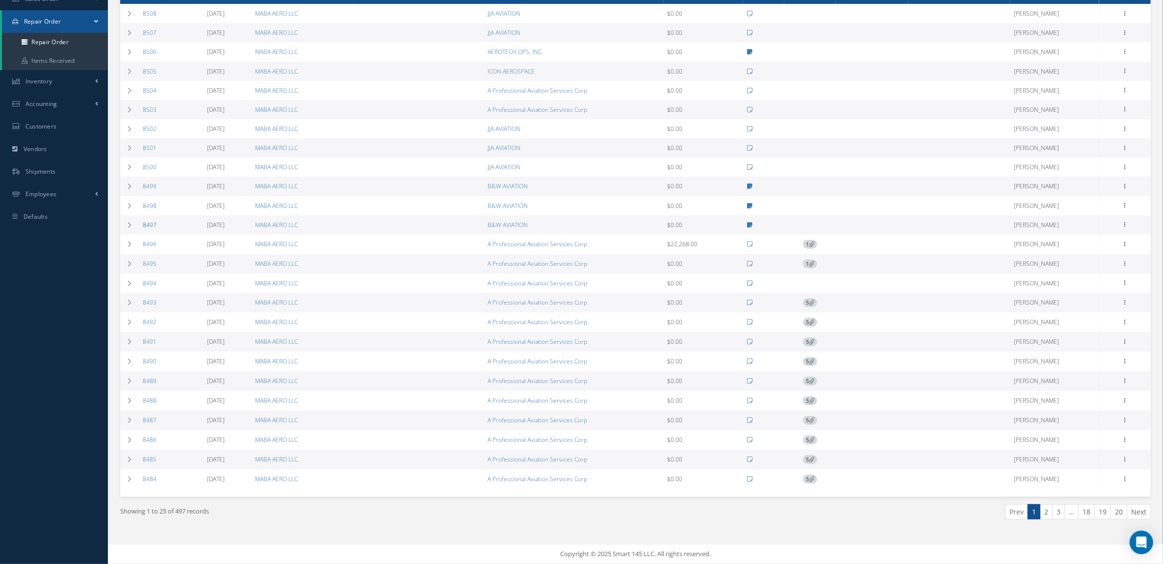
click at [153, 221] on link "8497" at bounding box center [150, 225] width 14 height 8
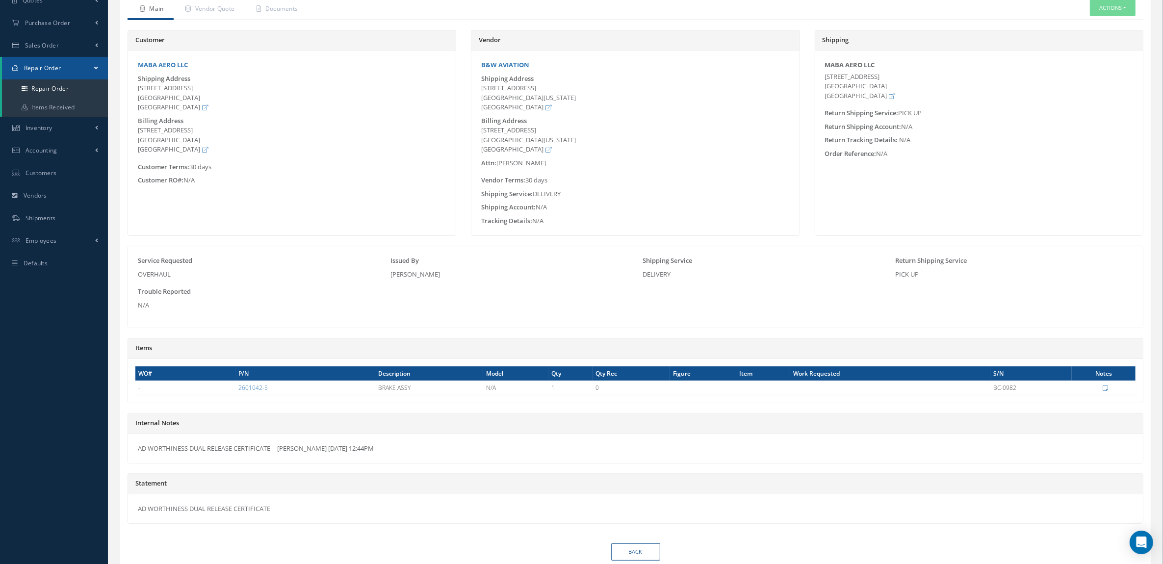
scroll to position [155, 0]
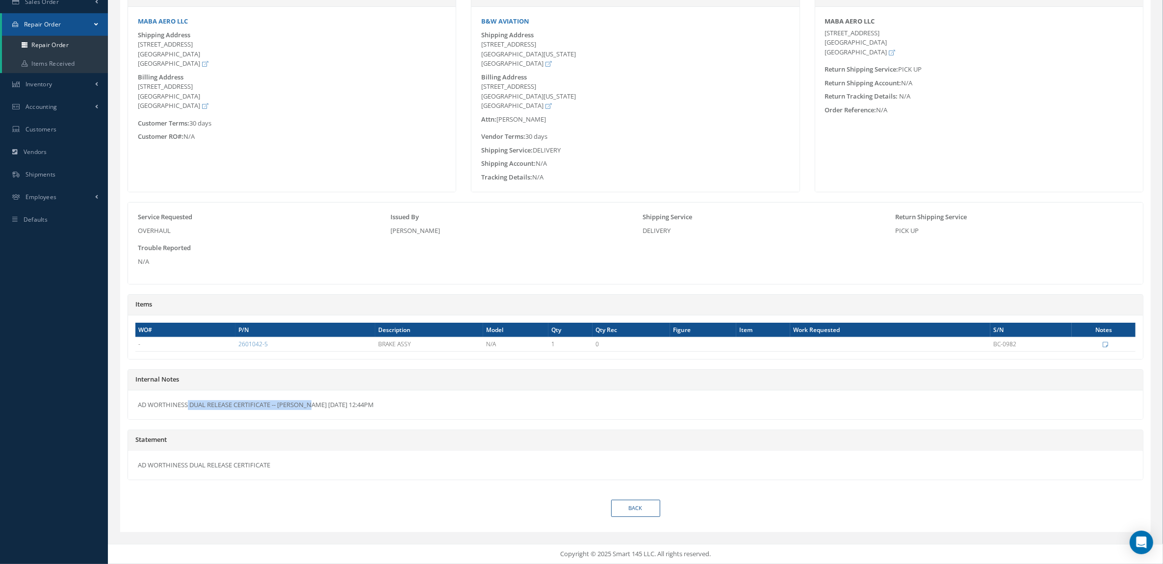
drag, startPoint x: 271, startPoint y: 402, endPoint x: 102, endPoint y: 406, distance: 169.3
click at [102, 406] on div "Smart 145 Dashboard KPIs Accounting Work Order Work Order Preview" at bounding box center [581, 206] width 1163 height 716
copy div "AD WORTHINESS DUAL RELEASE CERTIFICATE"
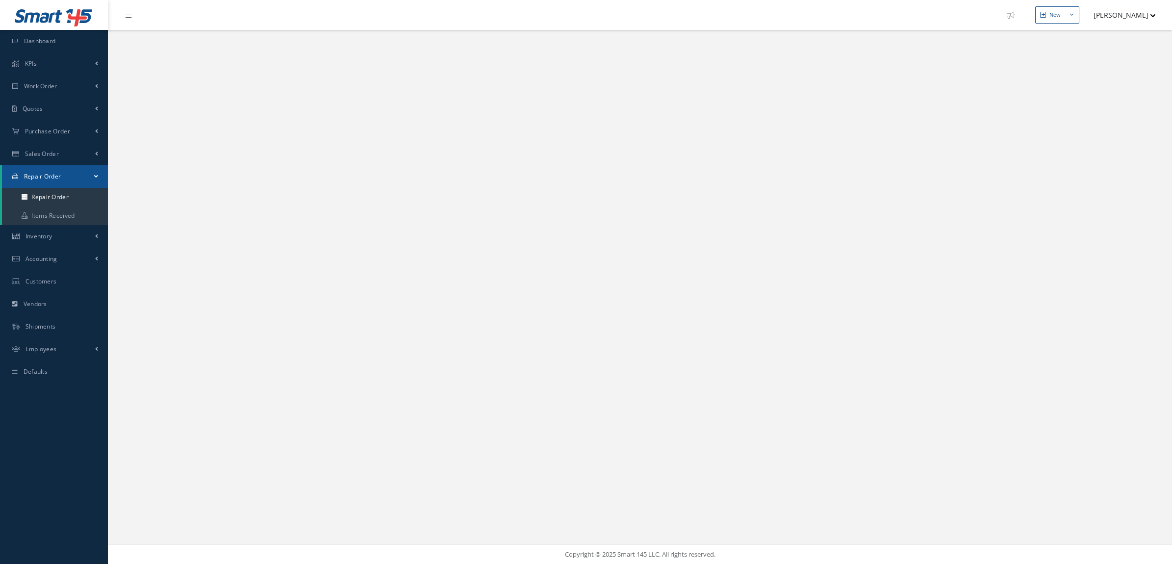
select select "25"
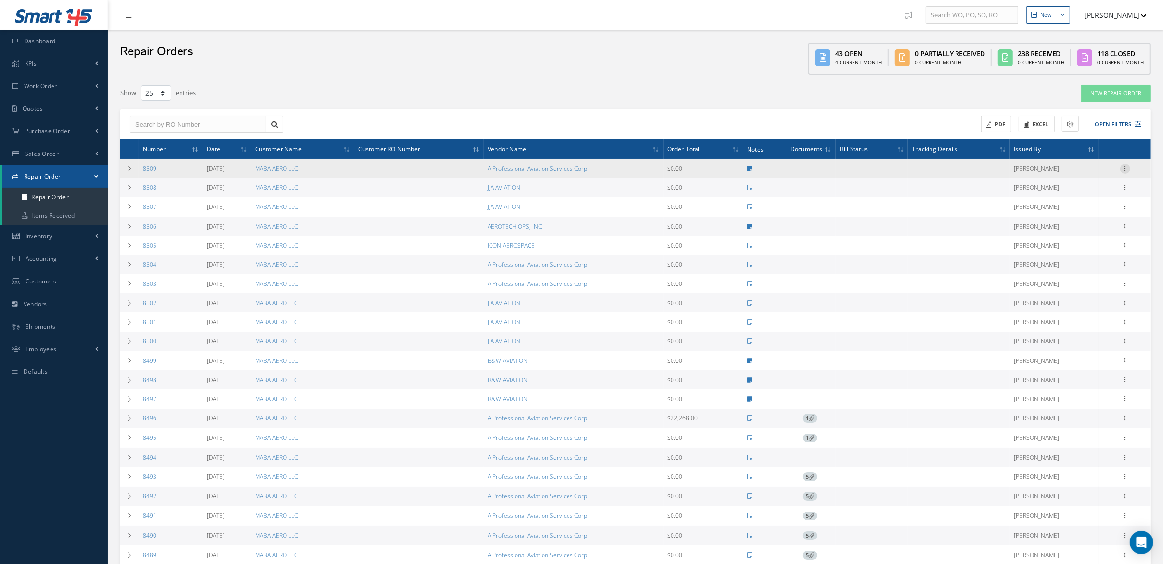
click at [1122, 167] on icon at bounding box center [1125, 168] width 10 height 8
click at [1024, 288] on link "Repair Order" at bounding box center [1008, 288] width 78 height 13
click at [1124, 169] on icon at bounding box center [1125, 168] width 10 height 8
click at [1012, 299] on link "Vendor Shipper" at bounding box center [1008, 300] width 78 height 13
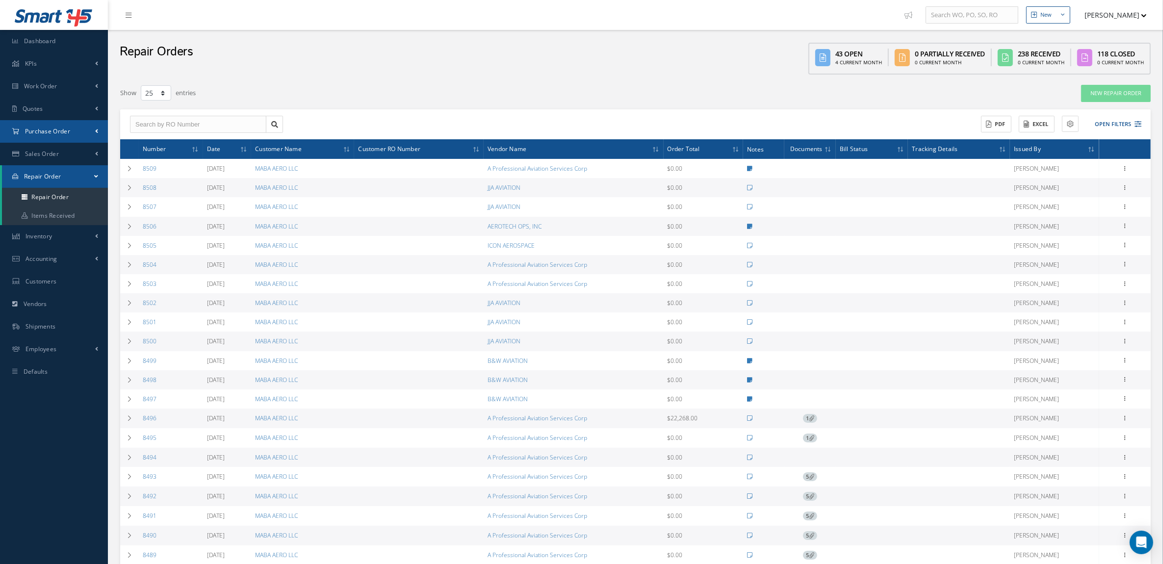
click at [52, 131] on span "Purchase Order" at bounding box center [47, 131] width 45 height 8
click at [52, 148] on a=1&status_id=2&status_id=3&status_id=5&collapsedFilters"] "Purchase Orders" at bounding box center [55, 152] width 106 height 19
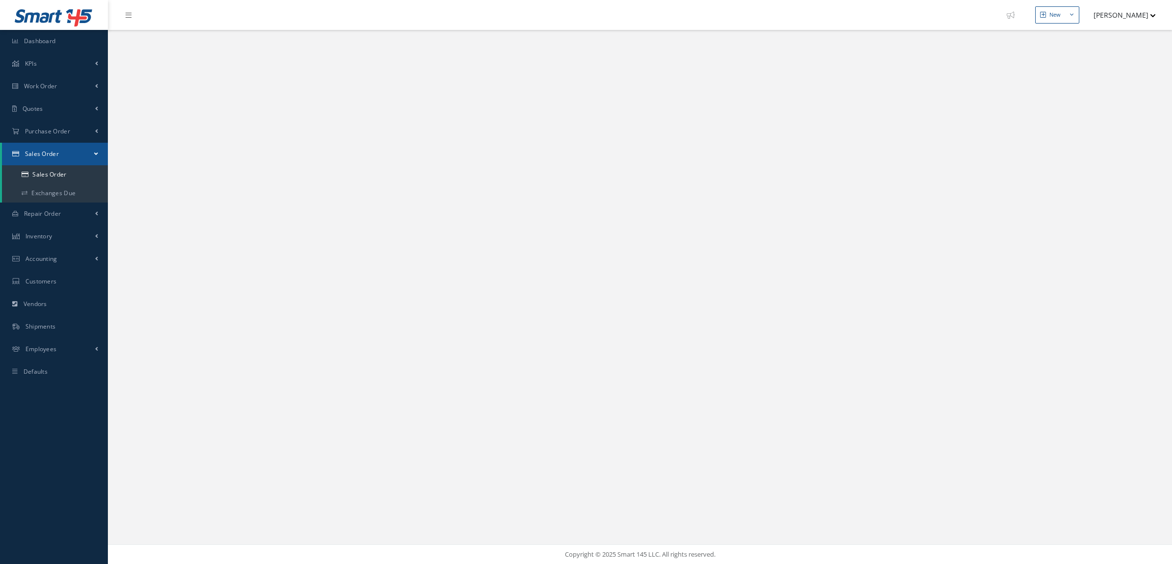
select select "25"
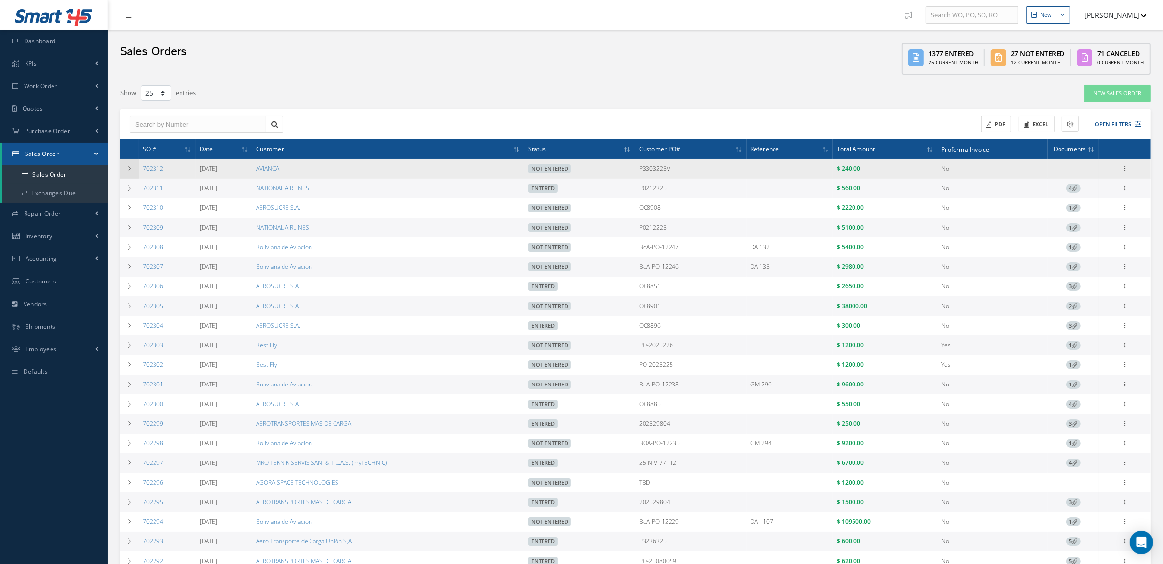
click at [130, 170] on icon at bounding box center [129, 169] width 7 height 6
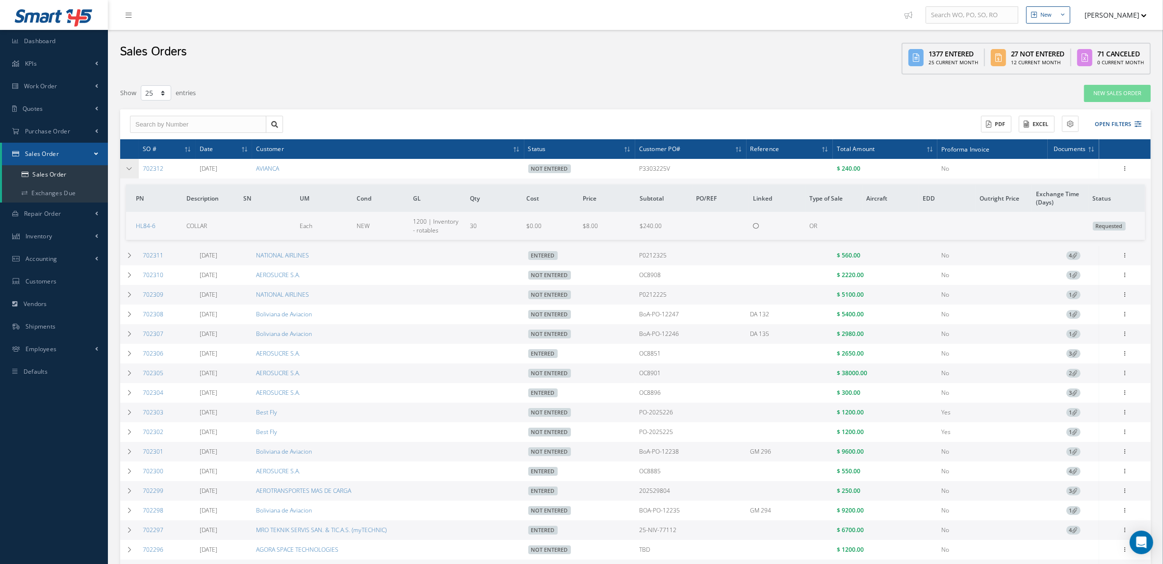
click at [120, 168] on td at bounding box center [129, 169] width 19 height 20
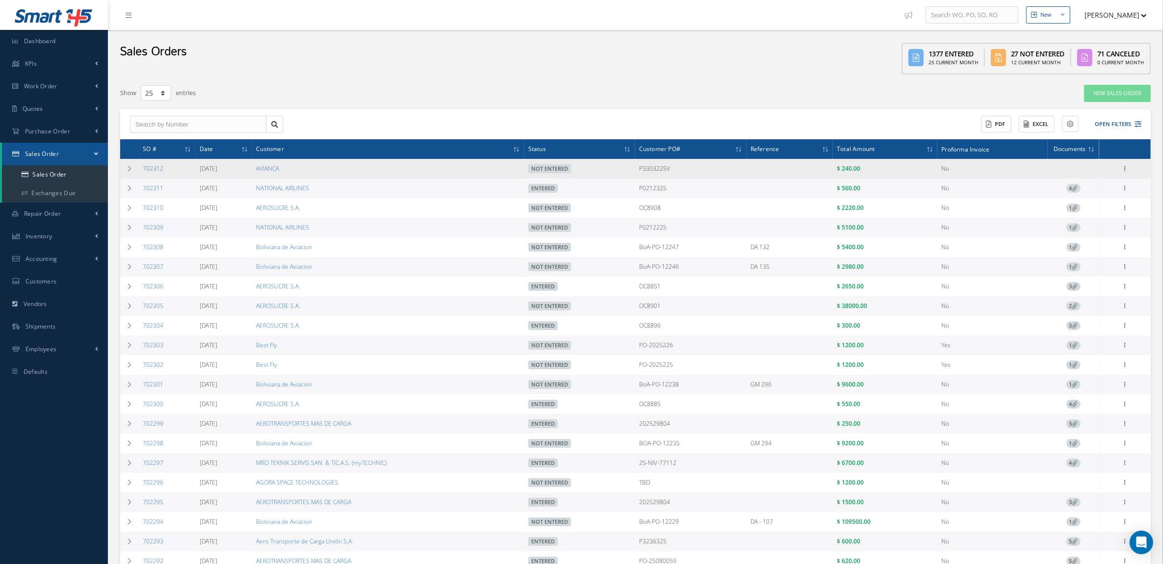
drag, startPoint x: 695, startPoint y: 169, endPoint x: 625, endPoint y: 171, distance: 69.2
click at [625, 171] on tr "702312 [DATE] AVIANCA Not Entered P3303225V $ 240.00 No Enter/Update Edit Show …" at bounding box center [635, 169] width 1031 height 20
copy tr "P3303225V"
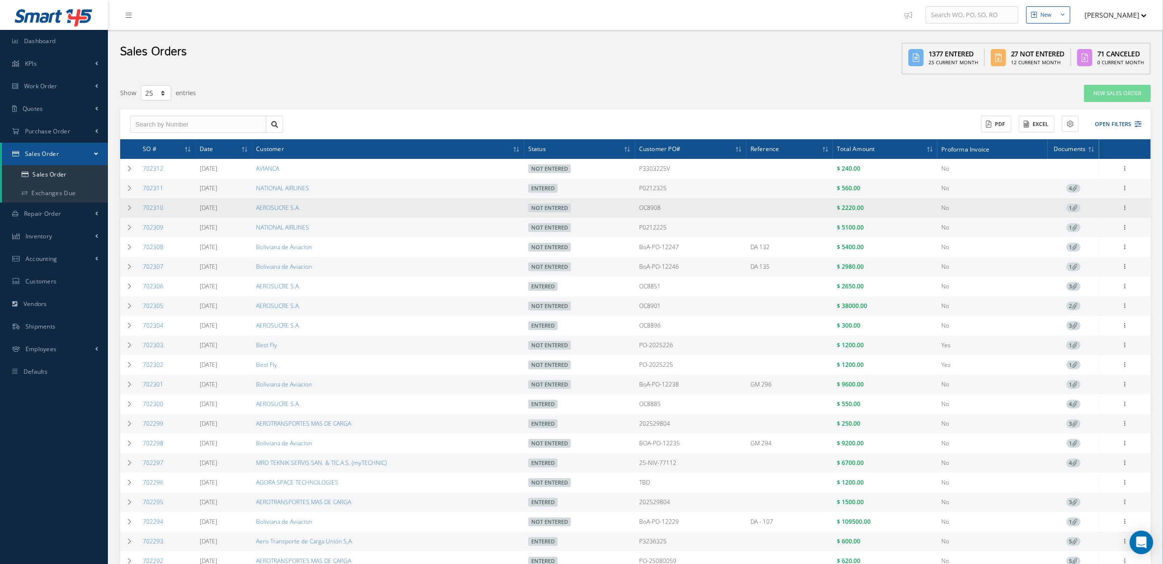
drag, startPoint x: 672, startPoint y: 206, endPoint x: 623, endPoint y: 215, distance: 49.8
click at [623, 215] on tr "702310 08/14/2025 AEROSUCRE S.A. Not Entered OC8908 $ 2220.00 No 1 Enter/Update…" at bounding box center [635, 208] width 1031 height 20
copy tr "OC8908"
click at [130, 210] on icon at bounding box center [129, 208] width 7 height 6
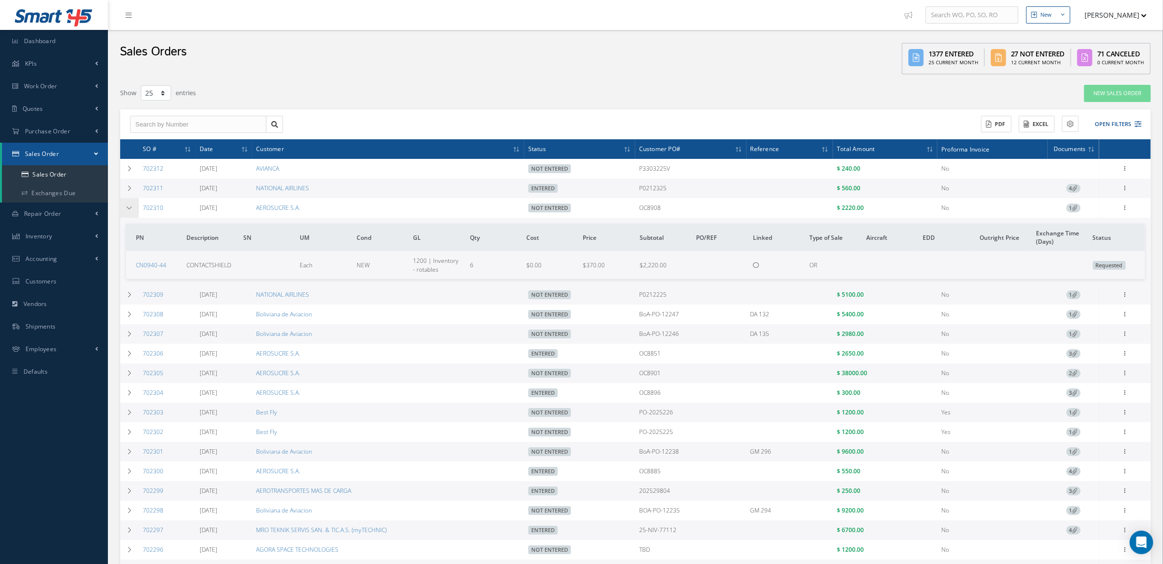
click at [130, 210] on icon at bounding box center [129, 208] width 7 height 6
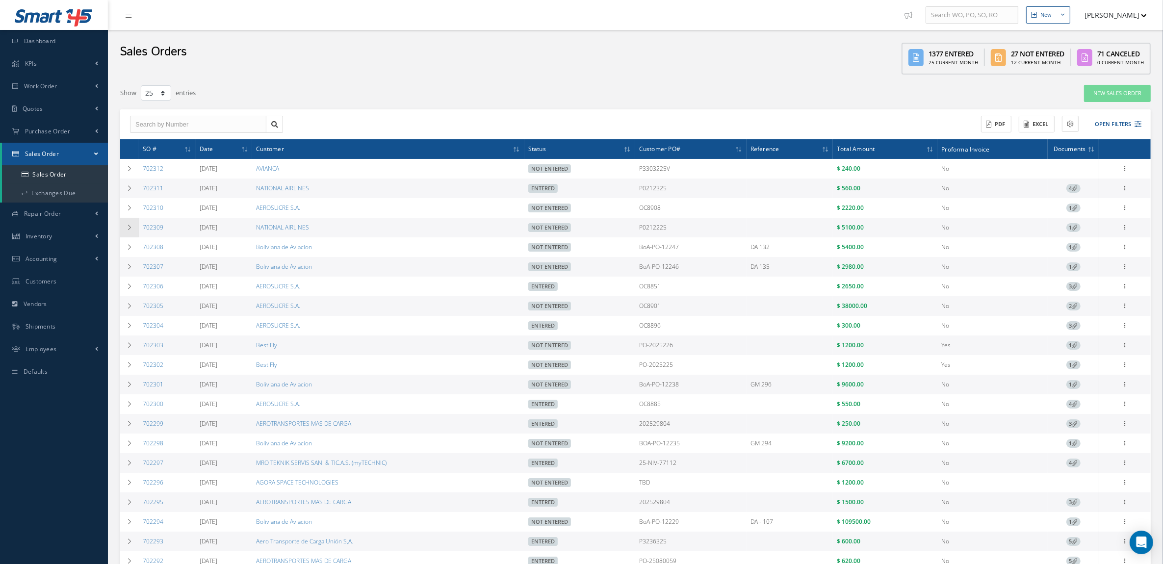
click at [131, 234] on td at bounding box center [129, 228] width 19 height 20
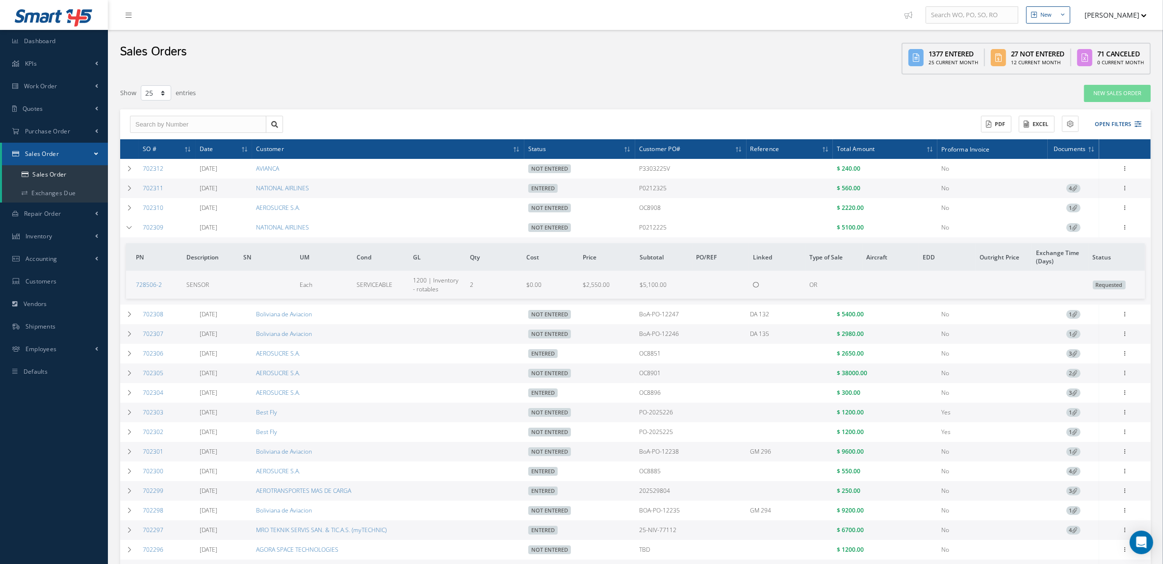
drag, startPoint x: 704, startPoint y: 227, endPoint x: 639, endPoint y: 227, distance: 65.2
click at [0, 0] on tr "702309 08/14/2025 NATIONAL AIRLINES Not Entered P0212225 $ 5100.00 No 1 Enter/U…" at bounding box center [0, 0] width 0 height 0
copy tr "P0212225"
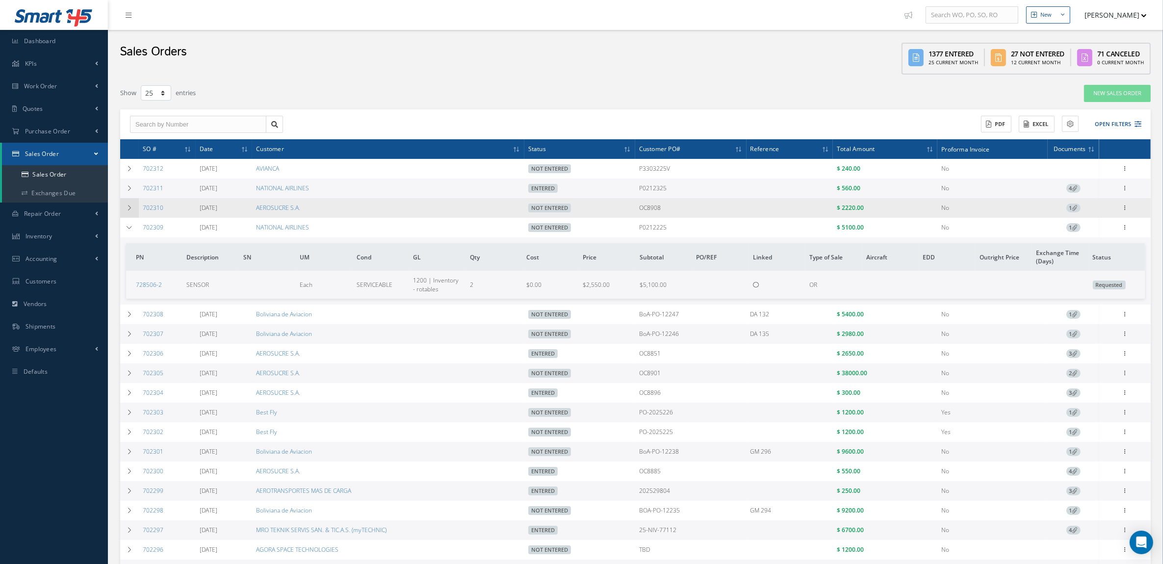
click at [131, 204] on td at bounding box center [129, 208] width 19 height 20
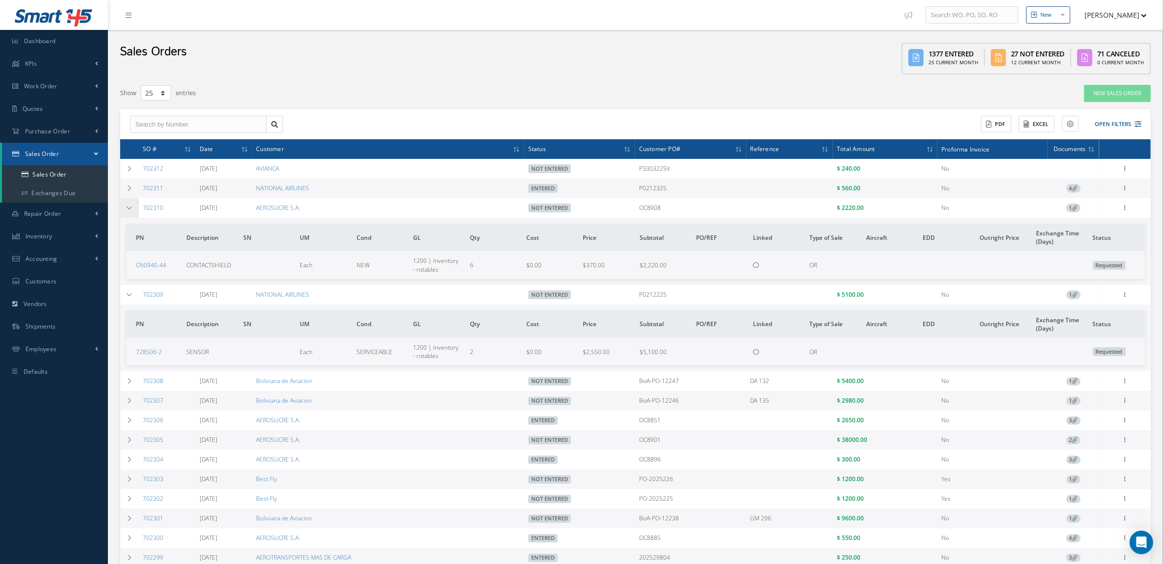
click at [133, 207] on td at bounding box center [129, 208] width 19 height 20
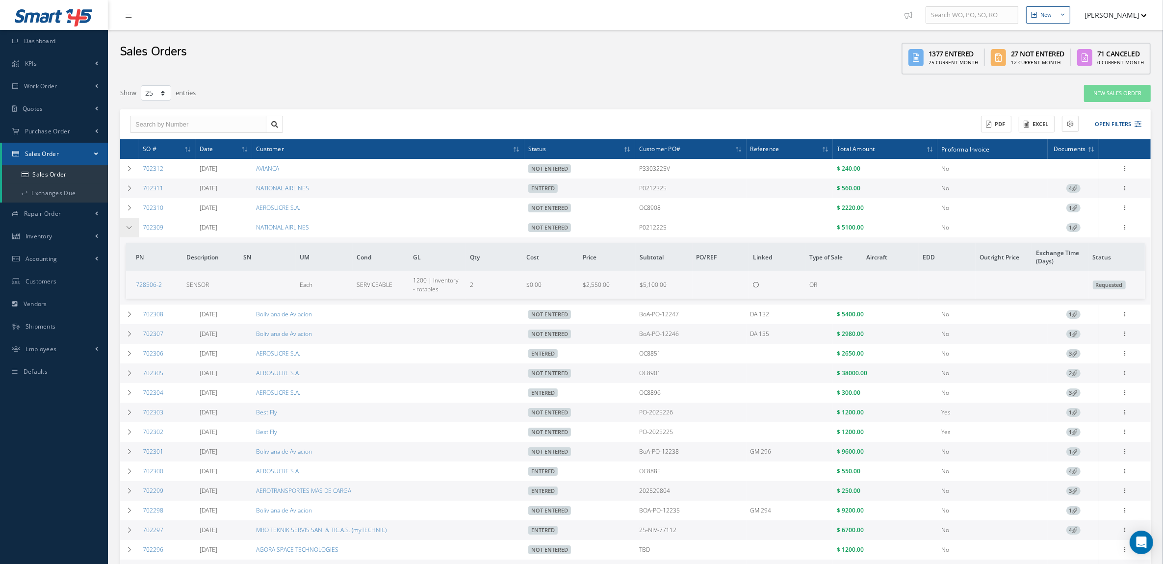
click at [127, 227] on icon at bounding box center [129, 228] width 7 height 6
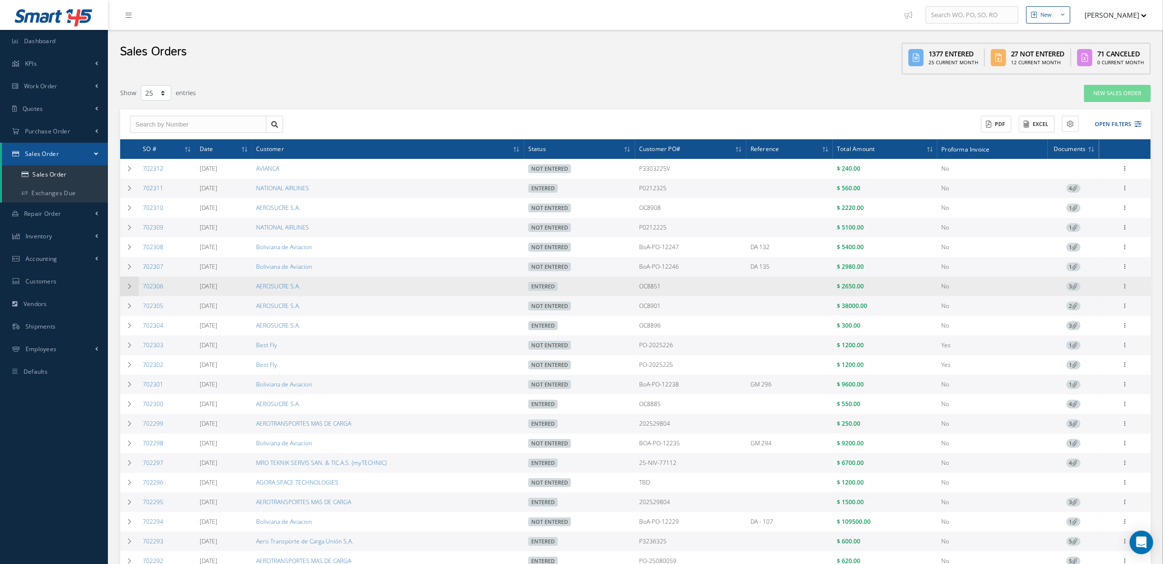
click at [127, 282] on td at bounding box center [129, 287] width 19 height 20
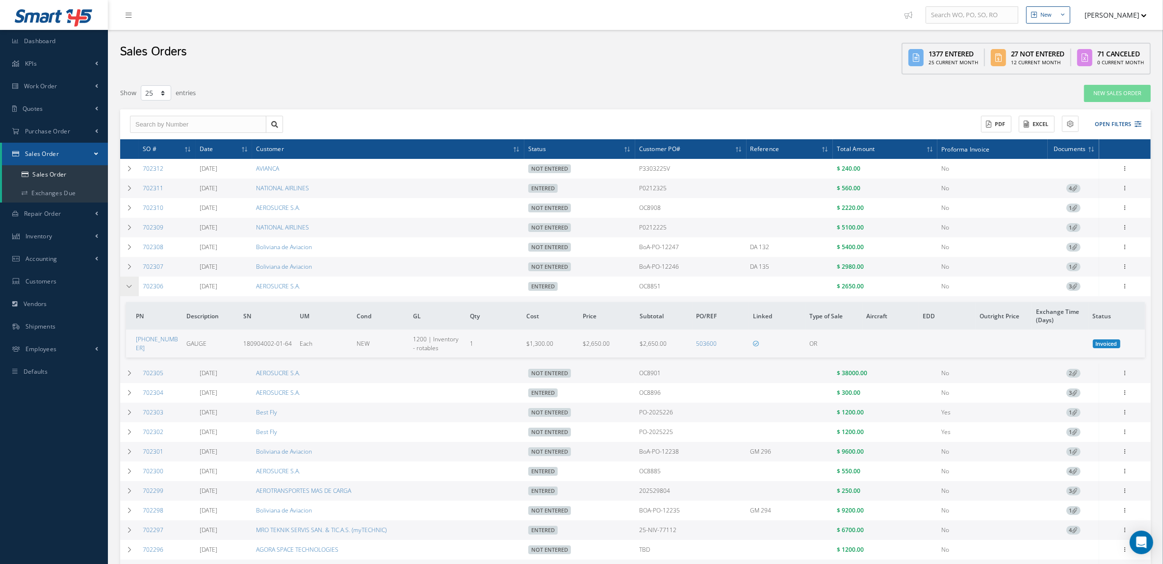
click at [127, 282] on td at bounding box center [129, 287] width 19 height 20
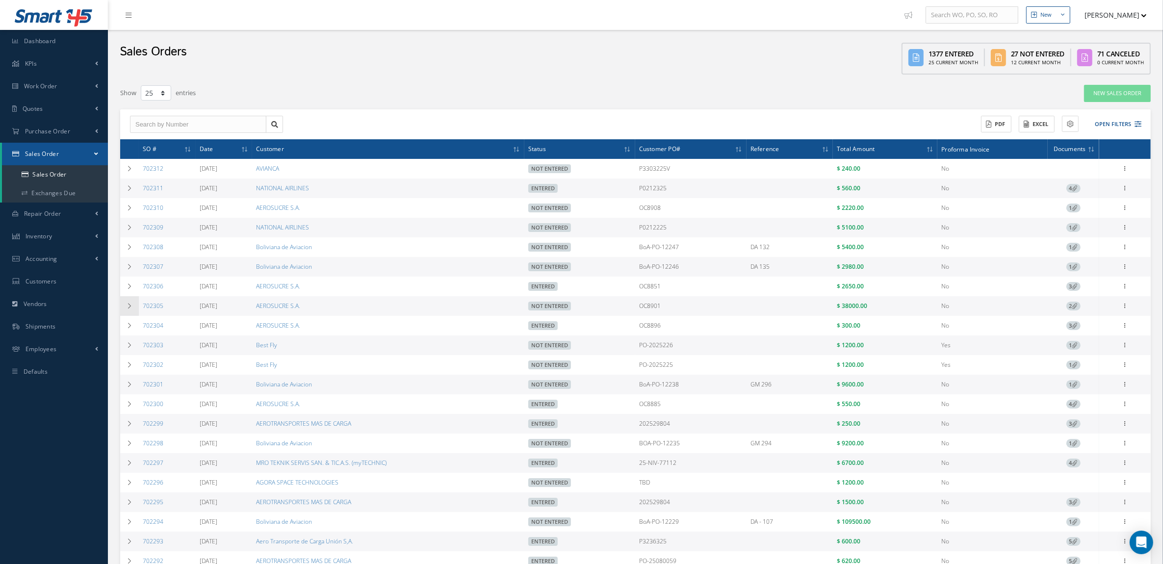
click at [123, 307] on td at bounding box center [129, 306] width 19 height 20
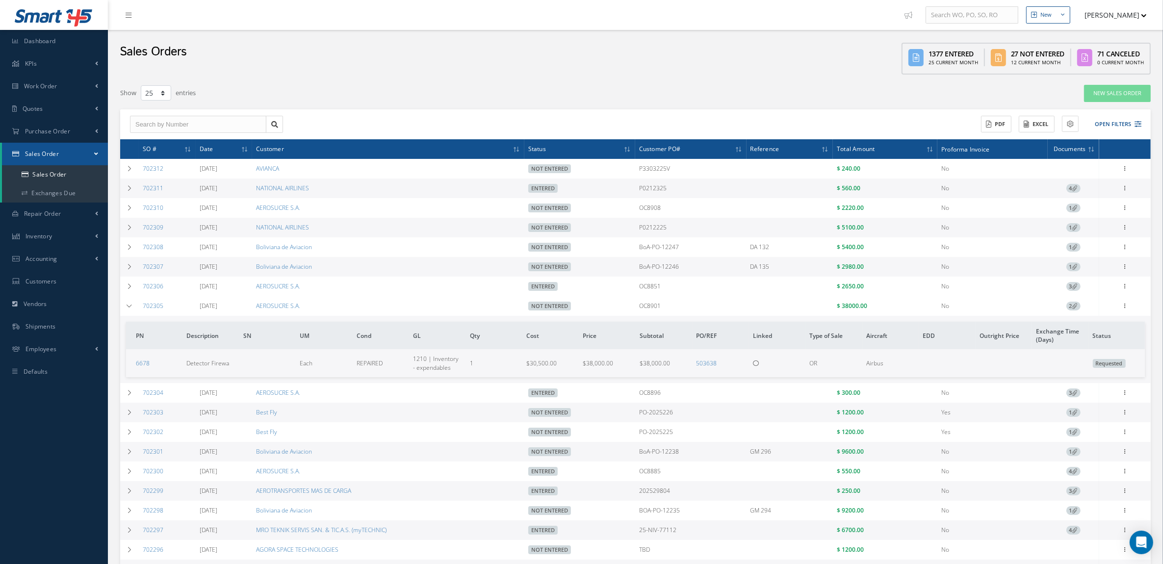
drag, startPoint x: 667, startPoint y: 308, endPoint x: 593, endPoint y: 311, distance: 74.6
click at [0, 0] on tr "702305 08/14/2025 AEROSUCRE S.A. Not Entered OC8901 $ 38000.00 No 2 Enter/Updat…" at bounding box center [0, 0] width 0 height 0
copy tr "OC8901"
drag, startPoint x: 682, startPoint y: 185, endPoint x: 634, endPoint y: 187, distance: 48.1
click at [634, 187] on tr "702311 08/14/2025 NATIONAL AIRLINES Entered P0212325 $ 560.00 No 4 Reverse Sale…" at bounding box center [635, 189] width 1031 height 20
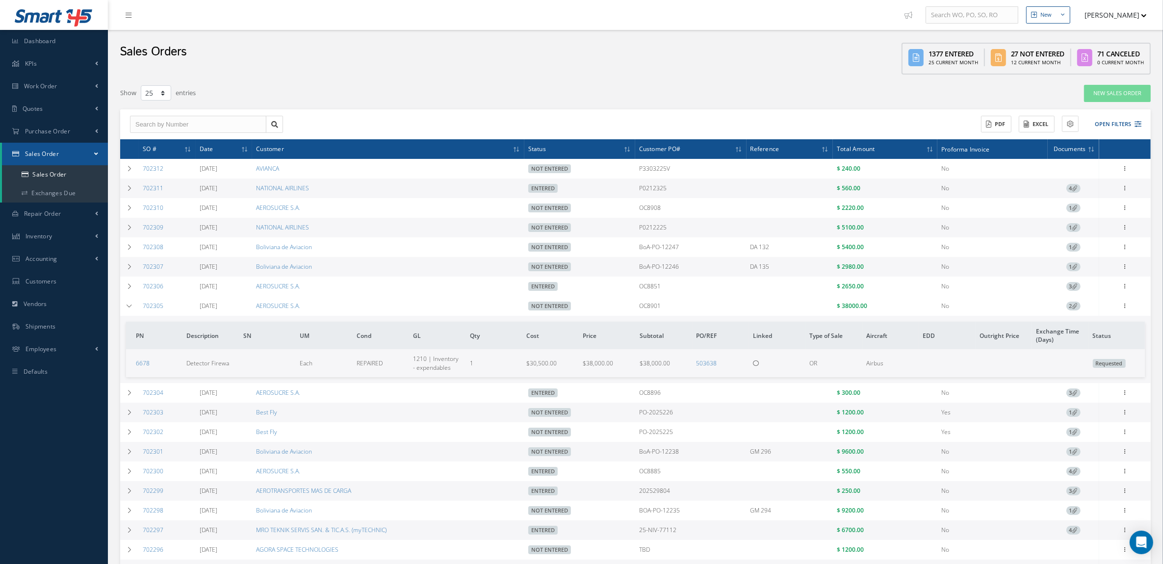
copy tr "P0212325"
click at [135, 185] on td at bounding box center [129, 189] width 19 height 20
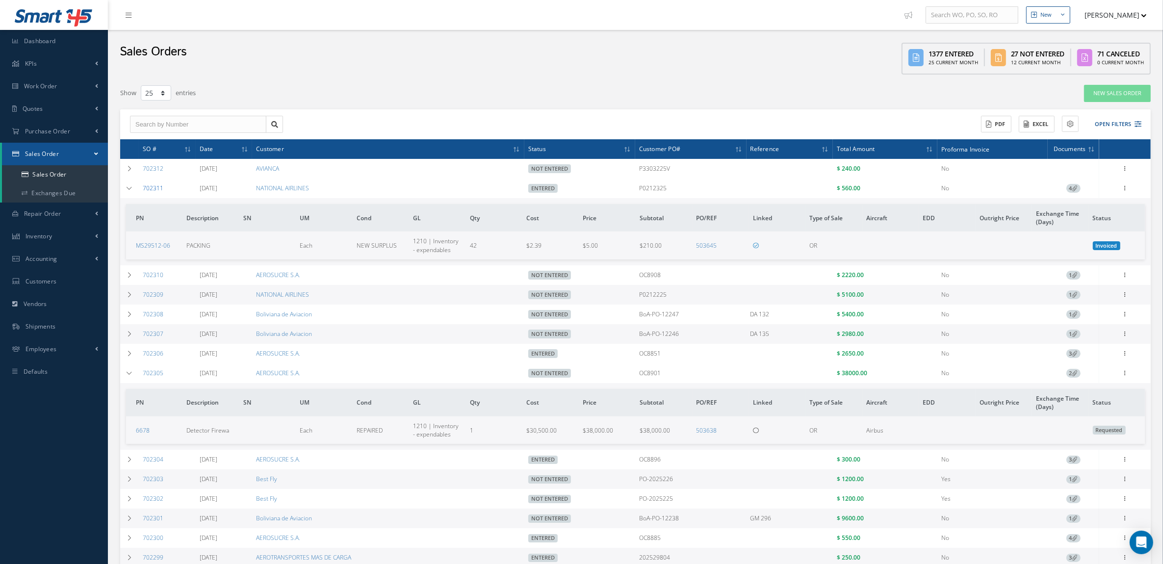
drag, startPoint x: 171, startPoint y: 189, endPoint x: 143, endPoint y: 188, distance: 28.0
click at [143, 188] on td "702311" at bounding box center [167, 189] width 57 height 20
copy link "702311"
click at [130, 188] on icon at bounding box center [129, 188] width 7 height 6
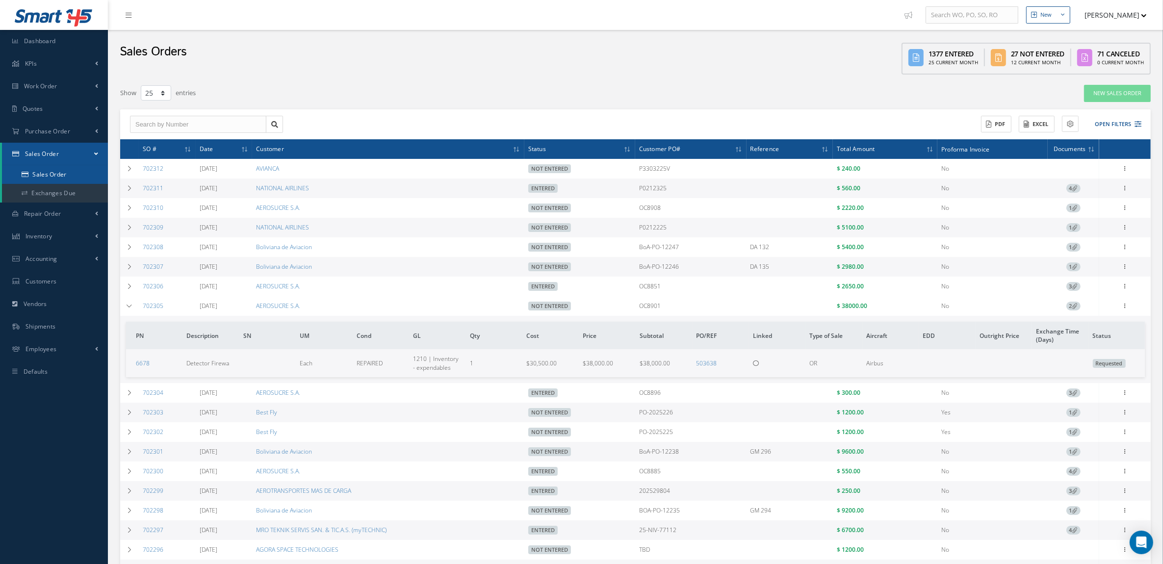
click at [53, 172] on link "Sales Order" at bounding box center [55, 174] width 106 height 19
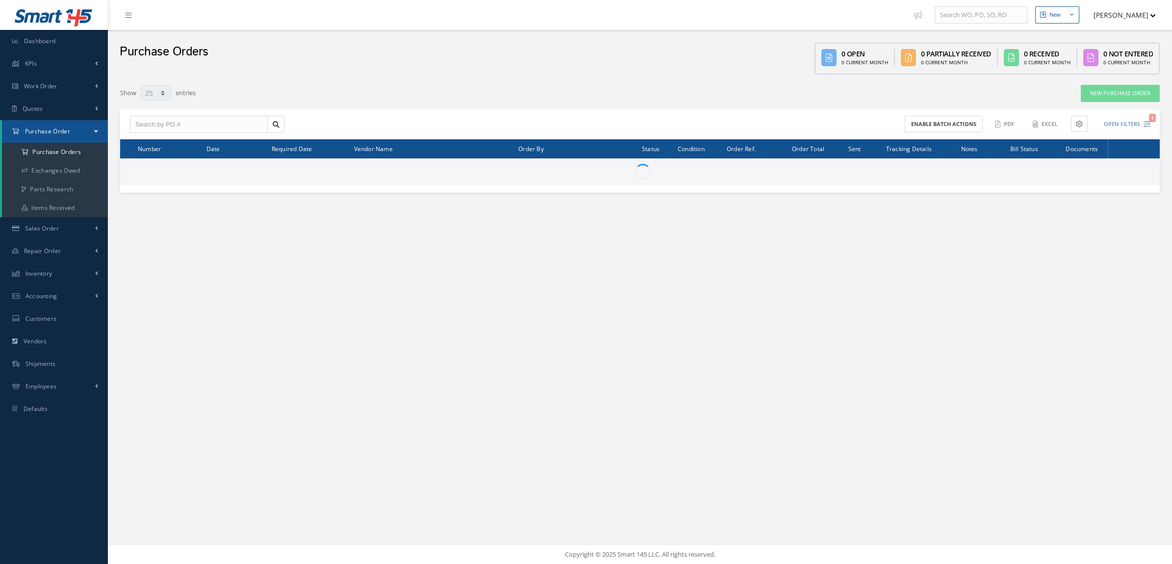
select select "25"
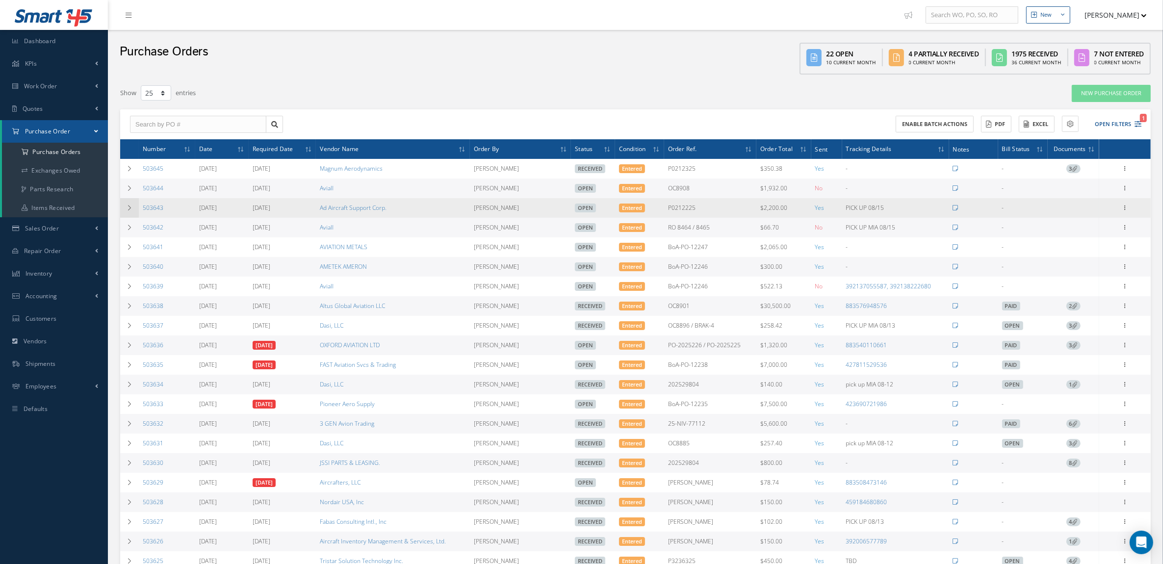
click at [121, 207] on td at bounding box center [129, 208] width 19 height 20
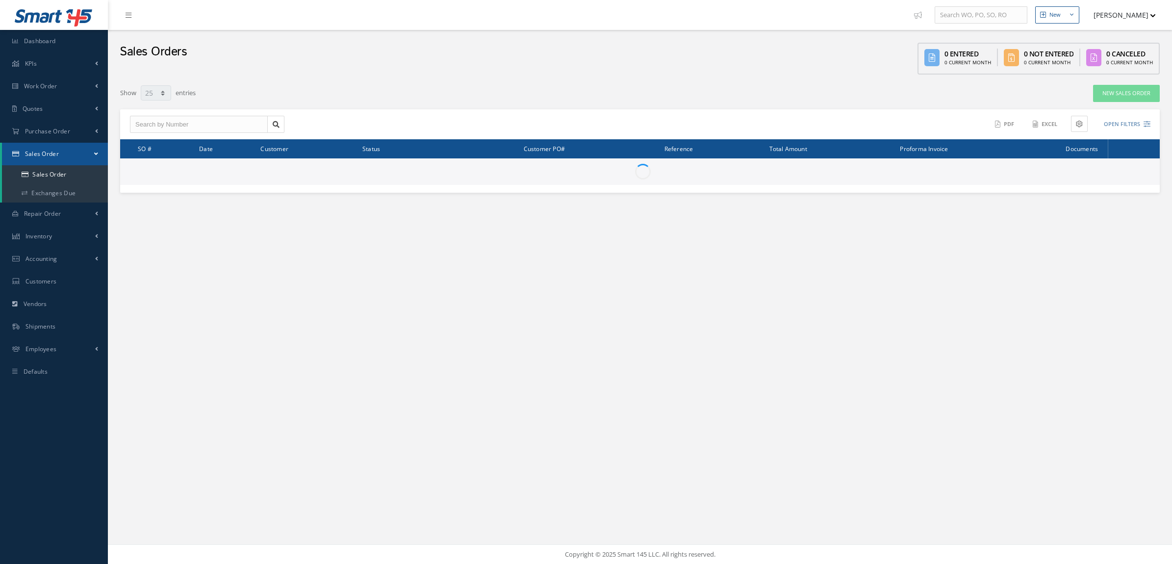
select select "25"
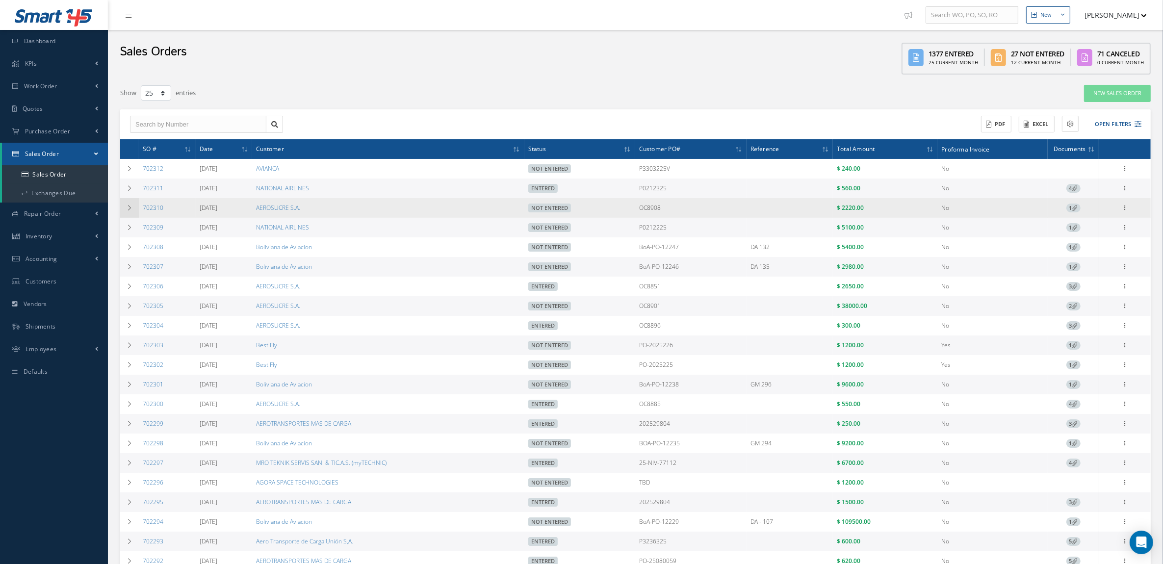
click at [132, 207] on icon at bounding box center [129, 208] width 7 height 6
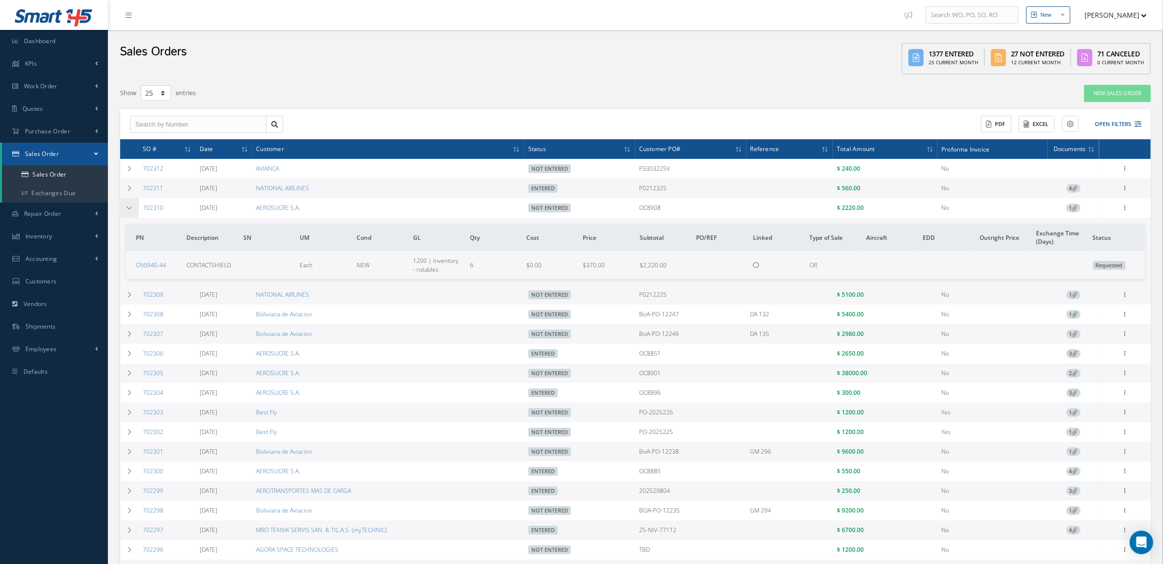
click at [132, 207] on icon at bounding box center [129, 208] width 7 height 6
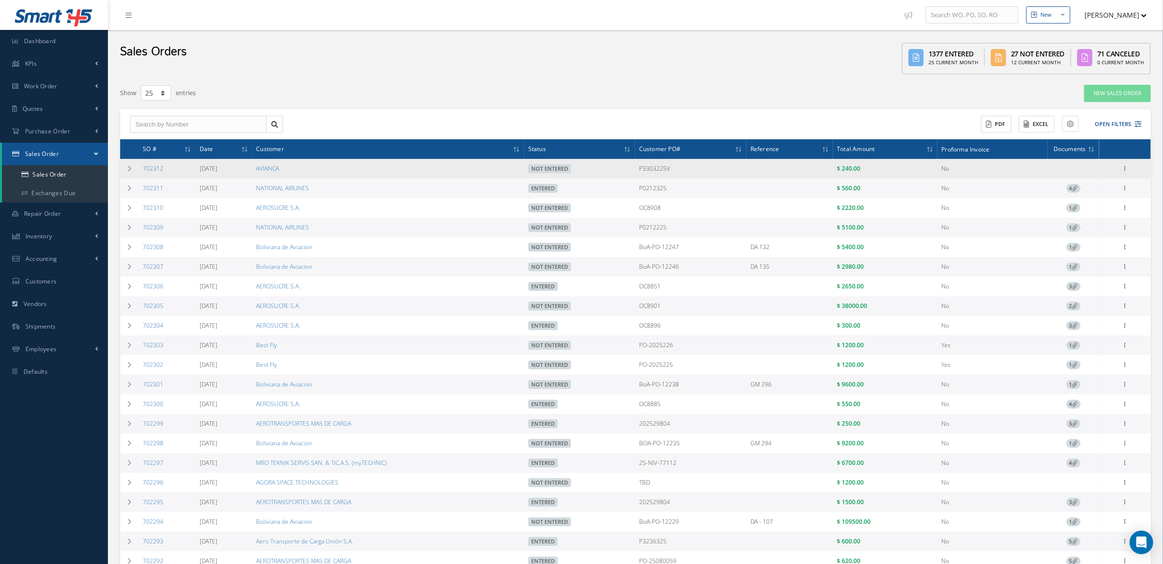
drag, startPoint x: 685, startPoint y: 168, endPoint x: 639, endPoint y: 167, distance: 46.1
click at [639, 167] on tr "702312 08/15/2025 AVIANCA Not Entered P3303225V $ 240.00 No Enter/Update Edit S…" at bounding box center [635, 169] width 1031 height 20
copy tr "P3303225V"
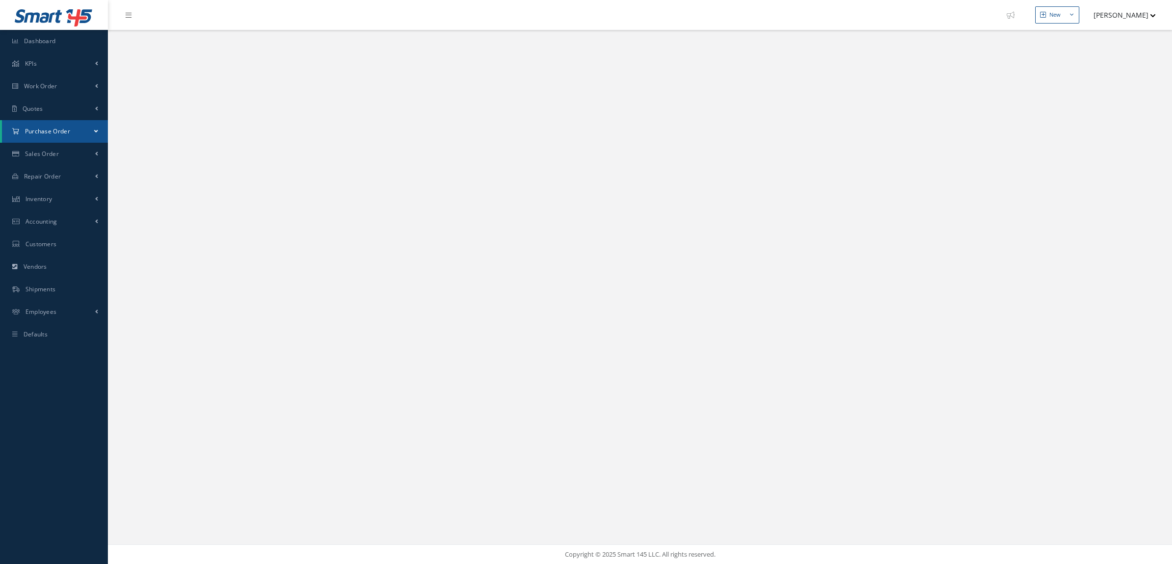
select select "25"
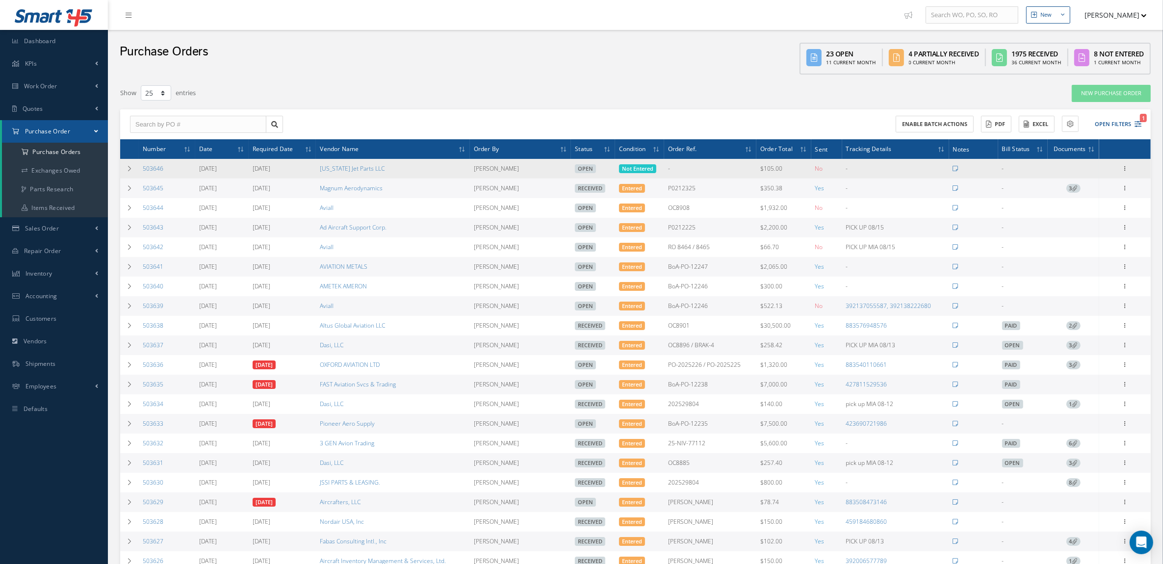
drag, startPoint x: 172, startPoint y: 167, endPoint x: 141, endPoint y: 167, distance: 30.9
click at [141, 167] on td "503646" at bounding box center [167, 169] width 56 height 20
copy link "503646"
